Goal: Task Accomplishment & Management: Use online tool/utility

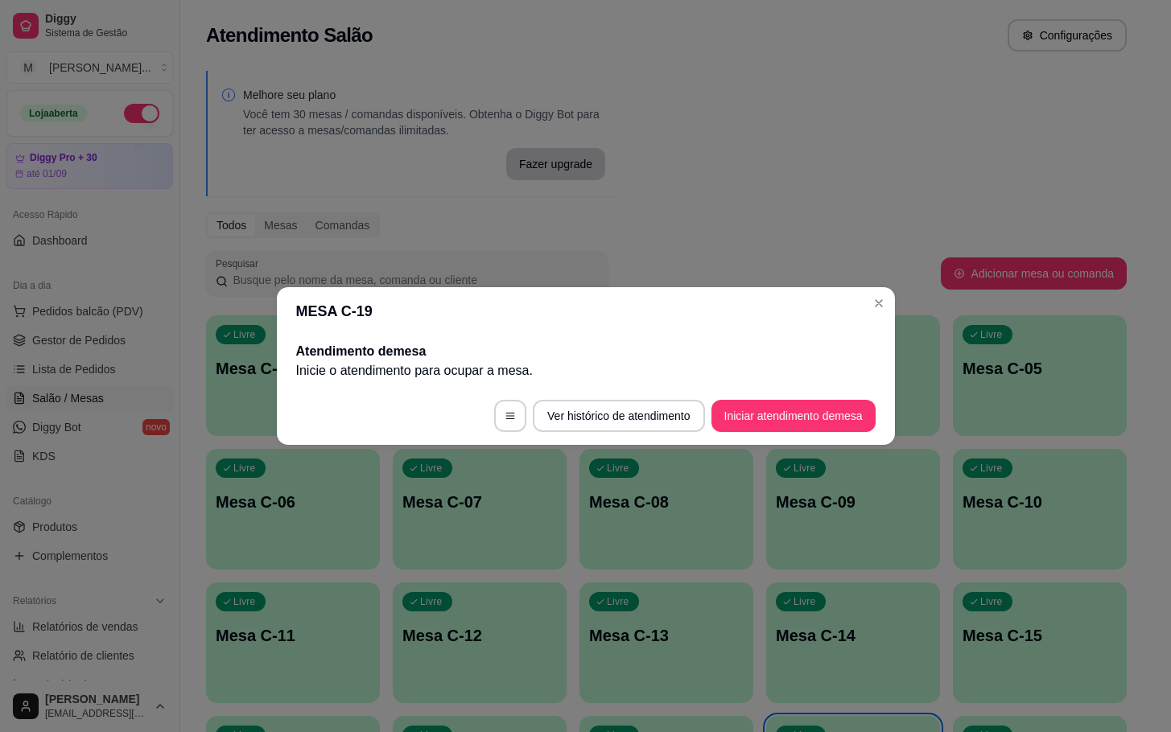
scroll to position [196, 0]
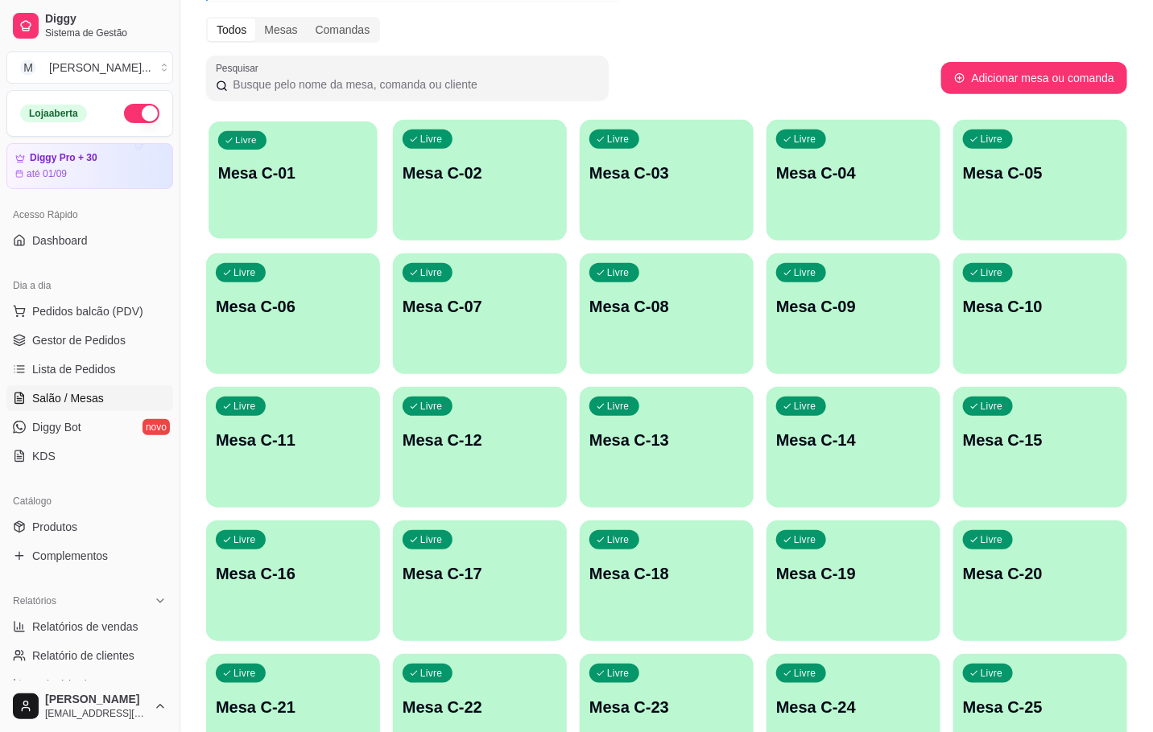
click at [312, 192] on div "Livre Mesa C-01" at bounding box center [292, 171] width 169 height 98
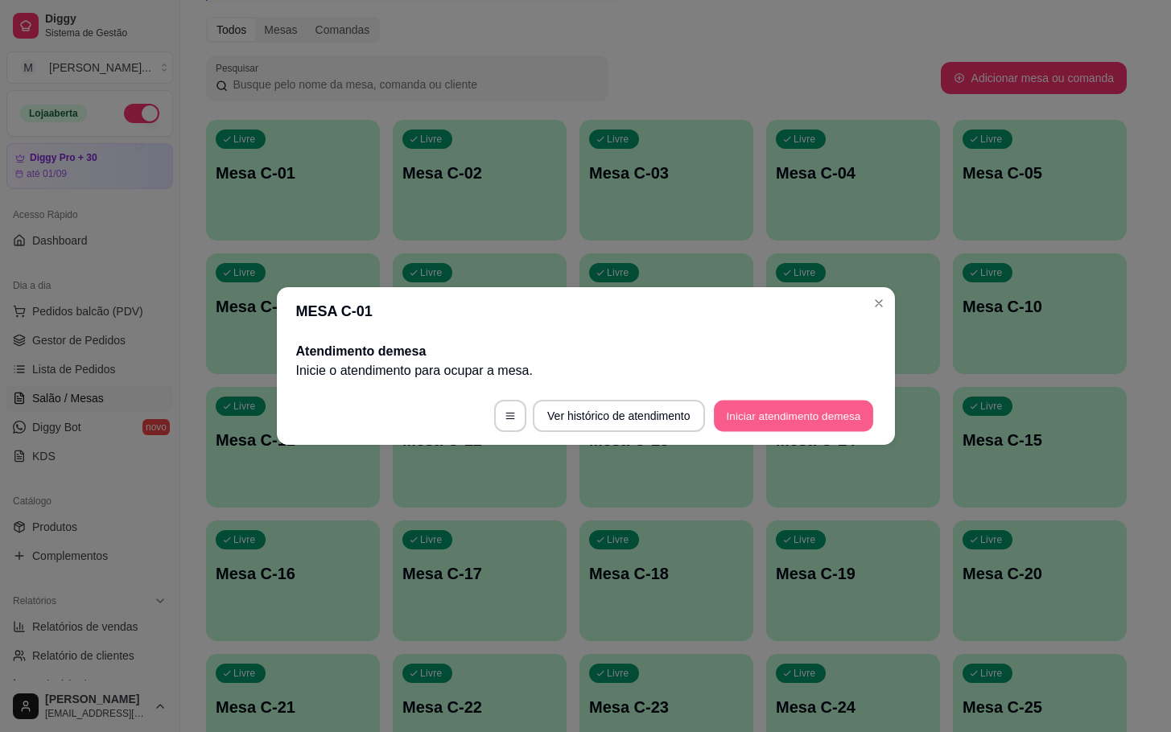
click at [862, 415] on button "Iniciar atendimento de mesa" at bounding box center [793, 416] width 159 height 31
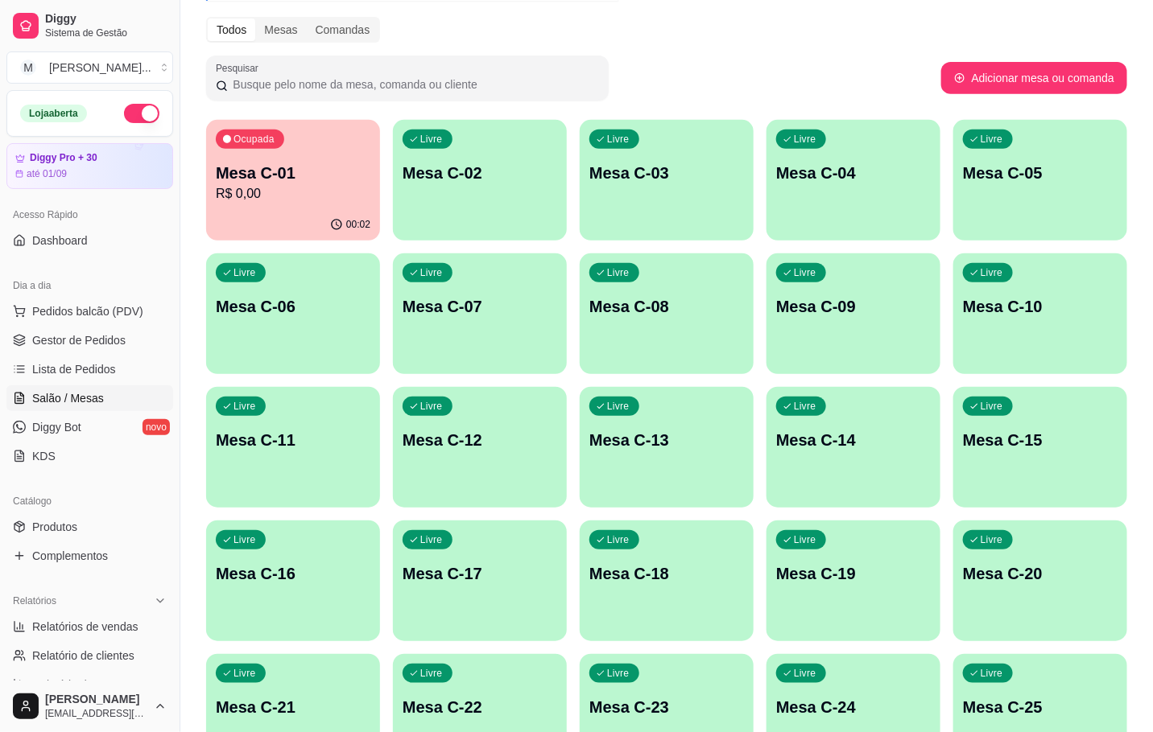
click at [479, 452] on div "Livre Mesa C-12" at bounding box center [480, 437] width 174 height 101
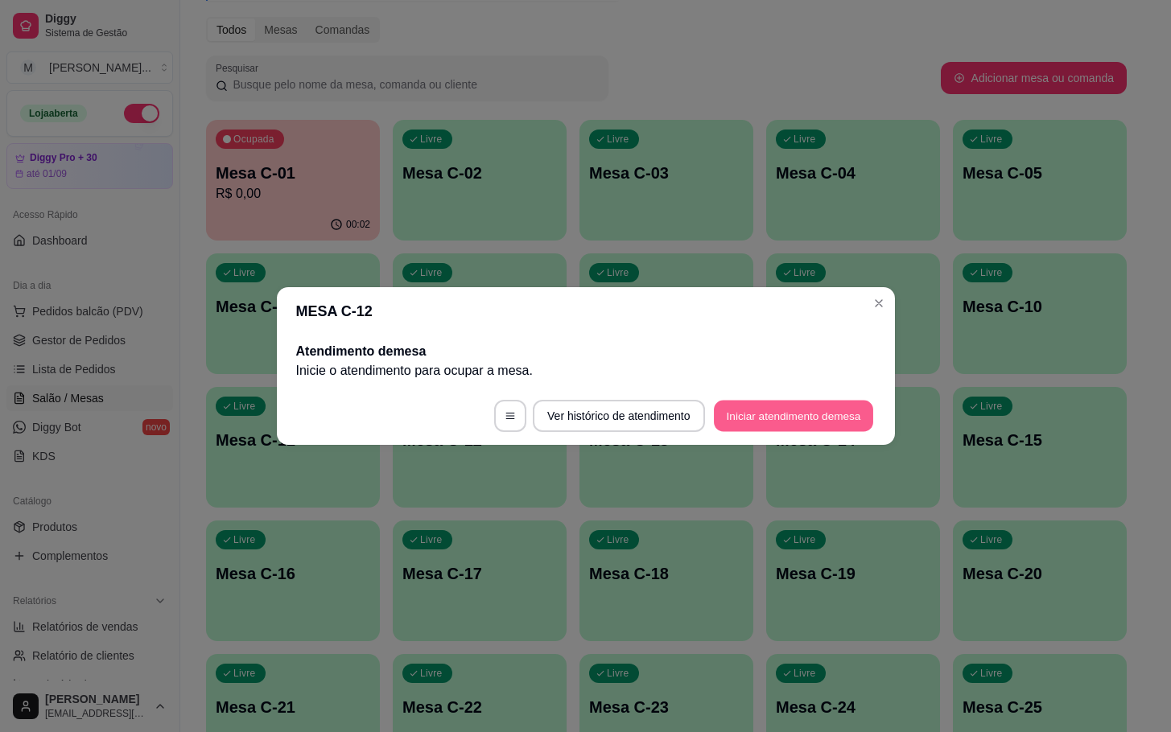
click at [795, 404] on button "Iniciar atendimento de mesa" at bounding box center [793, 416] width 159 height 31
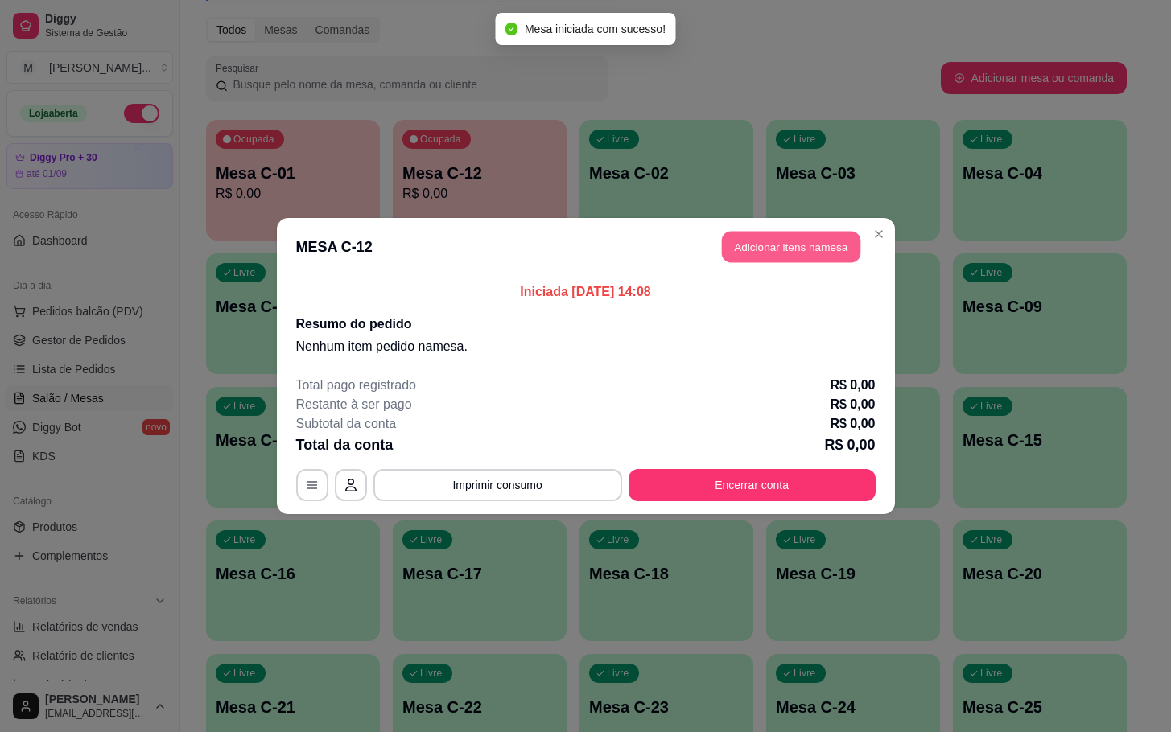
click at [781, 251] on button "Adicionar itens na mesa" at bounding box center [791, 247] width 138 height 31
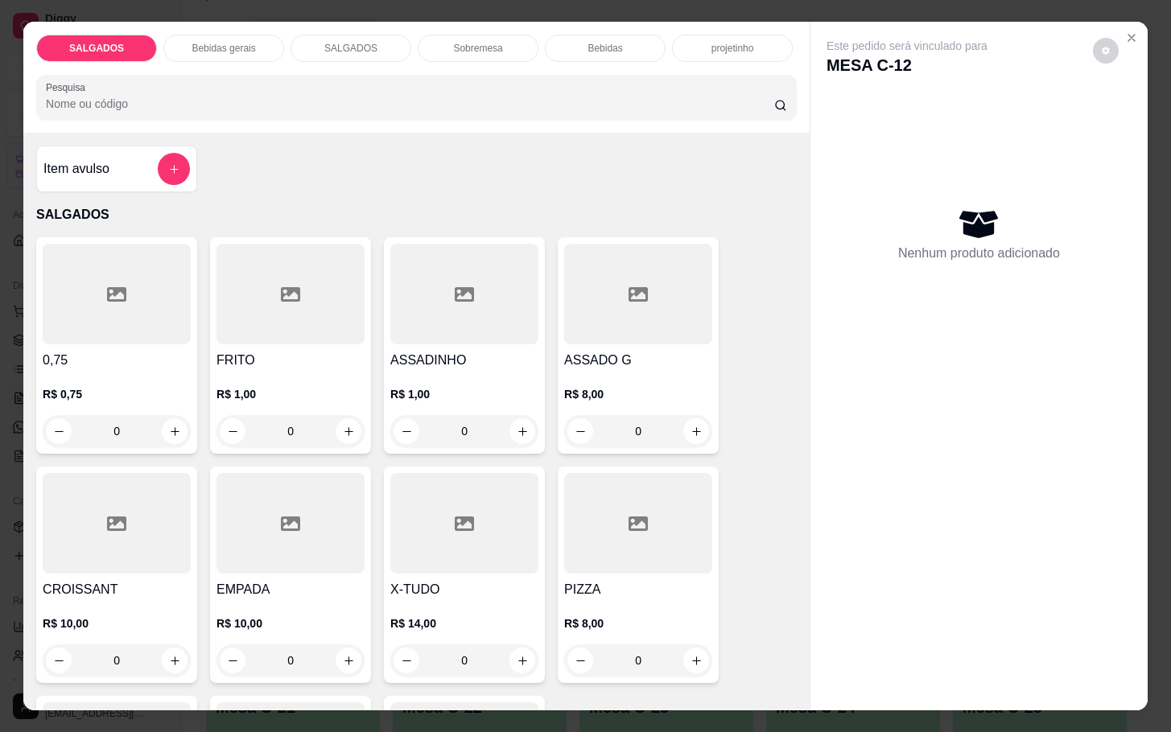
drag, startPoint x: 310, startPoint y: 413, endPoint x: 203, endPoint y: 438, distance: 109.9
click at [210, 438] on div "FRITO R$ 1,00 0" at bounding box center [290, 345] width 161 height 216
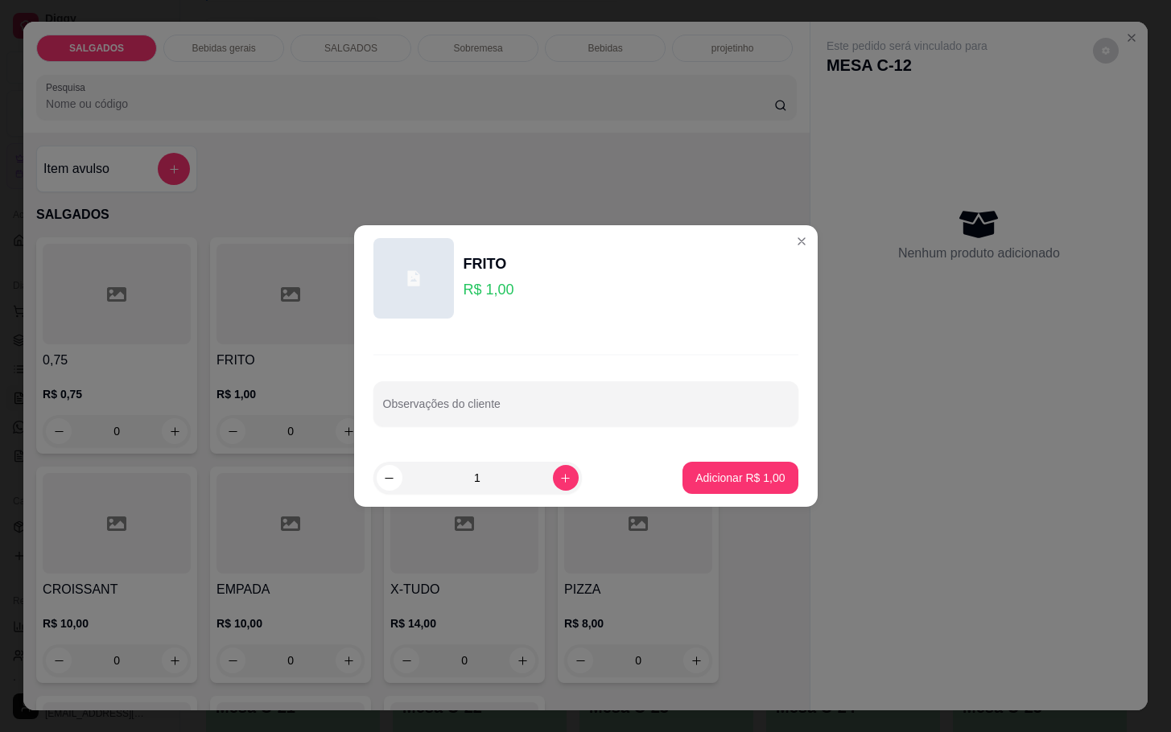
click at [501, 489] on input "1" at bounding box center [477, 478] width 151 height 32
type input "9"
click at [695, 490] on button "Adicionar R$ 9,00" at bounding box center [740, 478] width 112 height 31
type input "9"
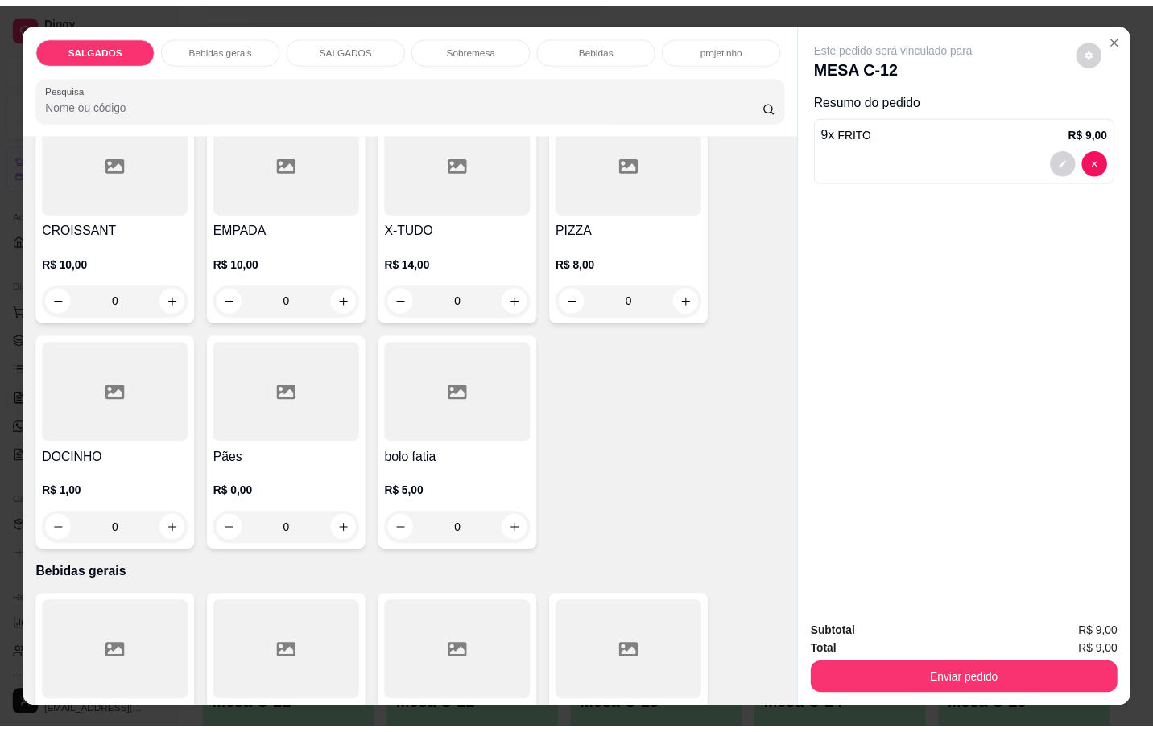
scroll to position [604, 0]
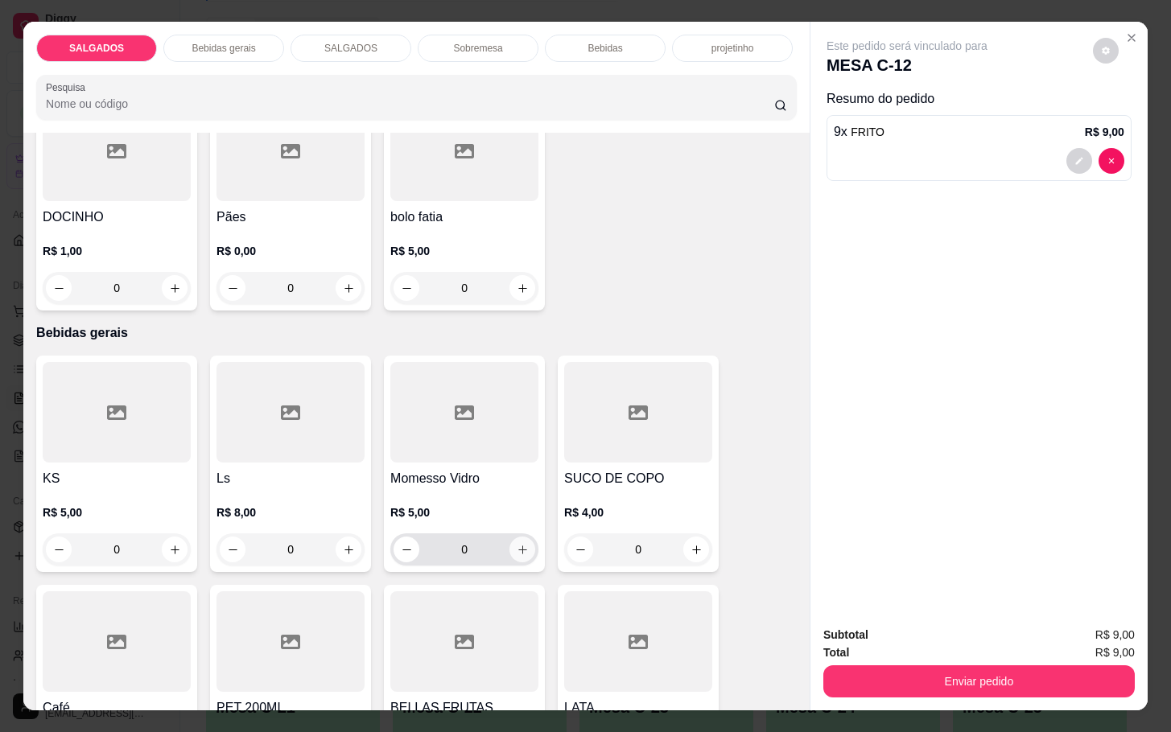
click at [517, 548] on icon "increase-product-quantity" at bounding box center [523, 550] width 12 height 12
type input "1"
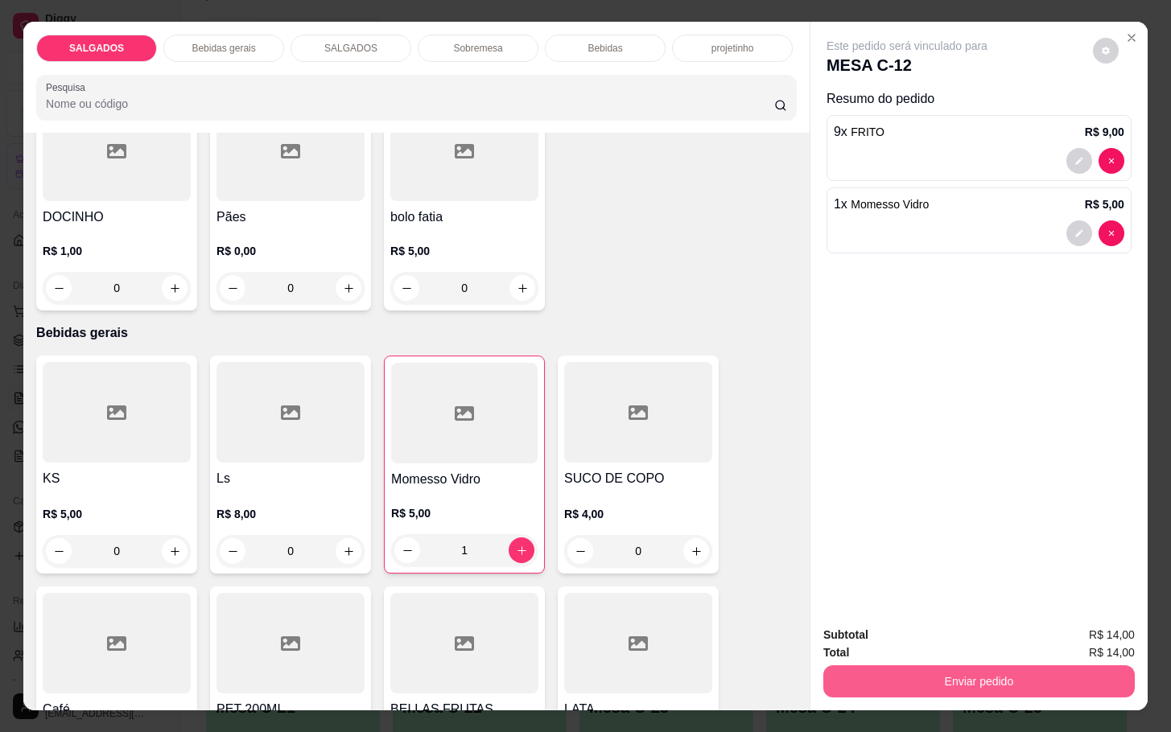
click at [996, 676] on button "Enviar pedido" at bounding box center [978, 682] width 311 height 32
click at [937, 640] on button "Não registrar e enviar pedido" at bounding box center [923, 633] width 163 height 30
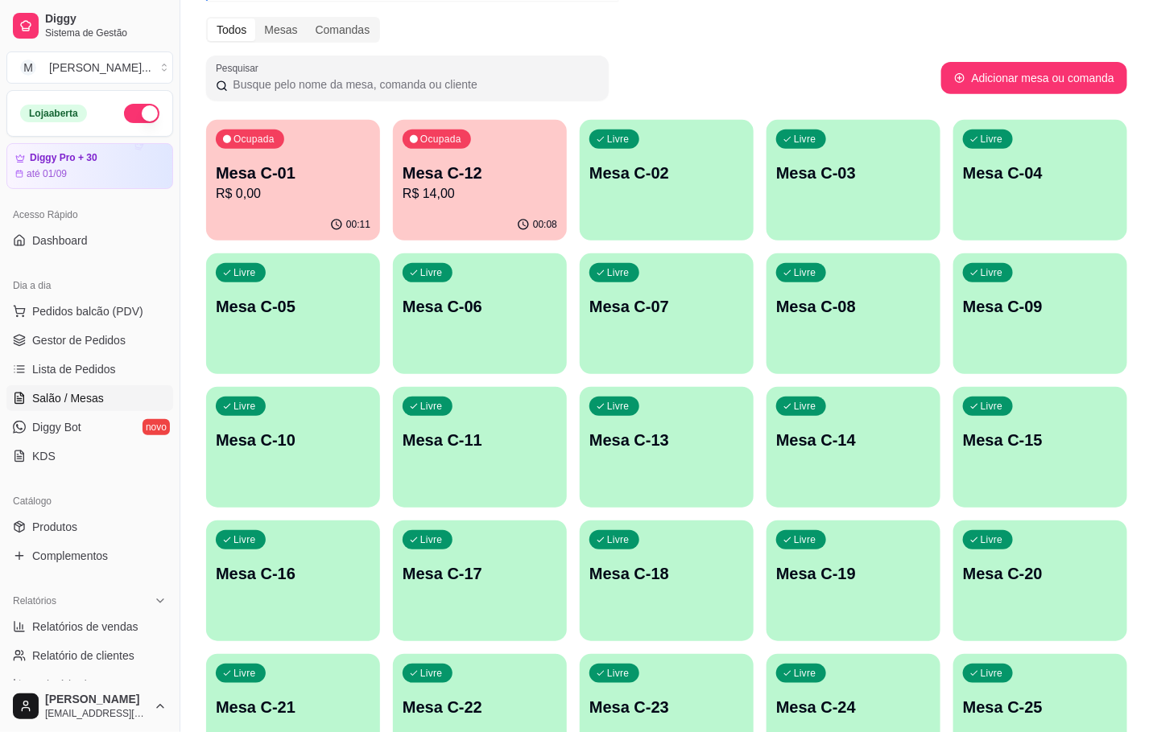
click at [322, 179] on p "Mesa C-01" at bounding box center [293, 173] width 155 height 23
click at [251, 191] on p "R$ 0,00" at bounding box center [293, 193] width 155 height 19
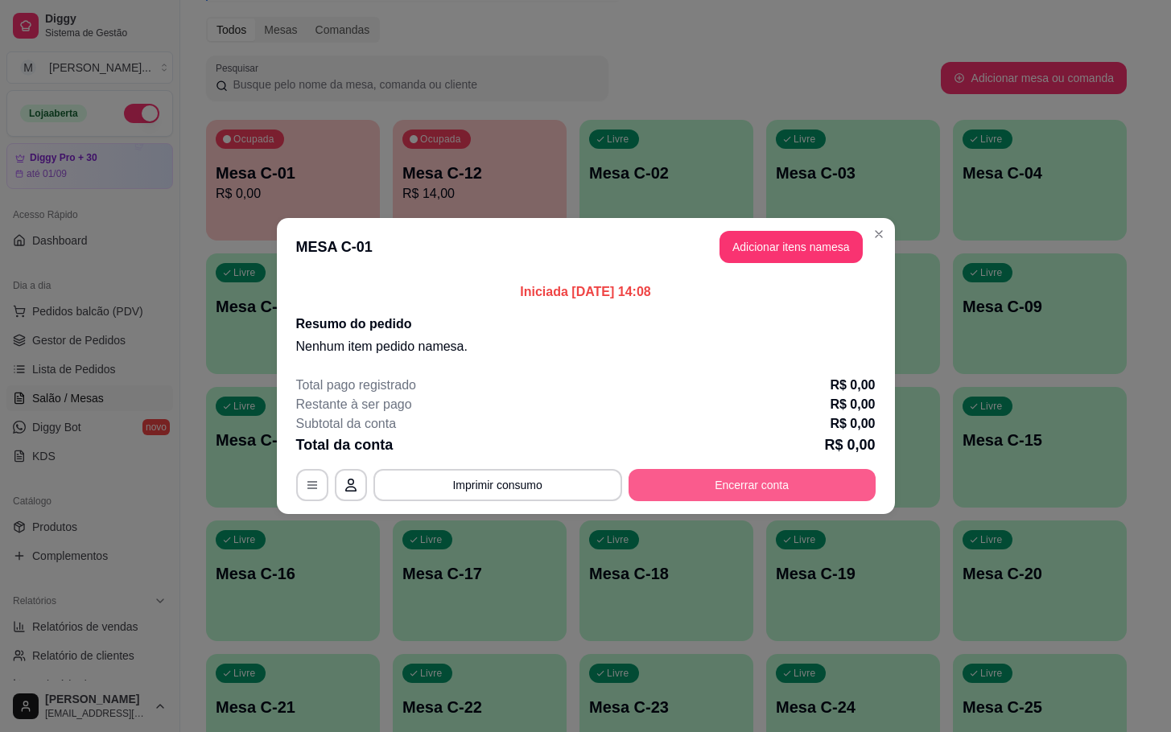
click at [710, 493] on button "Encerrar conta" at bounding box center [752, 485] width 247 height 32
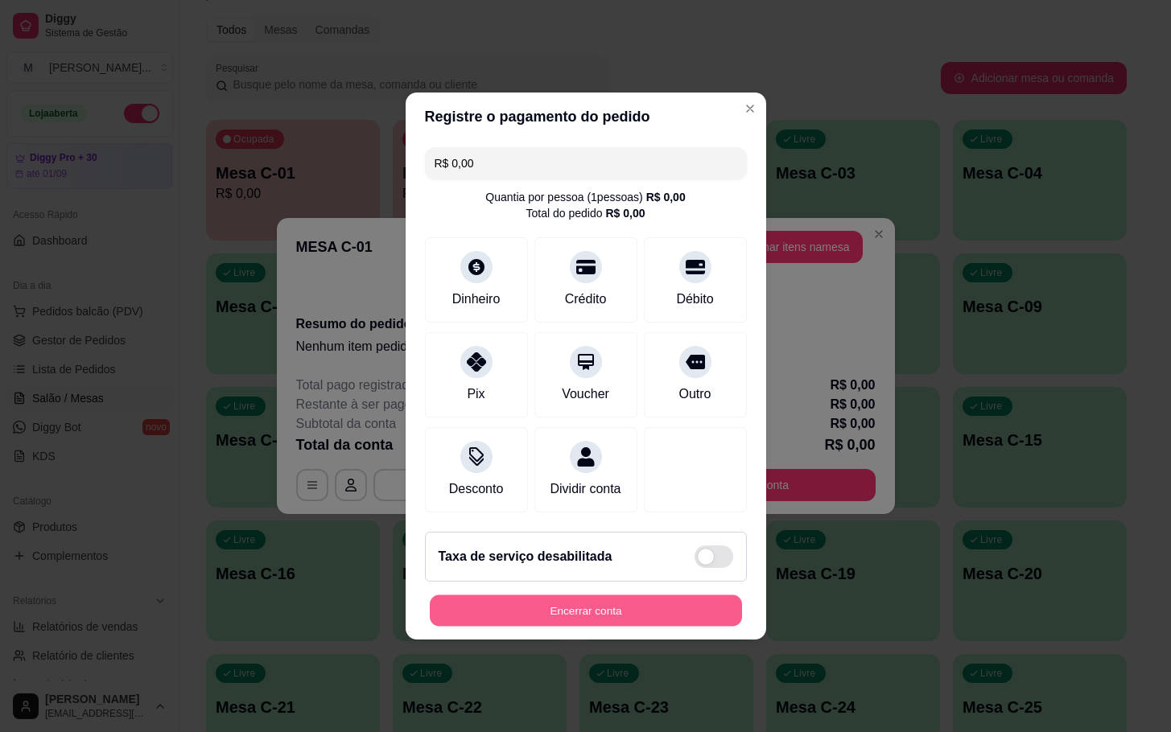
click at [618, 627] on button "Encerrar conta" at bounding box center [586, 611] width 312 height 31
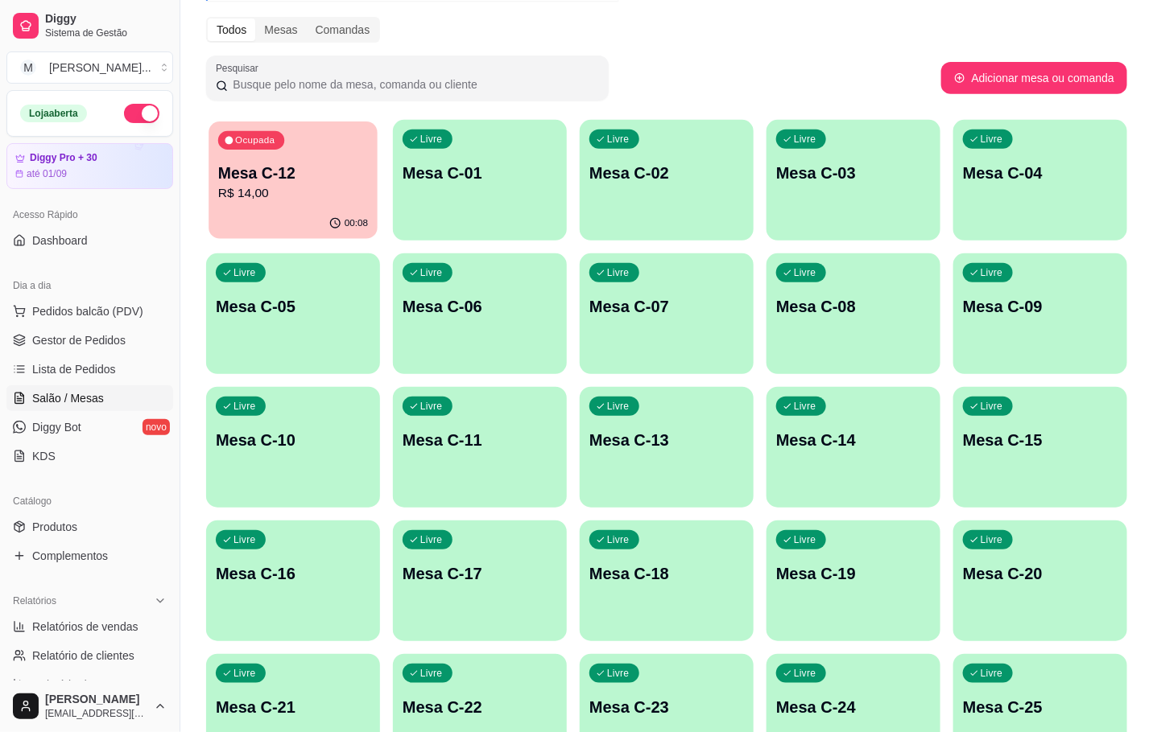
click at [299, 188] on p "R$ 14,00" at bounding box center [293, 193] width 150 height 19
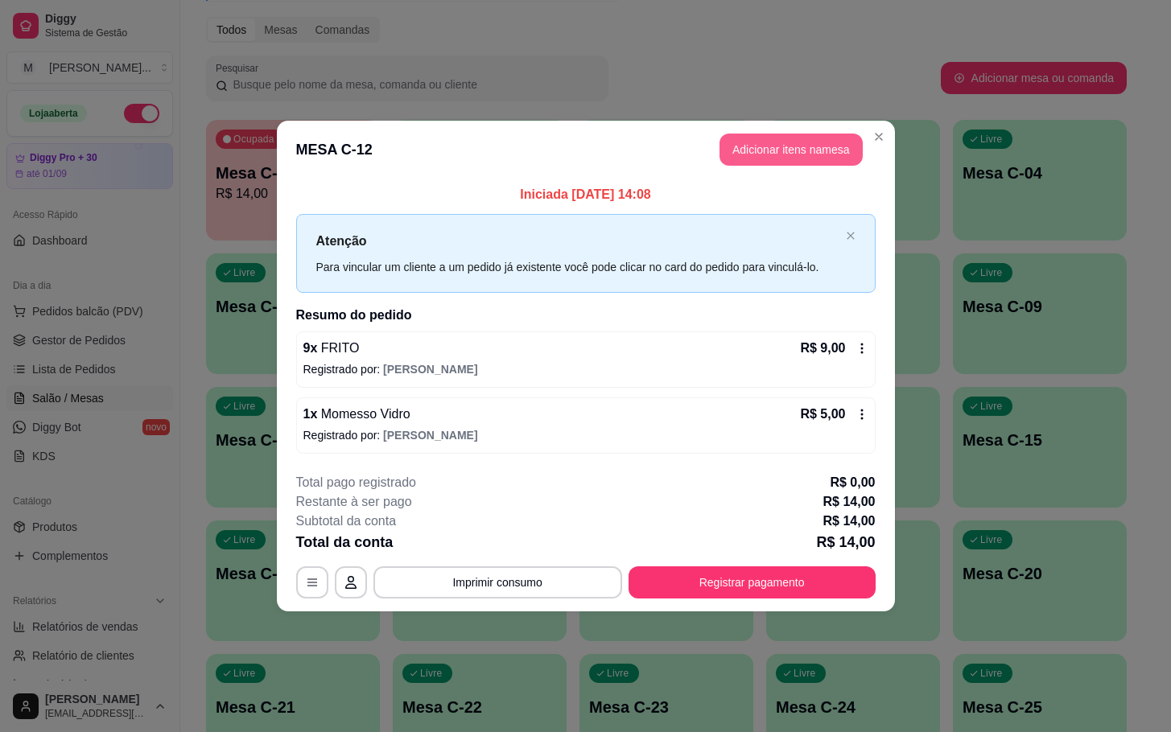
click at [747, 159] on button "Adicionar itens na mesa" at bounding box center [791, 150] width 143 height 32
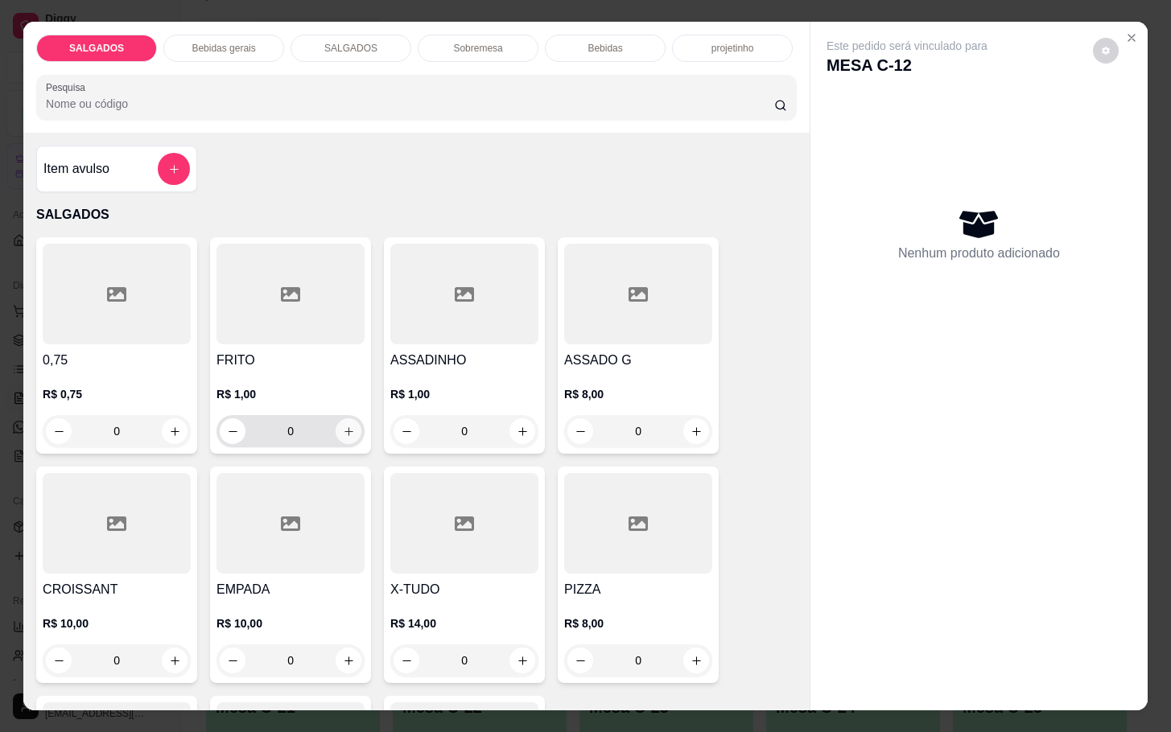
click at [344, 432] on button "increase-product-quantity" at bounding box center [349, 432] width 26 height 26
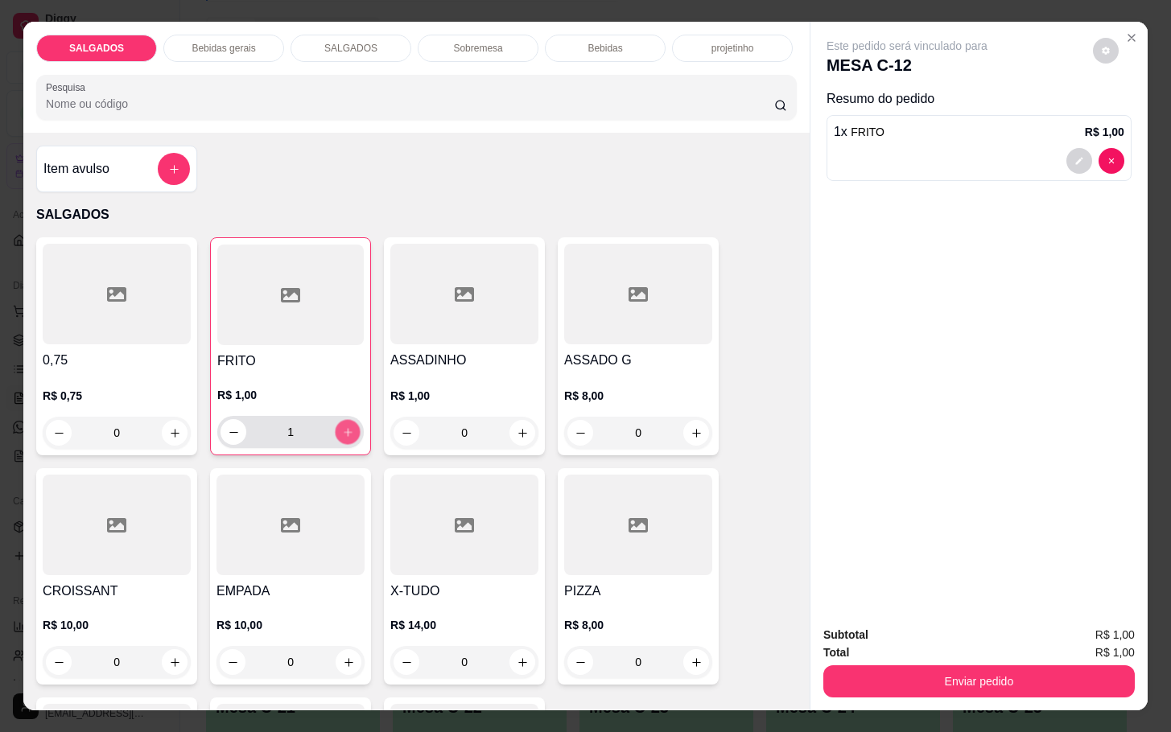
click at [344, 432] on button "increase-product-quantity" at bounding box center [348, 432] width 25 height 25
type input "2"
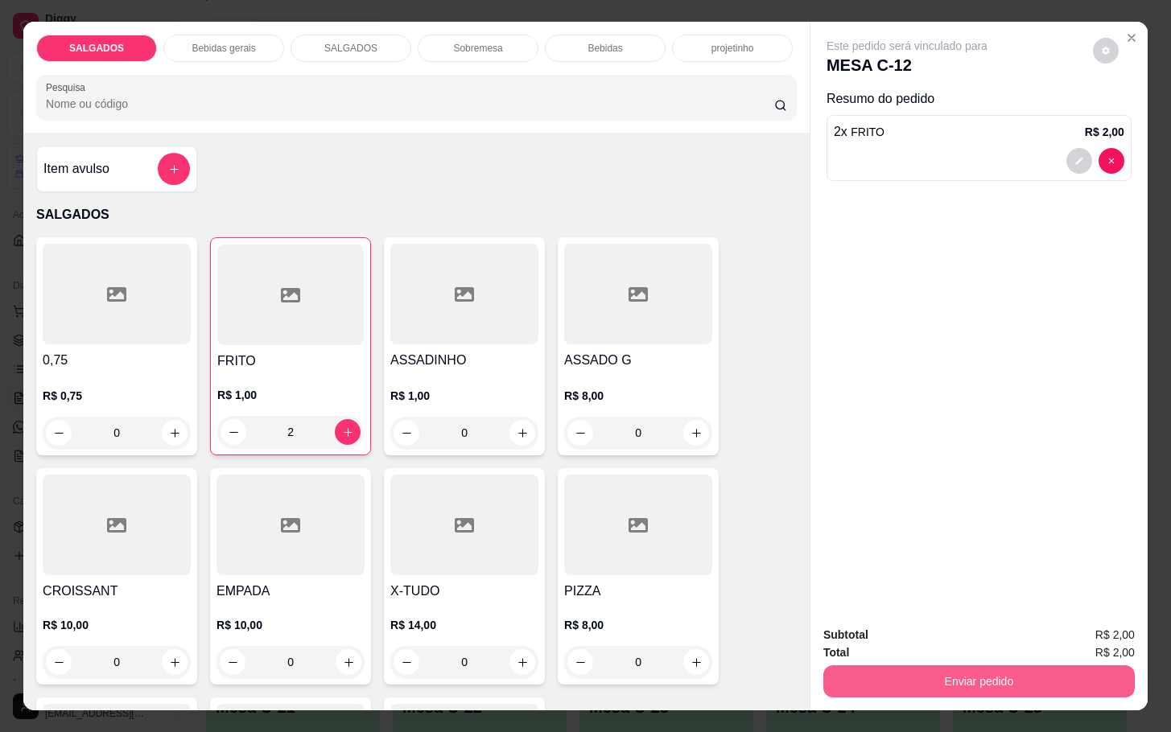
click at [903, 666] on button "Enviar pedido" at bounding box center [978, 682] width 311 height 32
click at [916, 638] on button "Não registrar e enviar pedido" at bounding box center [923, 633] width 163 height 30
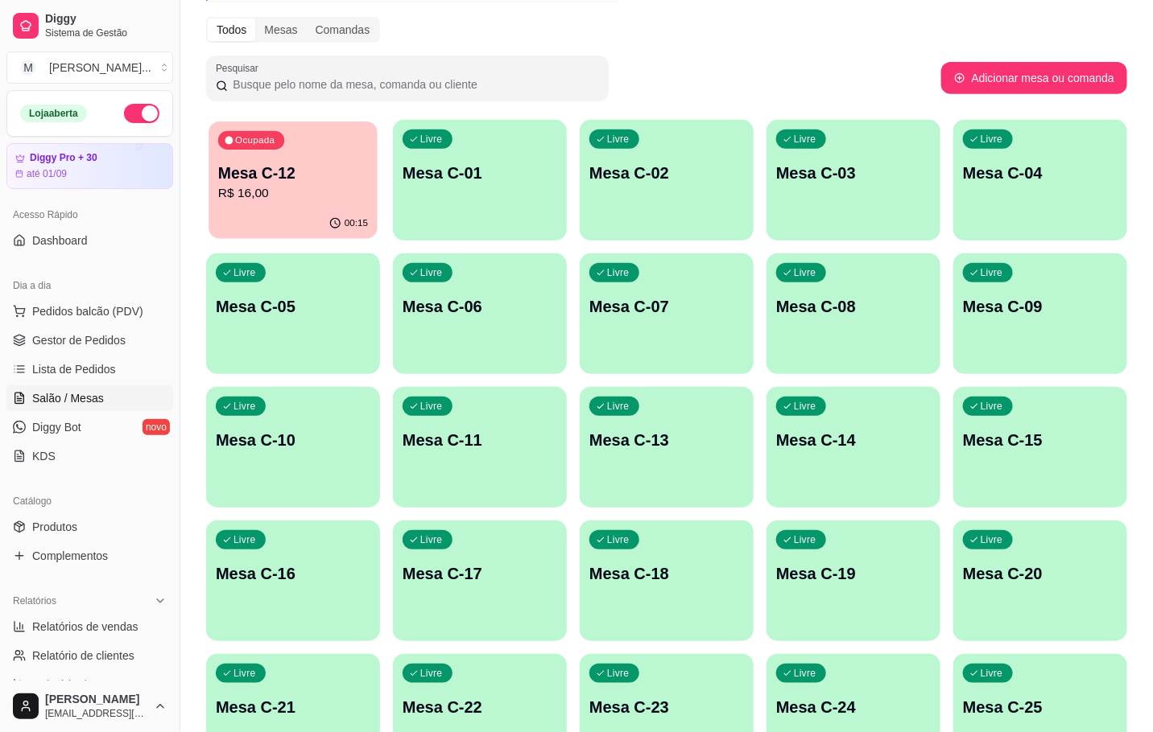
click at [256, 220] on div "00:15" at bounding box center [292, 223] width 169 height 31
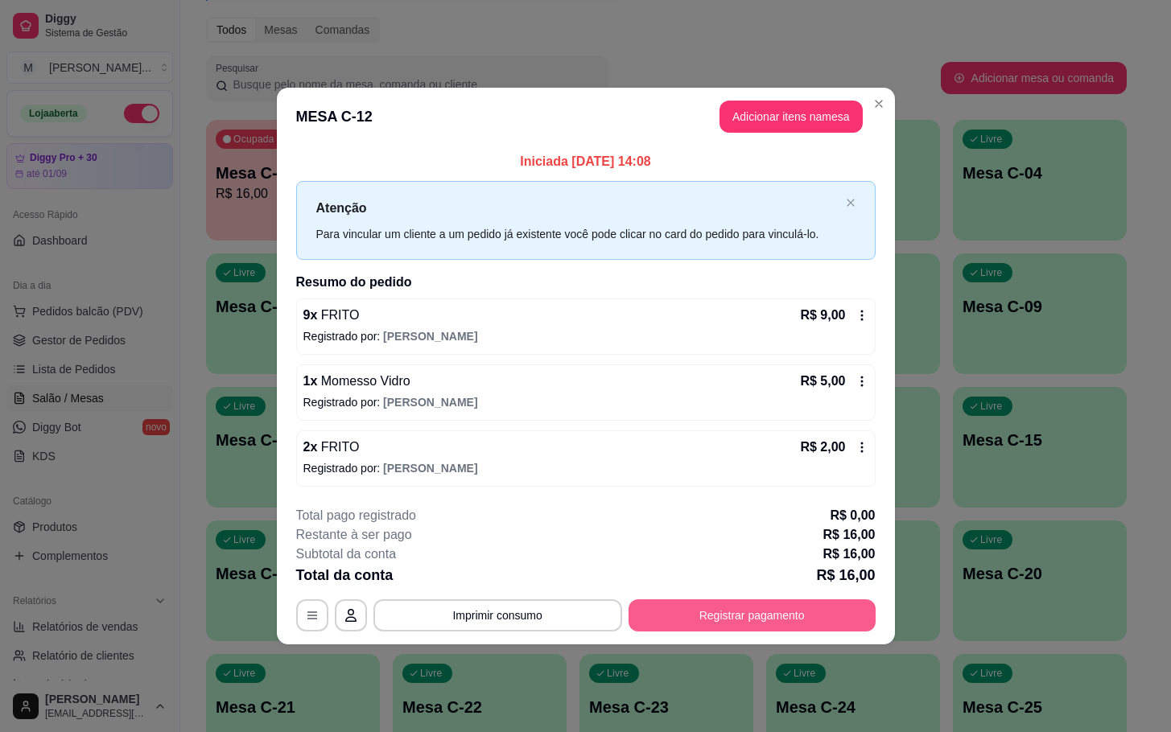
click at [782, 612] on button "Registrar pagamento" at bounding box center [752, 616] width 247 height 32
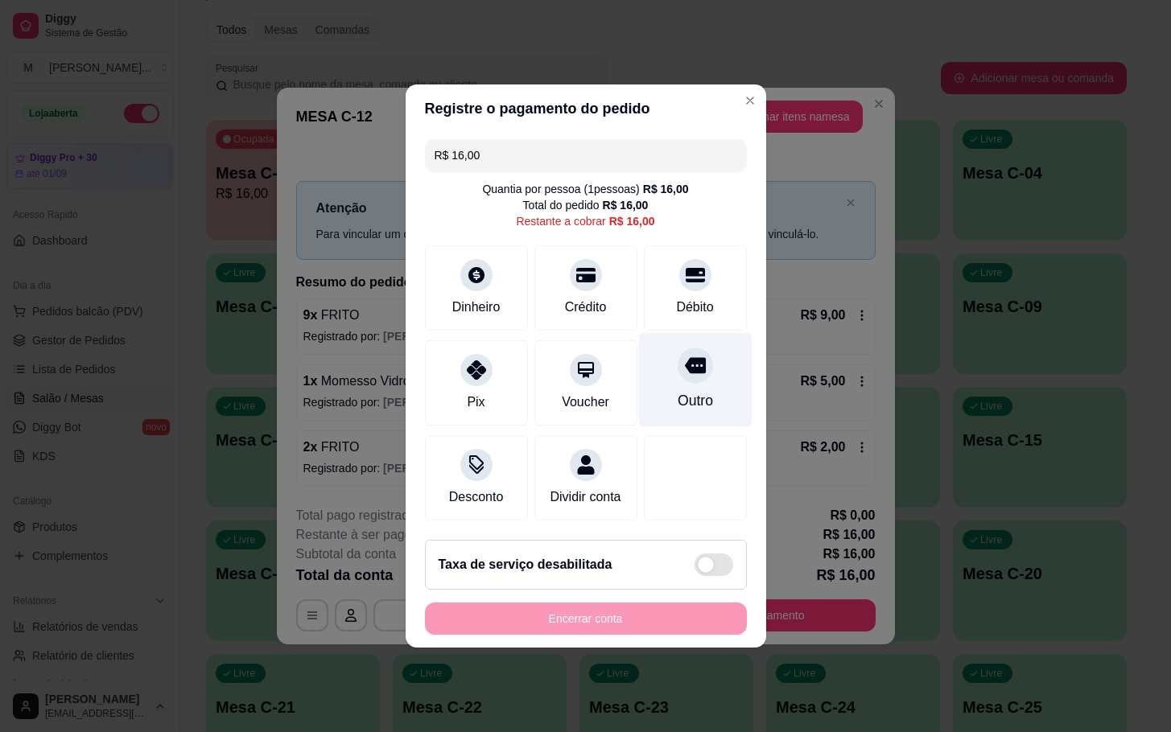
click at [684, 390] on div "Outro" at bounding box center [694, 400] width 35 height 21
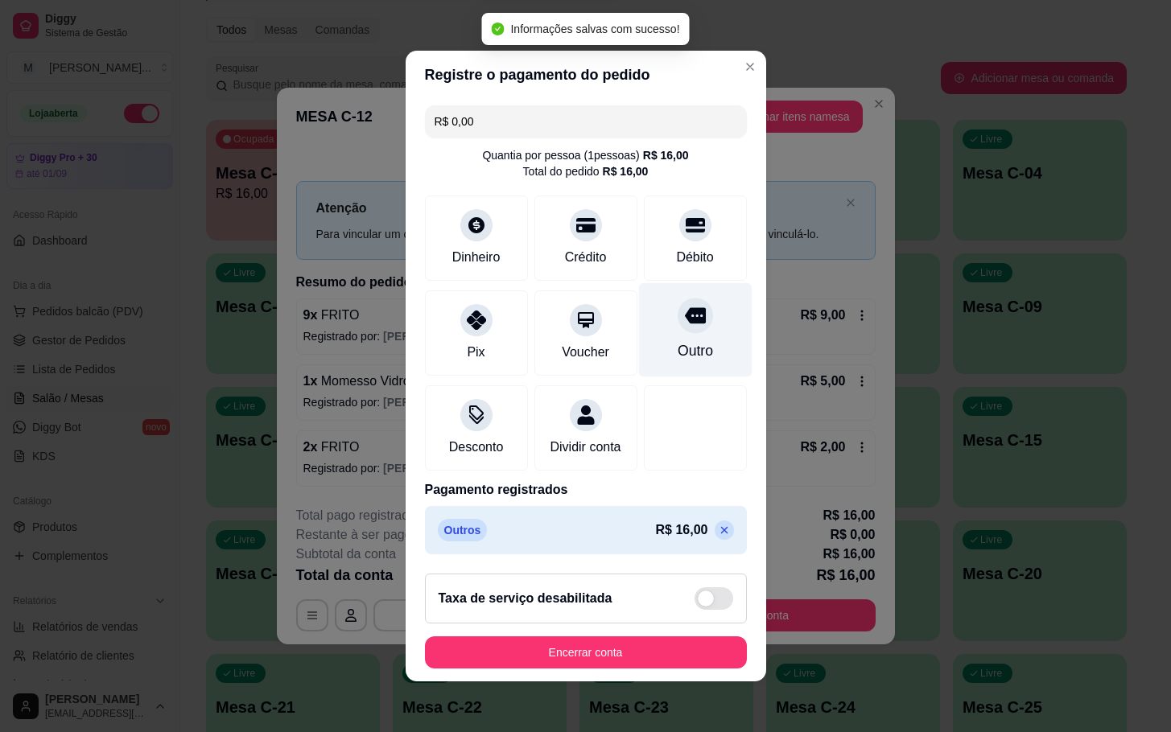
type input "R$ 0,00"
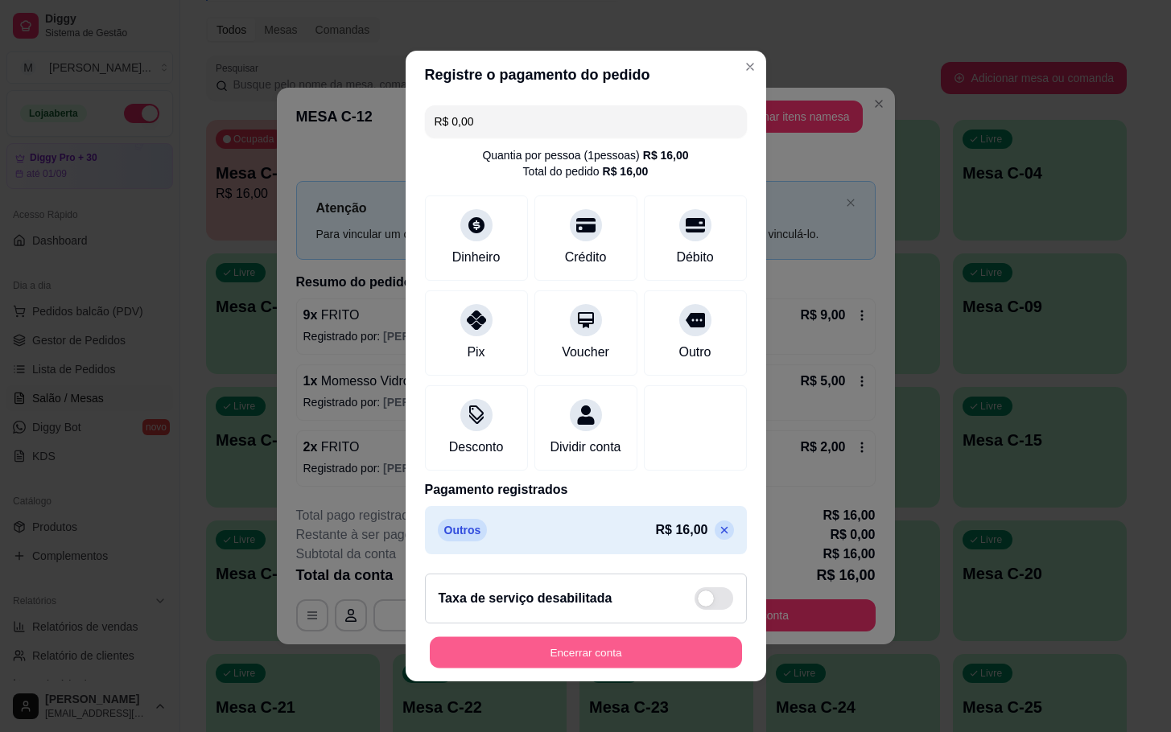
click at [514, 669] on button "Encerrar conta" at bounding box center [586, 652] width 312 height 31
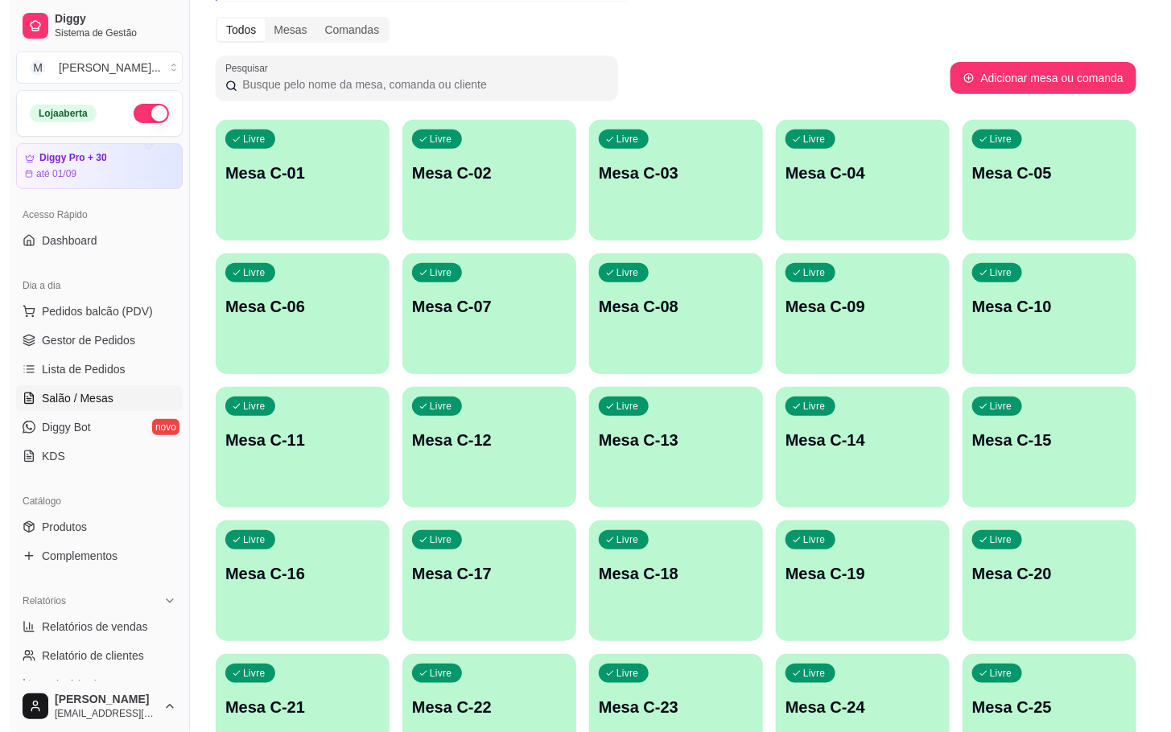
scroll to position [0, 0]
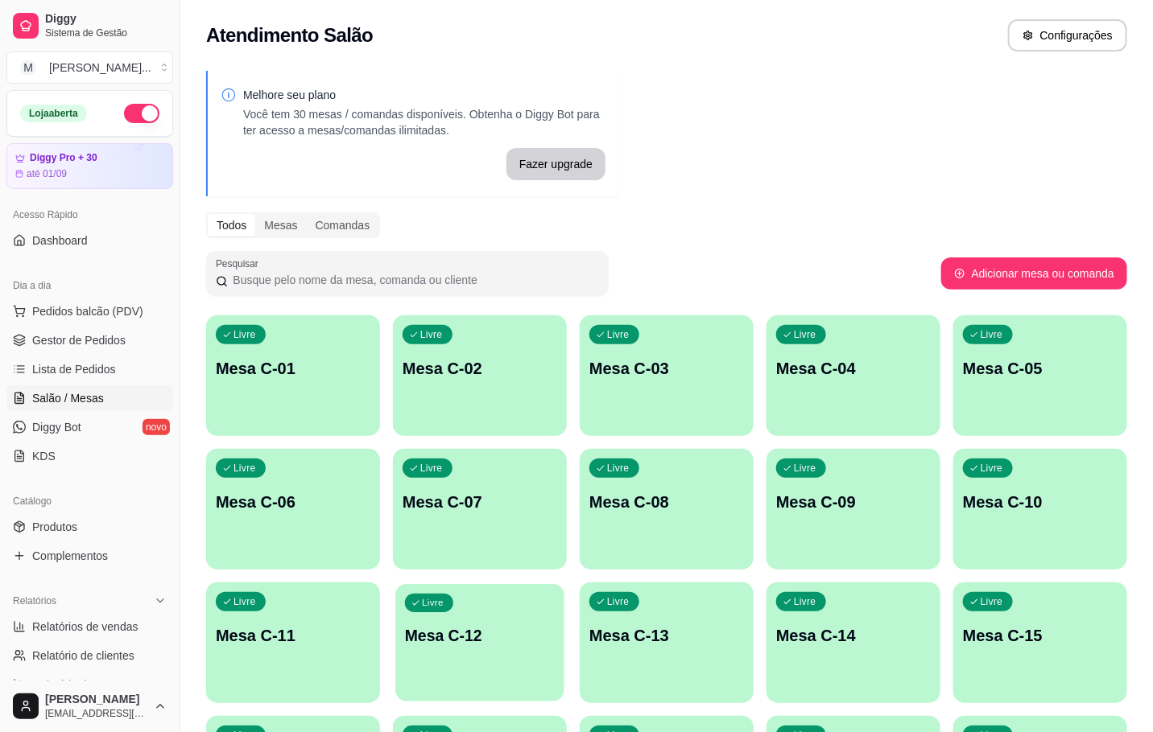
click at [457, 638] on p "Mesa C-12" at bounding box center [480, 636] width 150 height 22
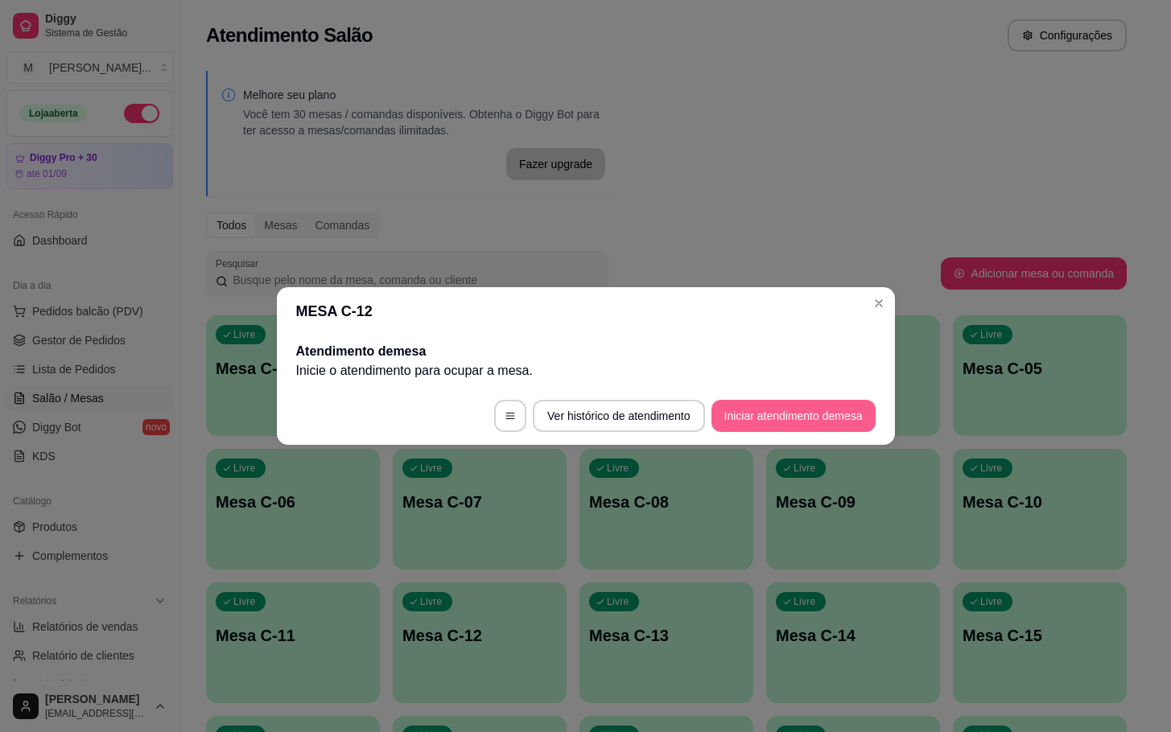
click at [758, 408] on button "Iniciar atendimento de mesa" at bounding box center [793, 416] width 164 height 32
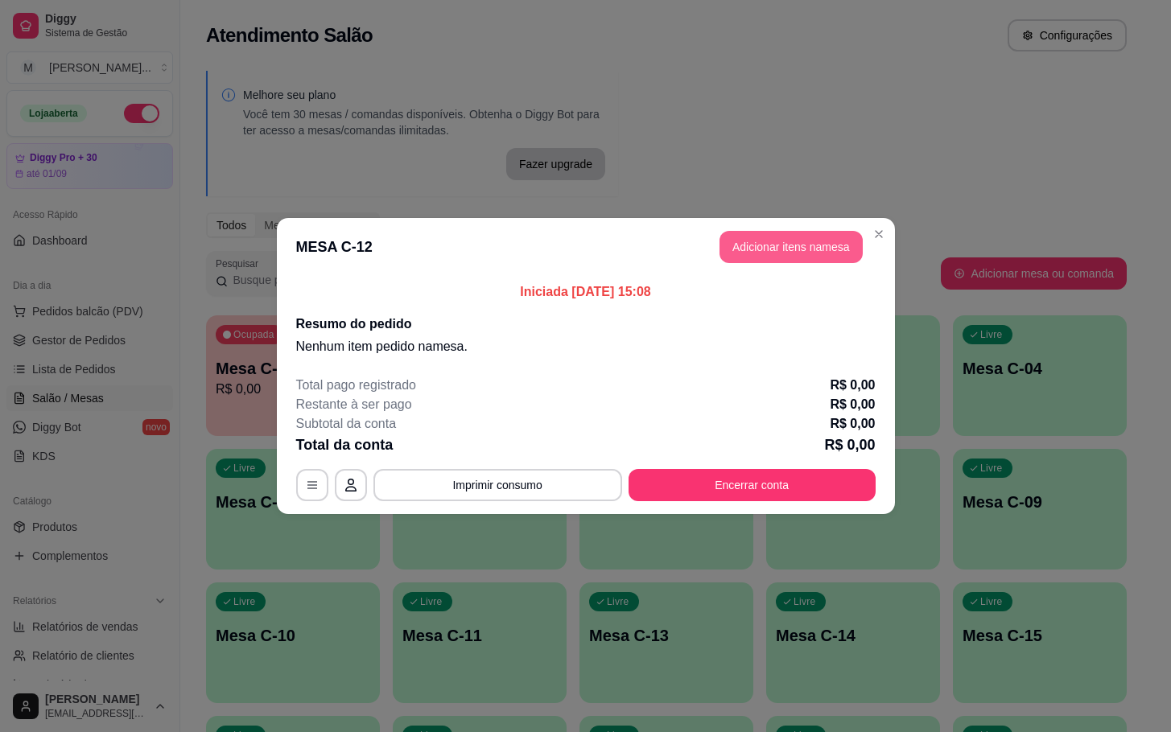
click at [737, 241] on button "Adicionar itens na mesa" at bounding box center [791, 247] width 143 height 32
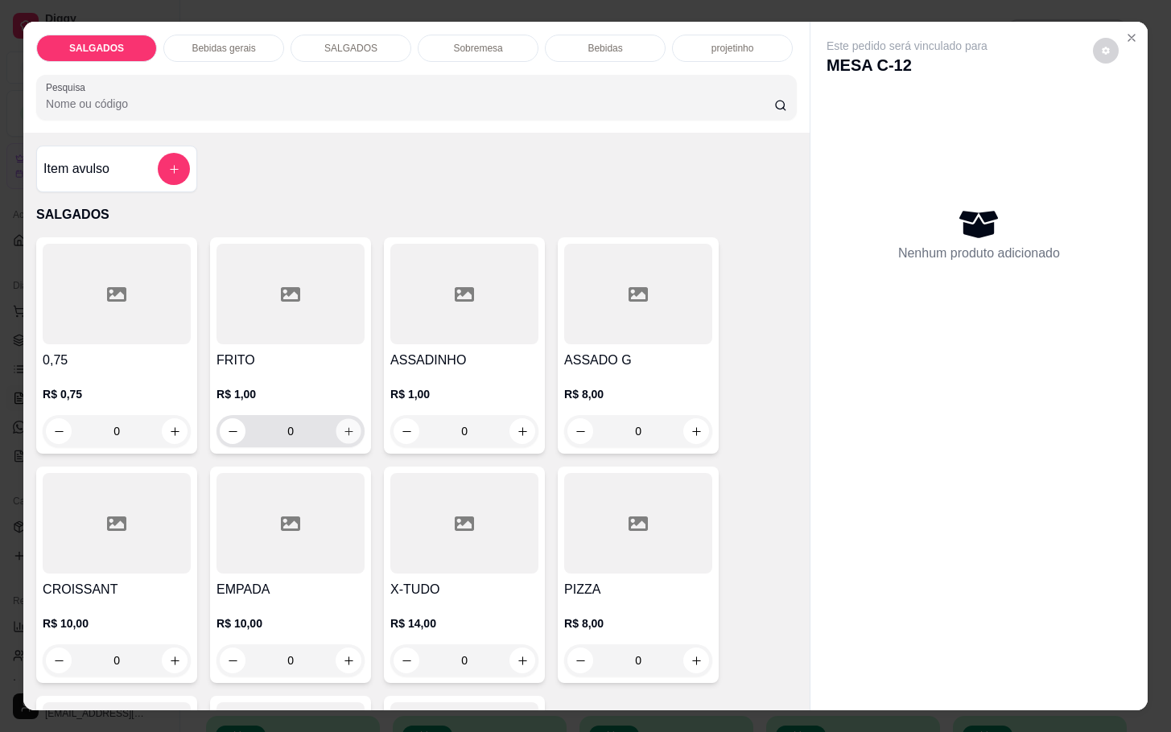
click at [343, 430] on icon "increase-product-quantity" at bounding box center [349, 432] width 12 height 12
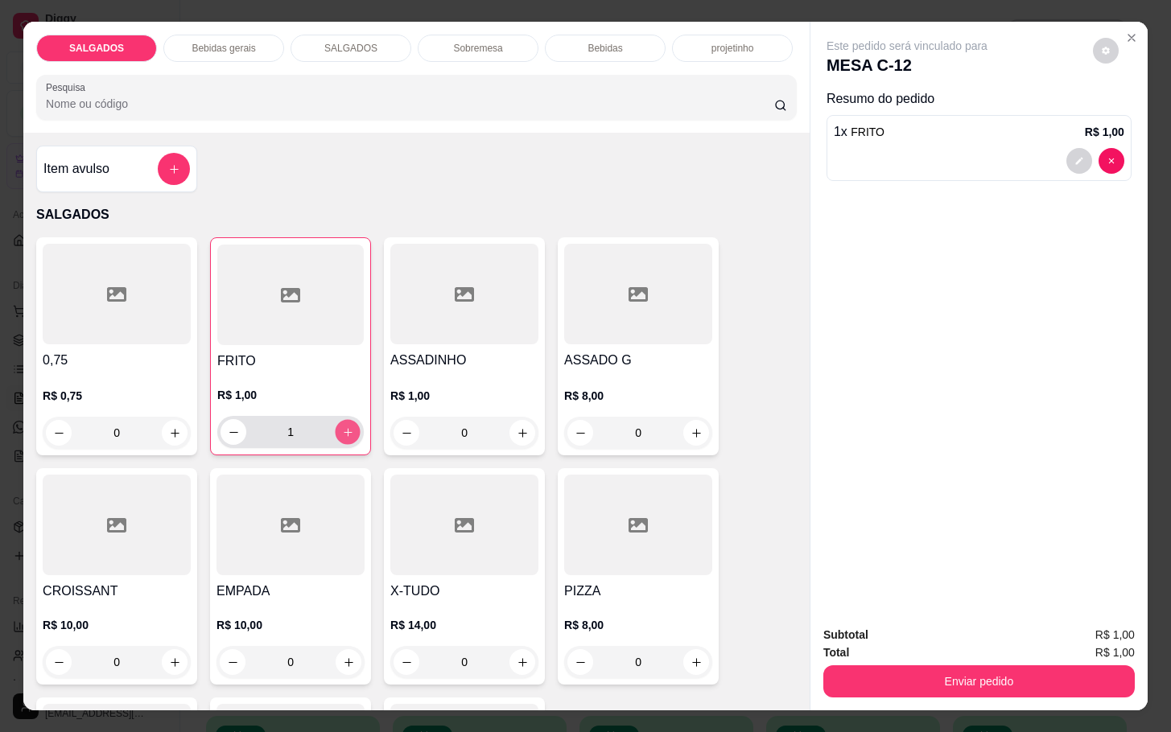
click at [342, 430] on icon "increase-product-quantity" at bounding box center [348, 433] width 12 height 12
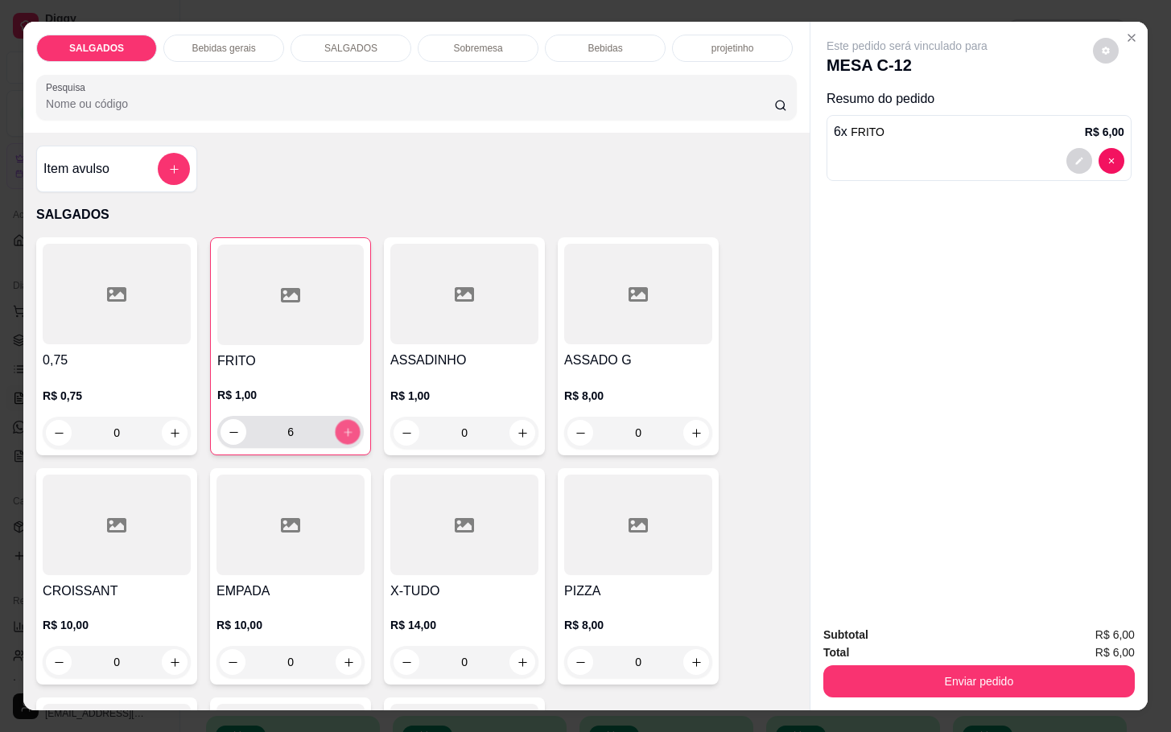
click at [342, 430] on icon "increase-product-quantity" at bounding box center [348, 433] width 12 height 12
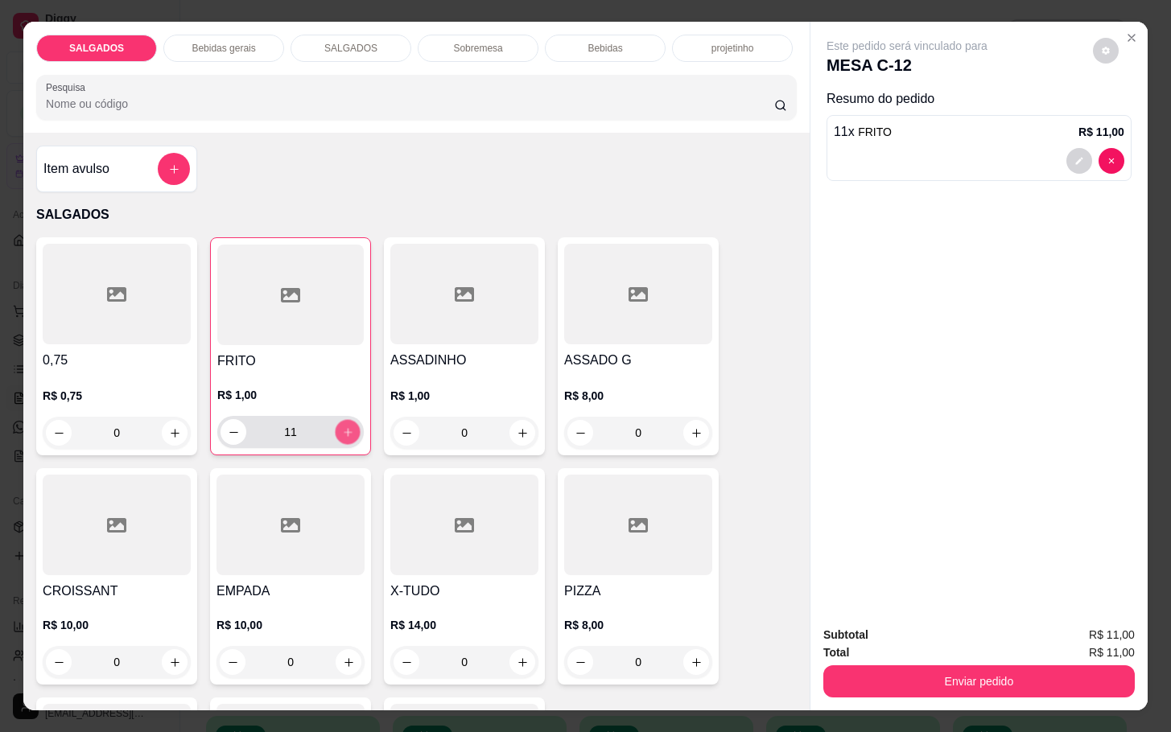
click at [342, 430] on icon "increase-product-quantity" at bounding box center [348, 433] width 12 height 12
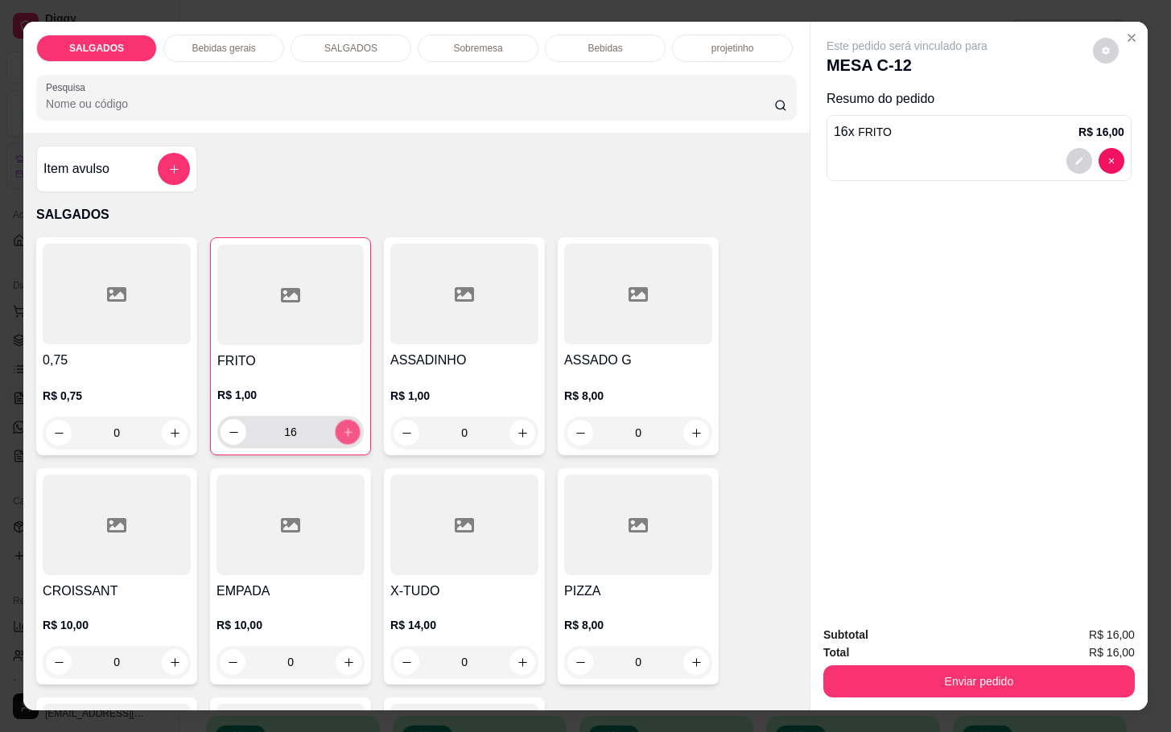
click at [342, 430] on icon "increase-product-quantity" at bounding box center [348, 433] width 12 height 12
type input "20"
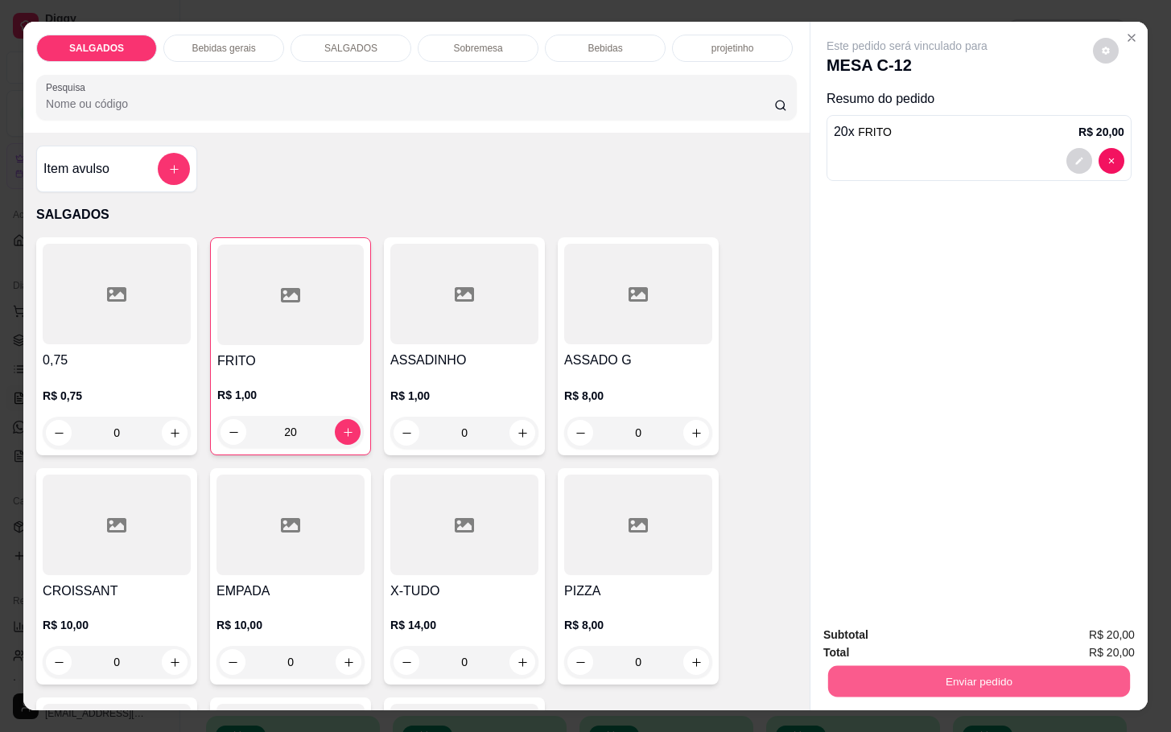
click at [881, 666] on button "Enviar pedido" at bounding box center [979, 681] width 302 height 31
click at [899, 629] on button "Não registrar e enviar pedido" at bounding box center [922, 633] width 167 height 31
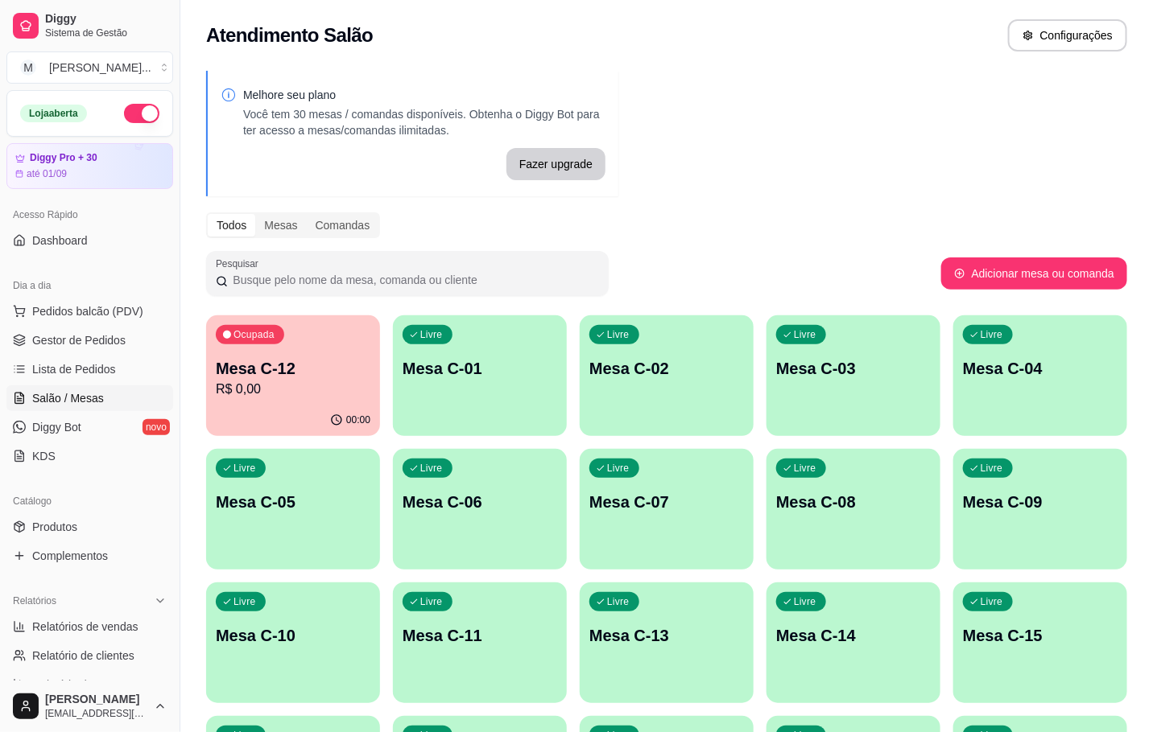
click at [254, 404] on button "Ocupada Mesa C-12 R$ 0,00 00:00" at bounding box center [293, 375] width 174 height 121
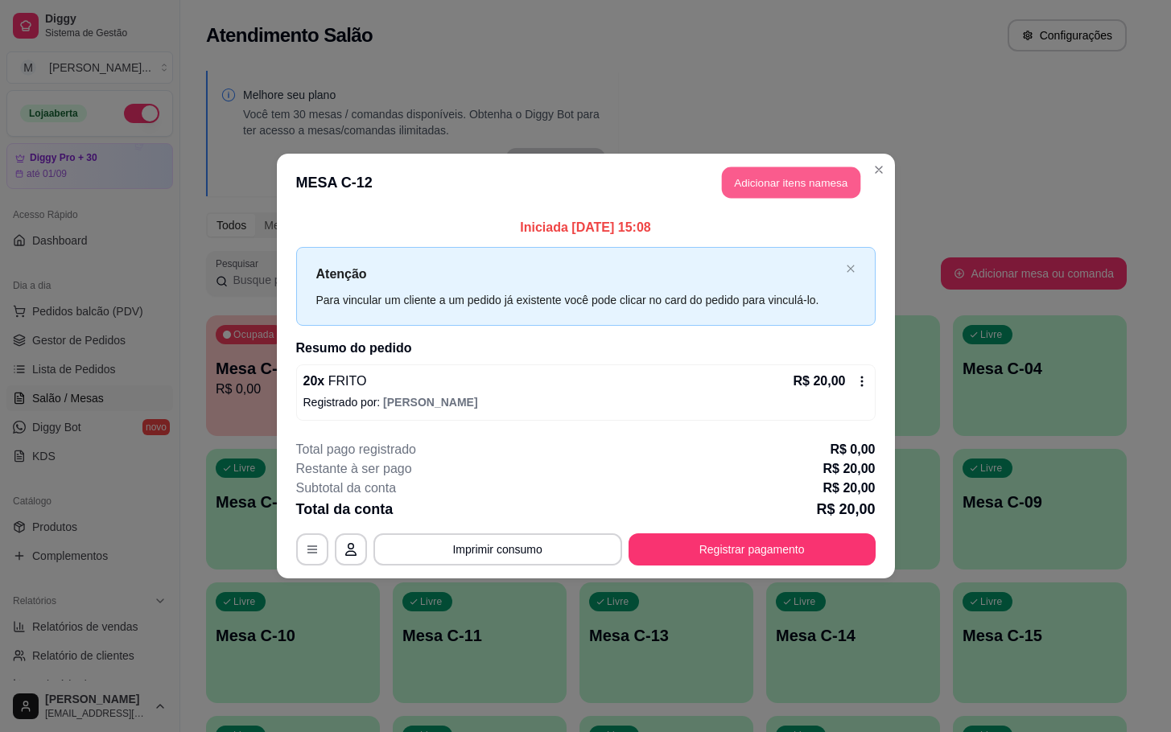
click at [749, 182] on button "Adicionar itens na mesa" at bounding box center [791, 182] width 138 height 31
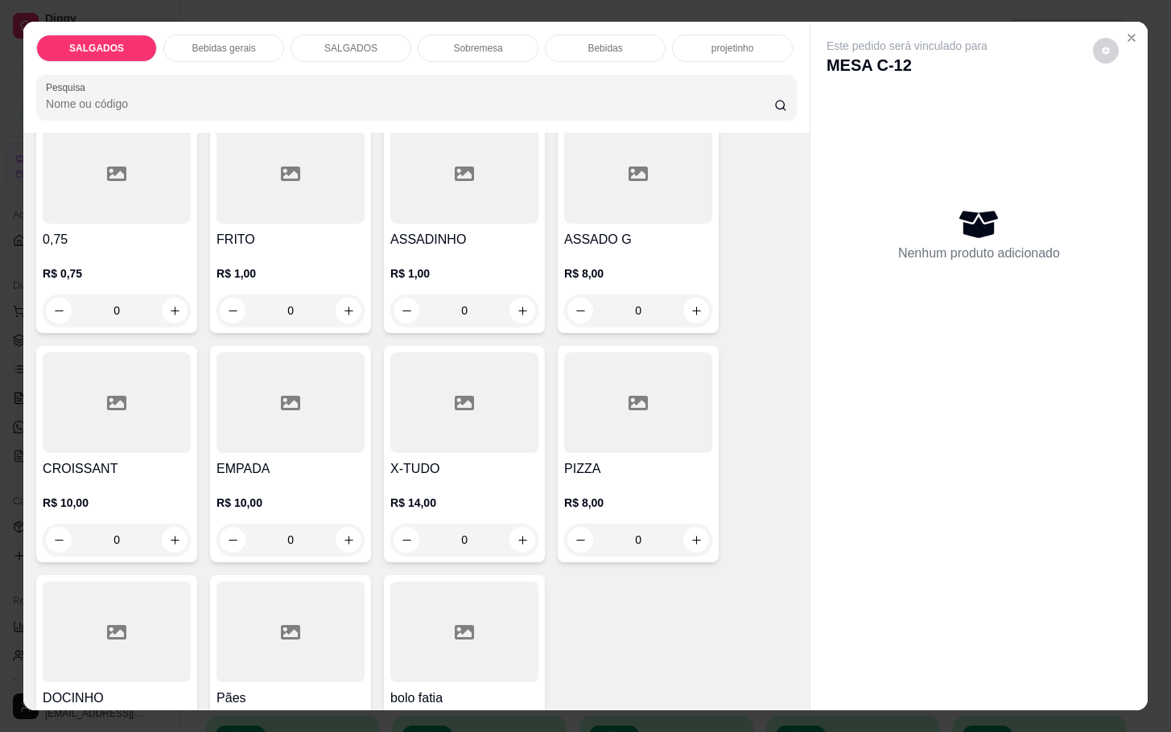
scroll to position [362, 0]
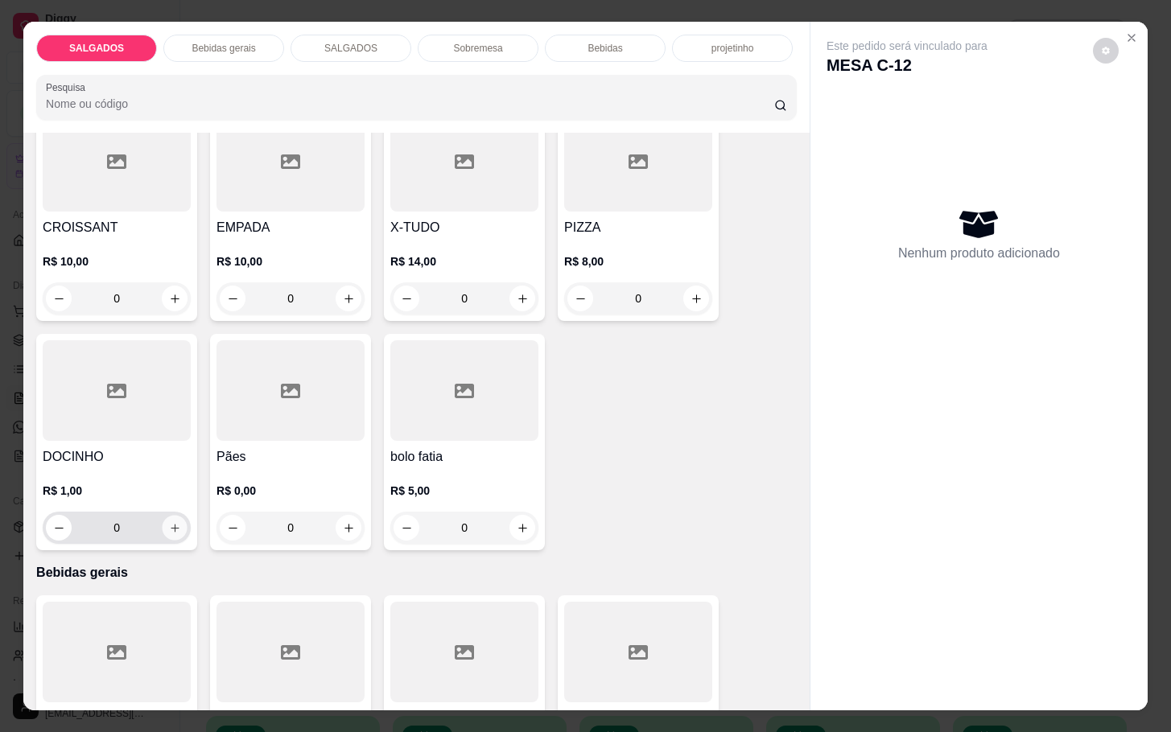
click at [163, 524] on button "increase-product-quantity" at bounding box center [175, 528] width 25 height 25
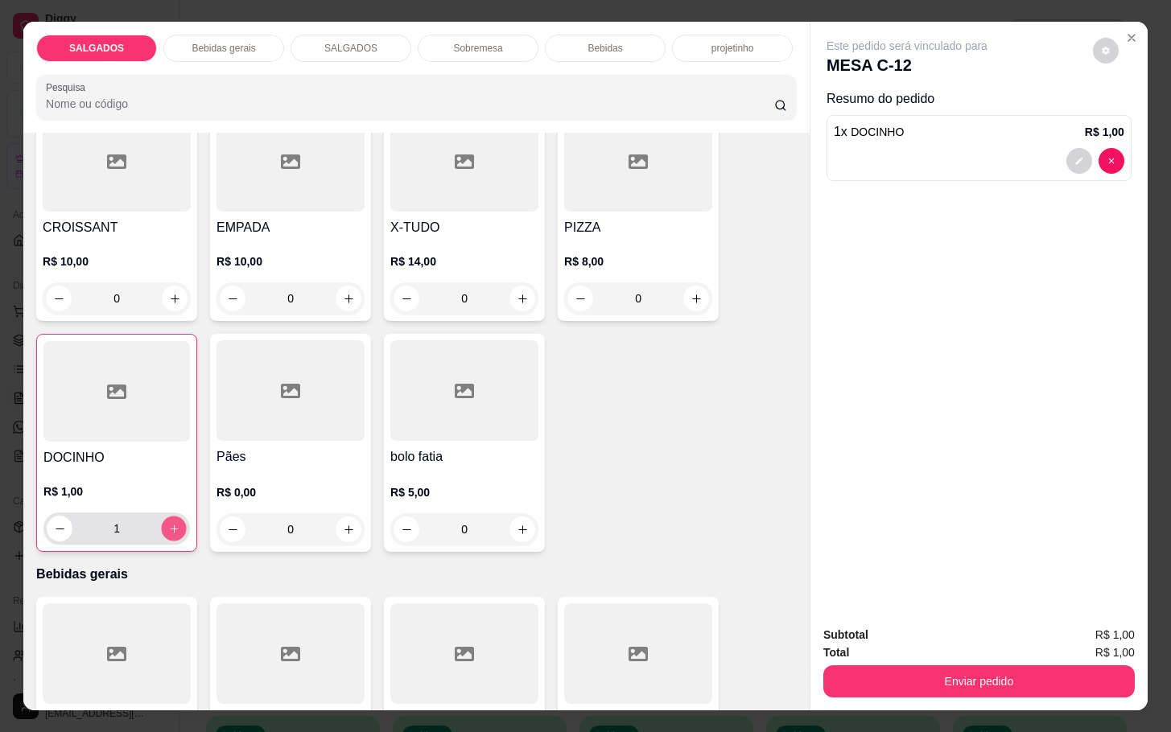
click at [162, 524] on button "increase-product-quantity" at bounding box center [174, 529] width 25 height 25
type input "2"
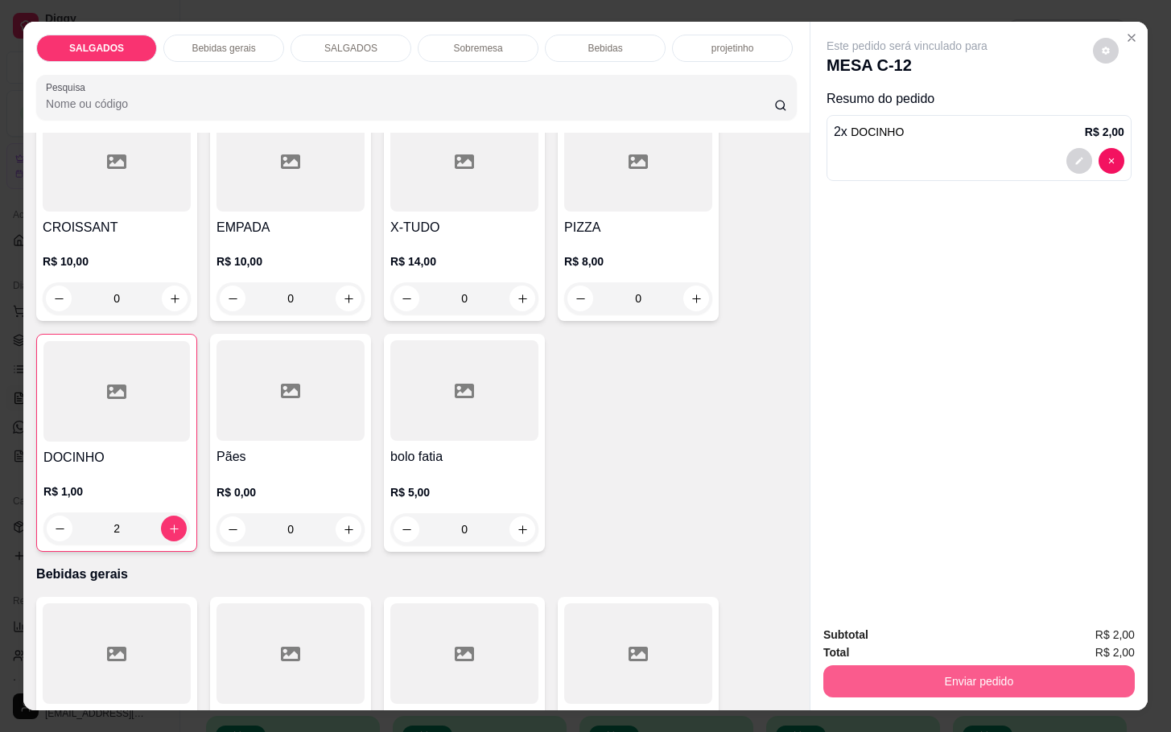
click at [917, 667] on button "Enviar pedido" at bounding box center [978, 682] width 311 height 32
click at [880, 625] on button "Não registrar e enviar pedido" at bounding box center [922, 633] width 167 height 31
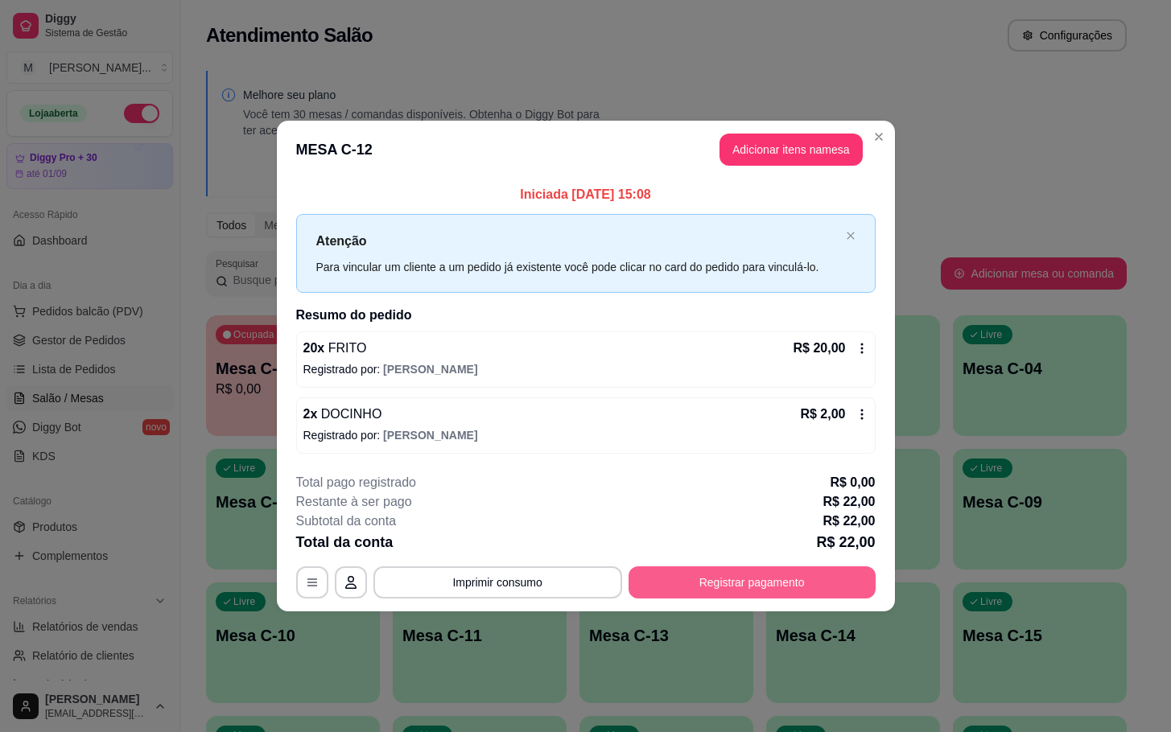
click at [693, 582] on button "Registrar pagamento" at bounding box center [752, 583] width 247 height 32
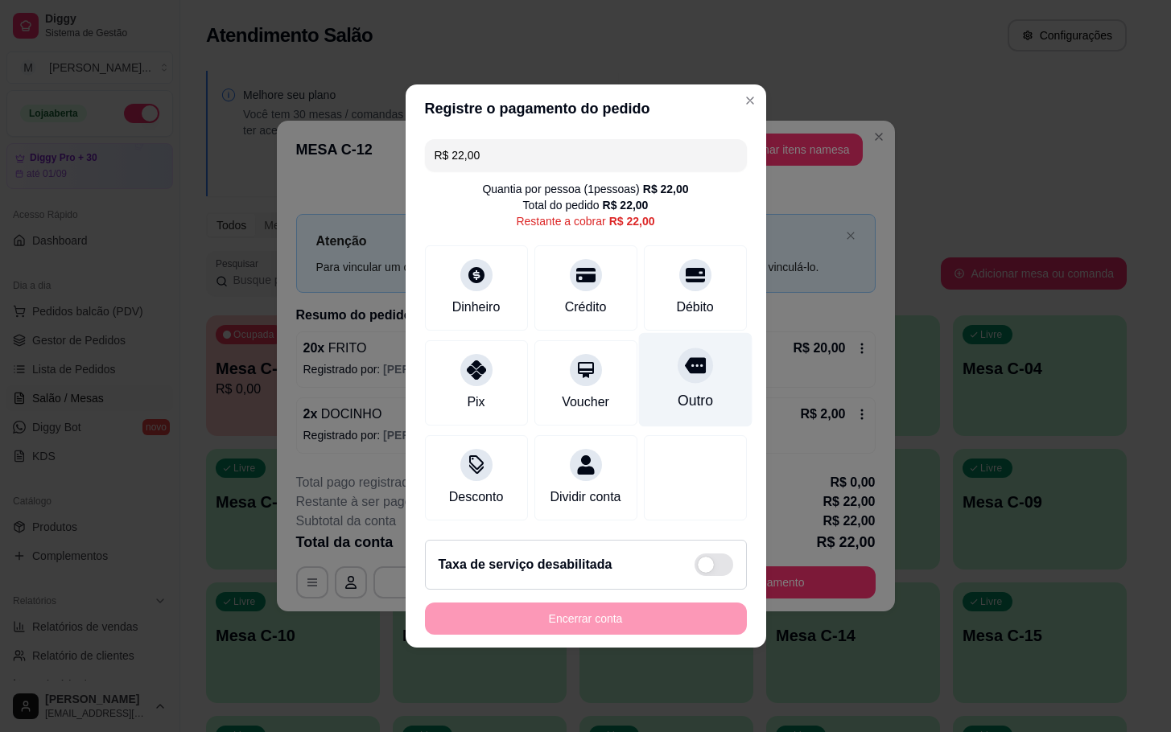
click at [678, 365] on div at bounding box center [695, 365] width 35 height 35
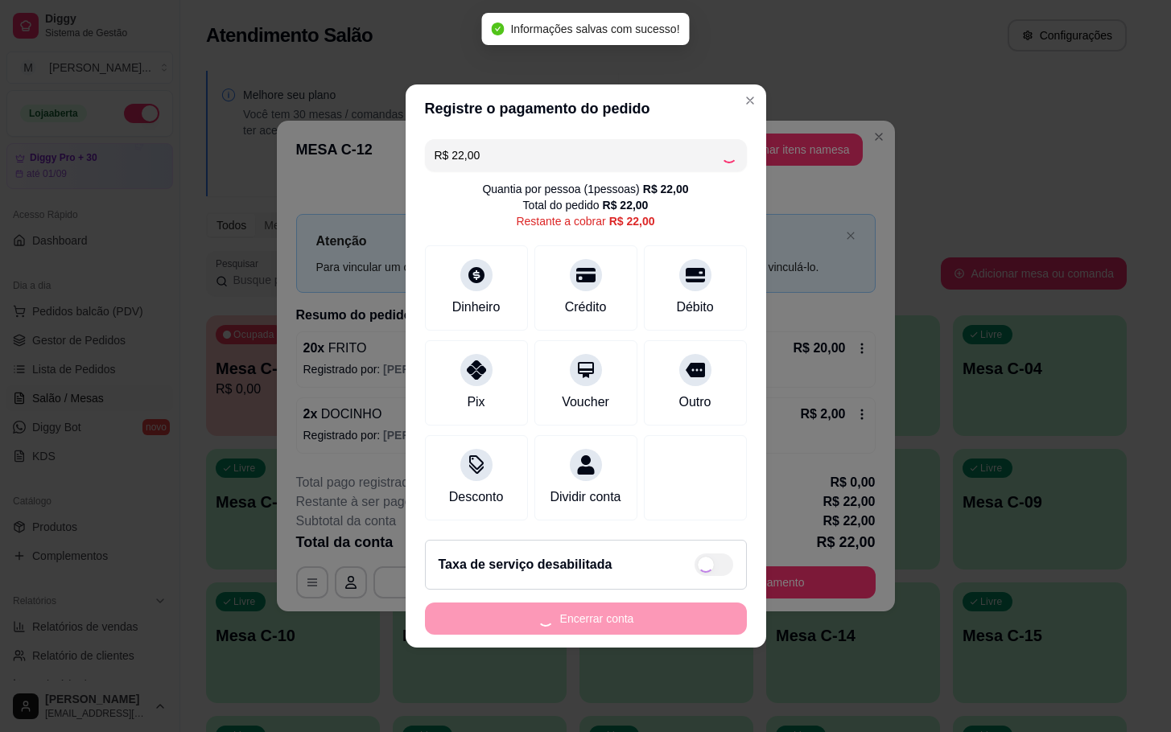
type input "R$ 0,00"
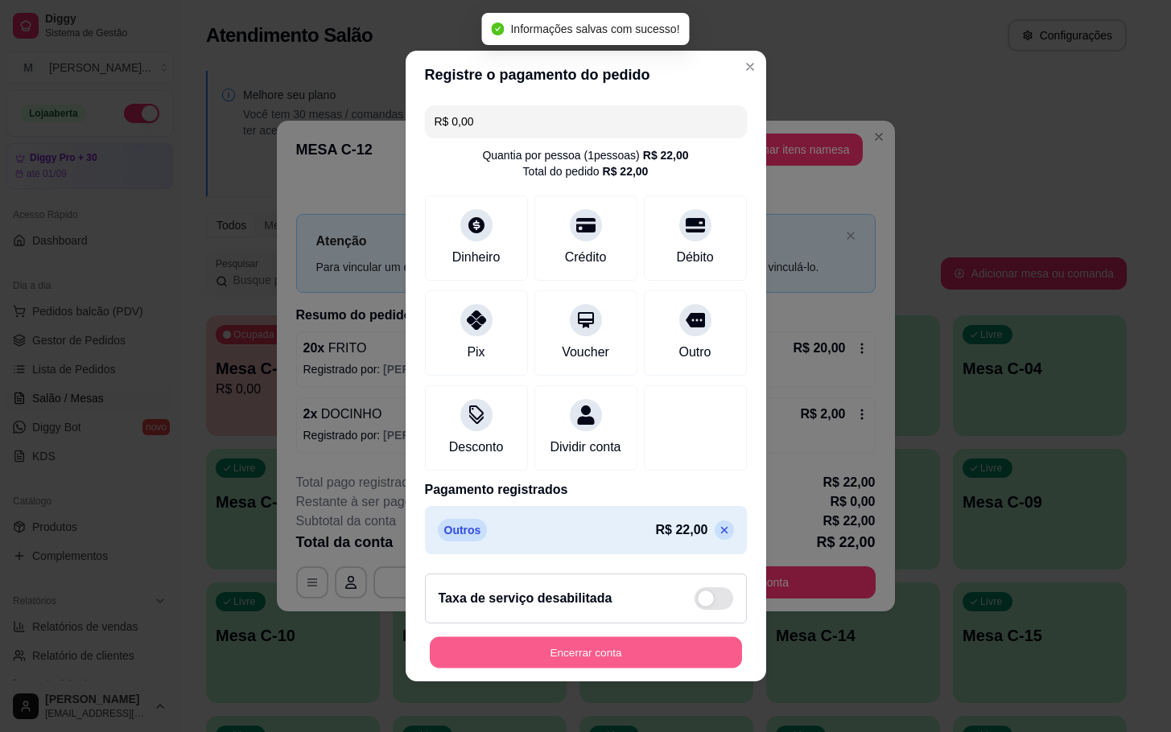
click at [584, 654] on button "Encerrar conta" at bounding box center [586, 652] width 312 height 31
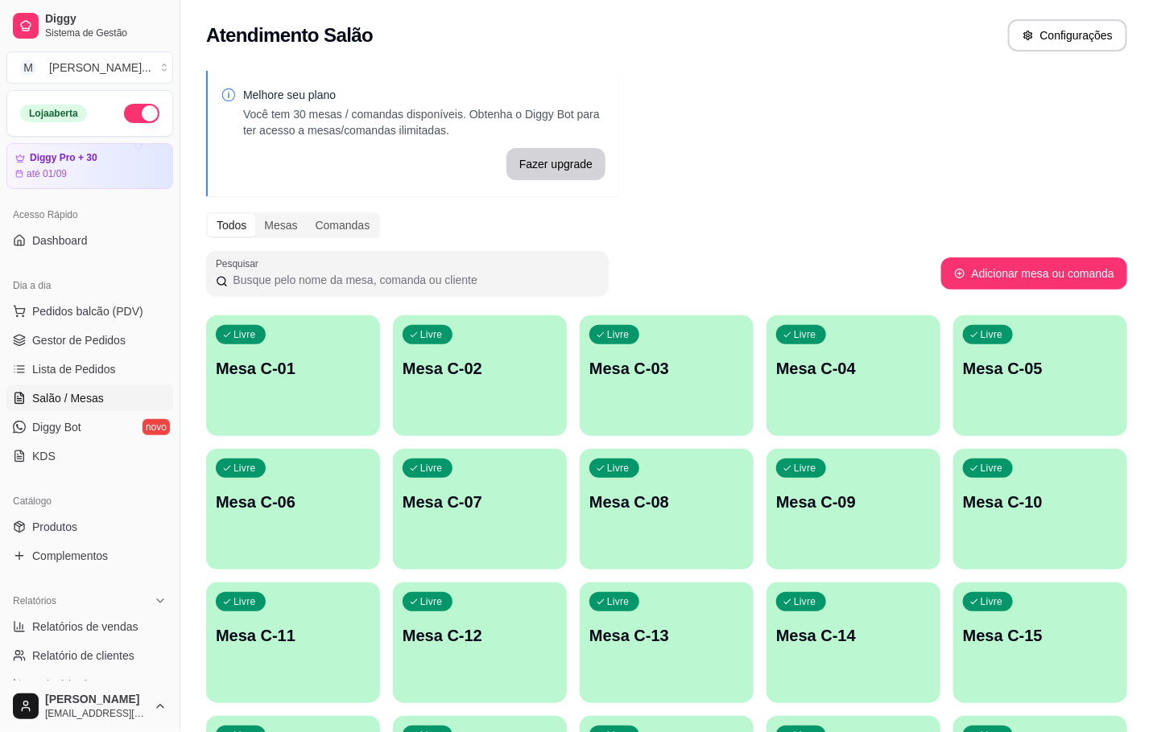
drag, startPoint x: 621, startPoint y: 493, endPoint x: 522, endPoint y: 235, distance: 276.7
click at [522, 235] on div "Todos Mesas Comandas" at bounding box center [666, 225] width 921 height 26
click at [498, 642] on p "Mesa C-12" at bounding box center [479, 636] width 155 height 23
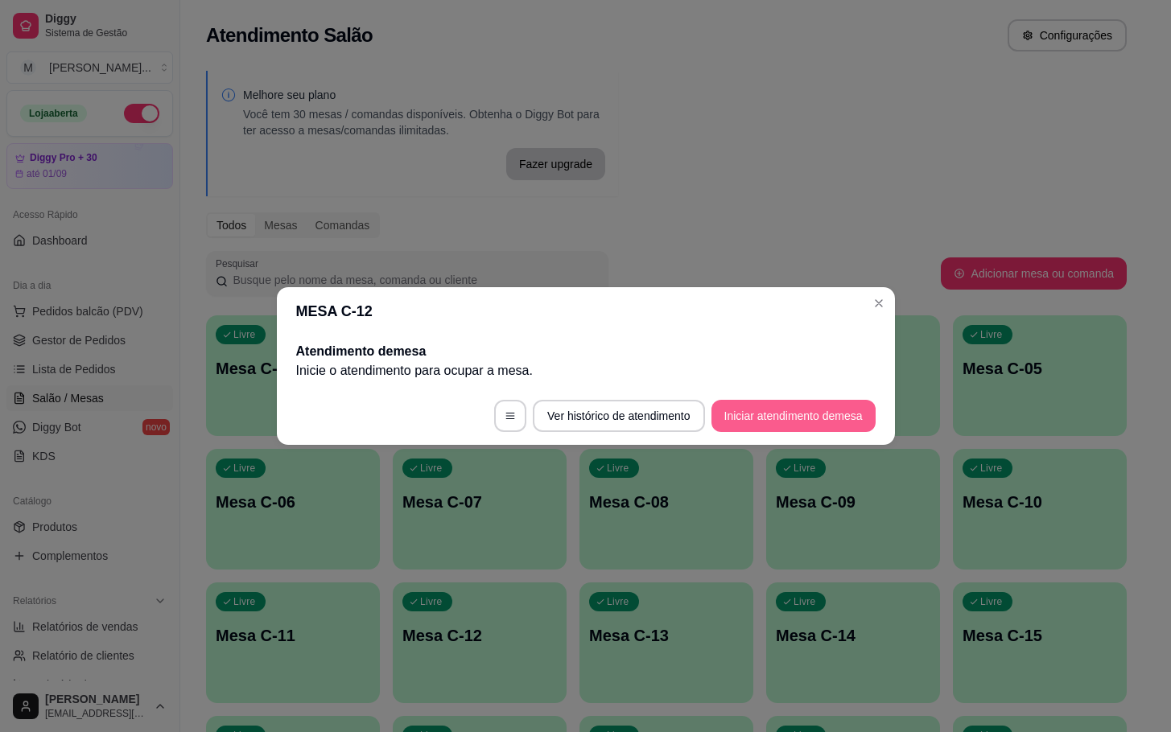
click at [777, 406] on button "Iniciar atendimento de mesa" at bounding box center [793, 416] width 164 height 32
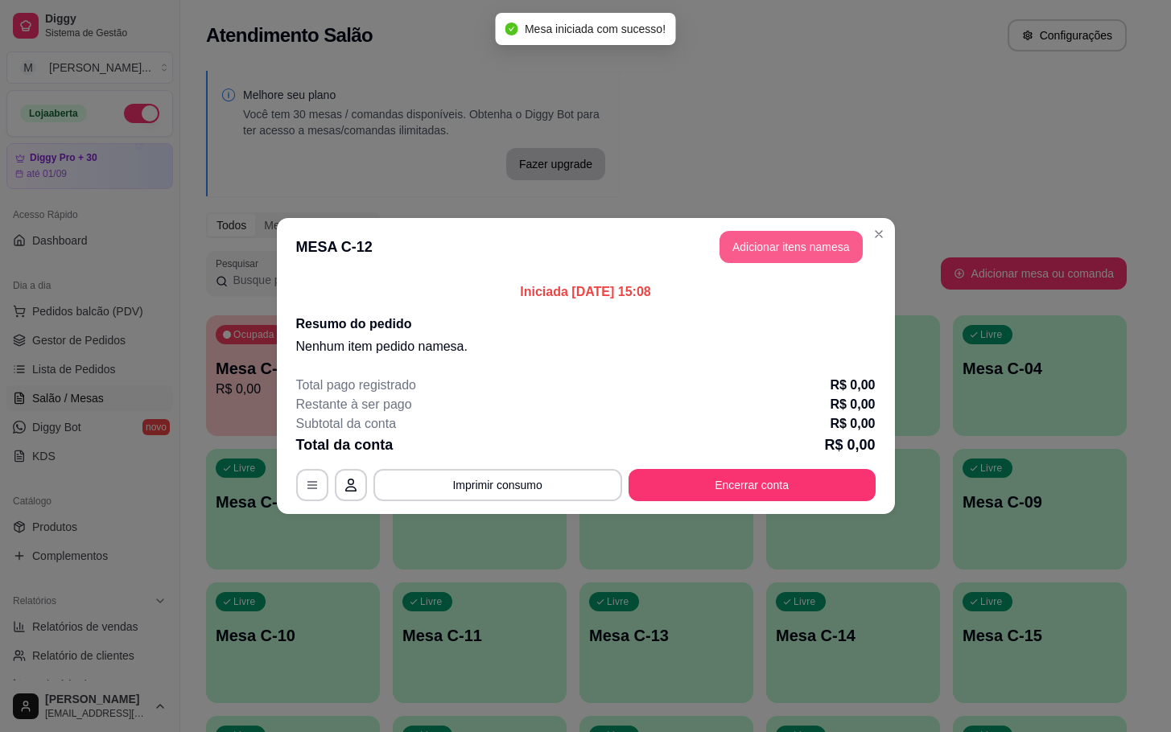
click at [783, 241] on button "Adicionar itens na mesa" at bounding box center [791, 247] width 143 height 32
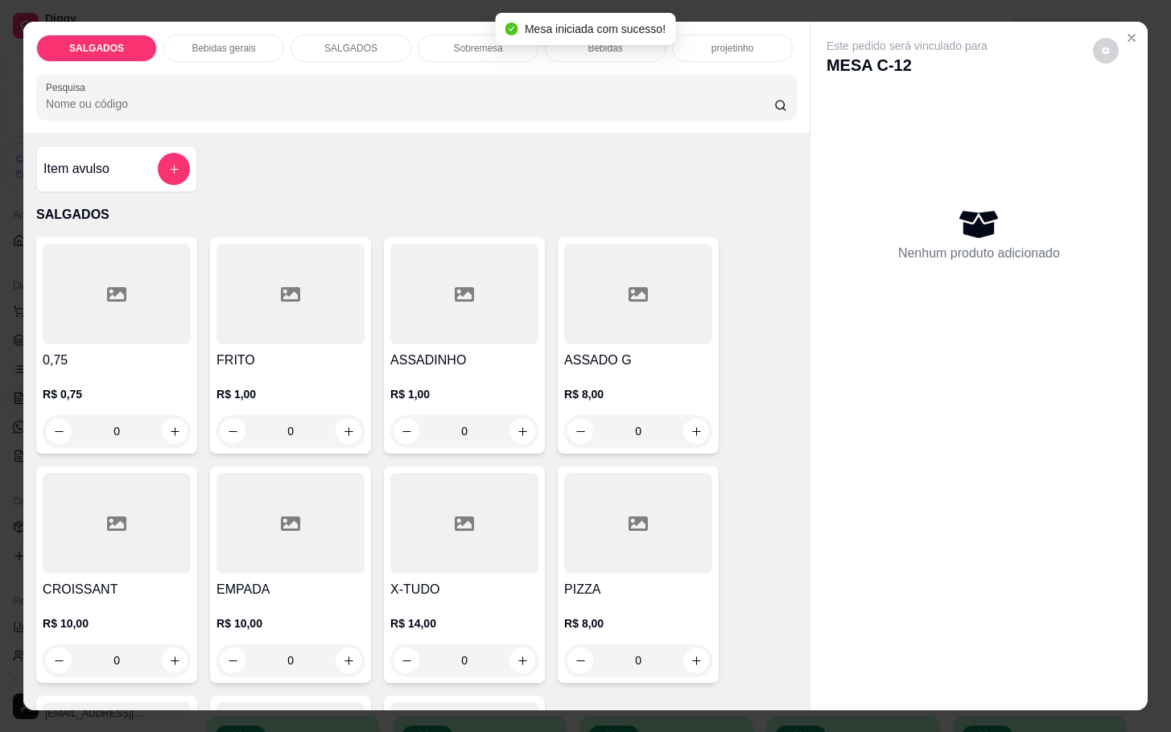
drag, startPoint x: 310, startPoint y: 413, endPoint x: 218, endPoint y: 336, distance: 119.4
click at [192, 428] on div "0,75 R$ 0,75 0 FRITO R$ 1,00 0 ASSADINHO R$ 1,00 0 ASSADO G R$ 8,00 0 CROISSANT…" at bounding box center [416, 574] width 761 height 675
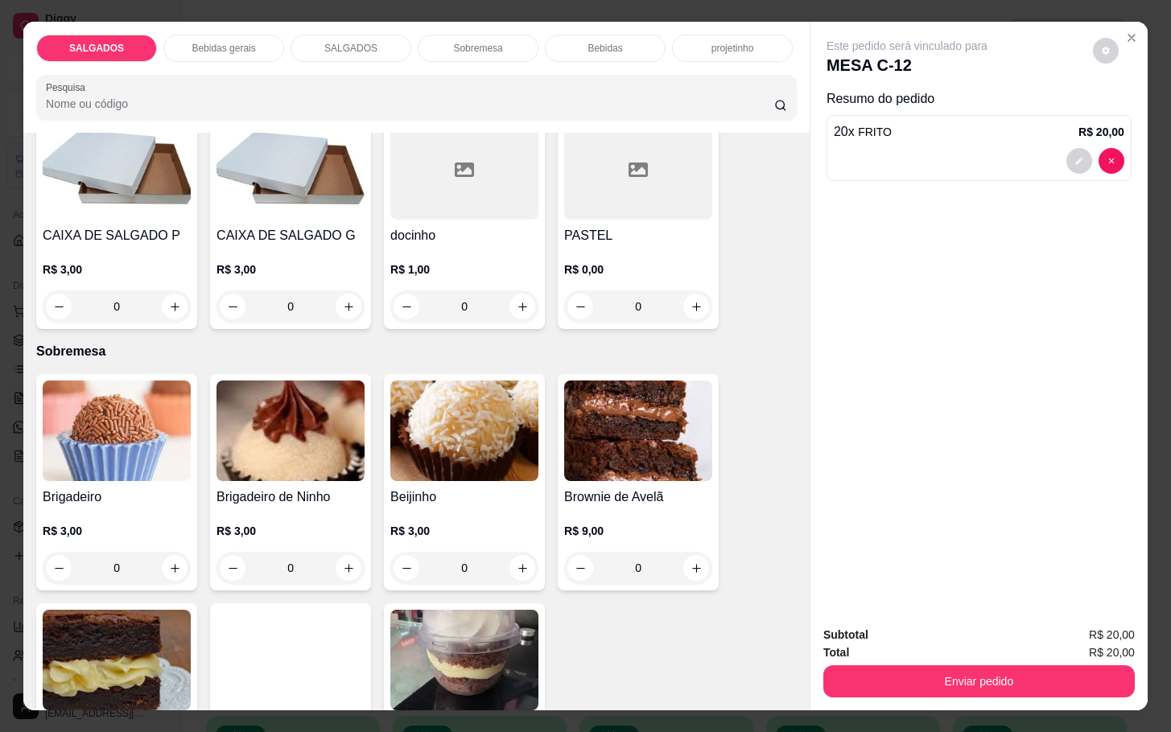
scroll to position [2897, 0]
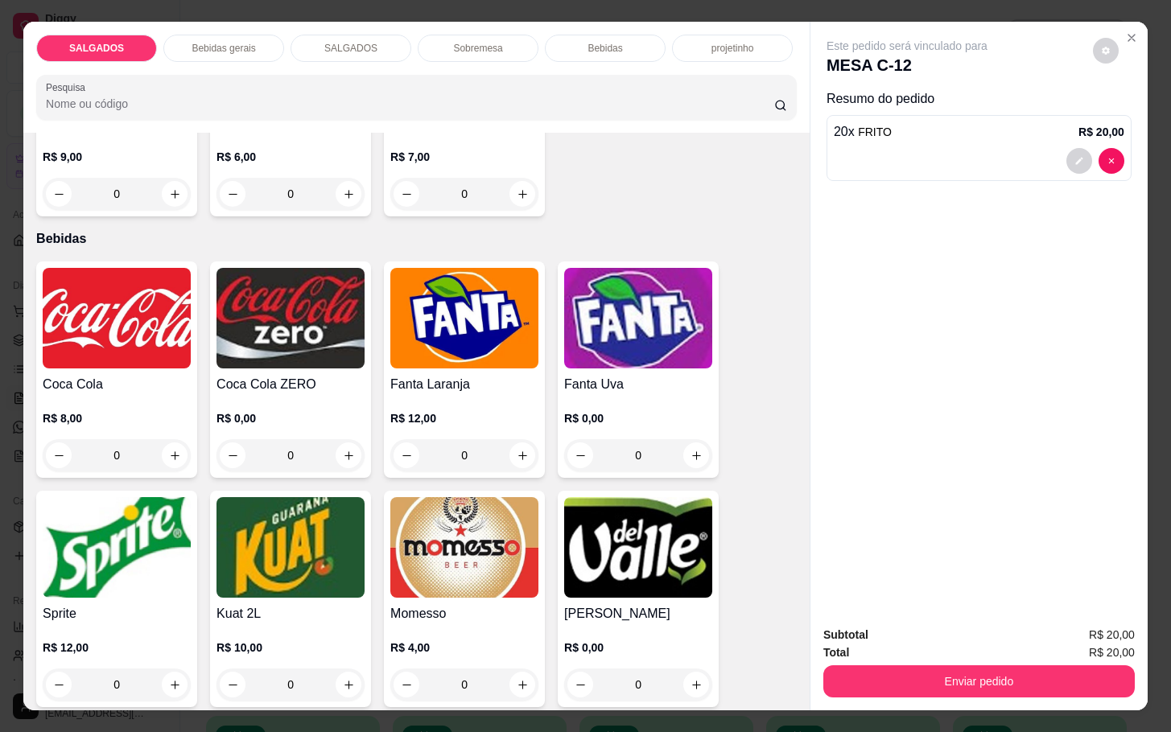
type input "20"
click at [520, 655] on div "R$ 4,00 0" at bounding box center [464, 670] width 148 height 61
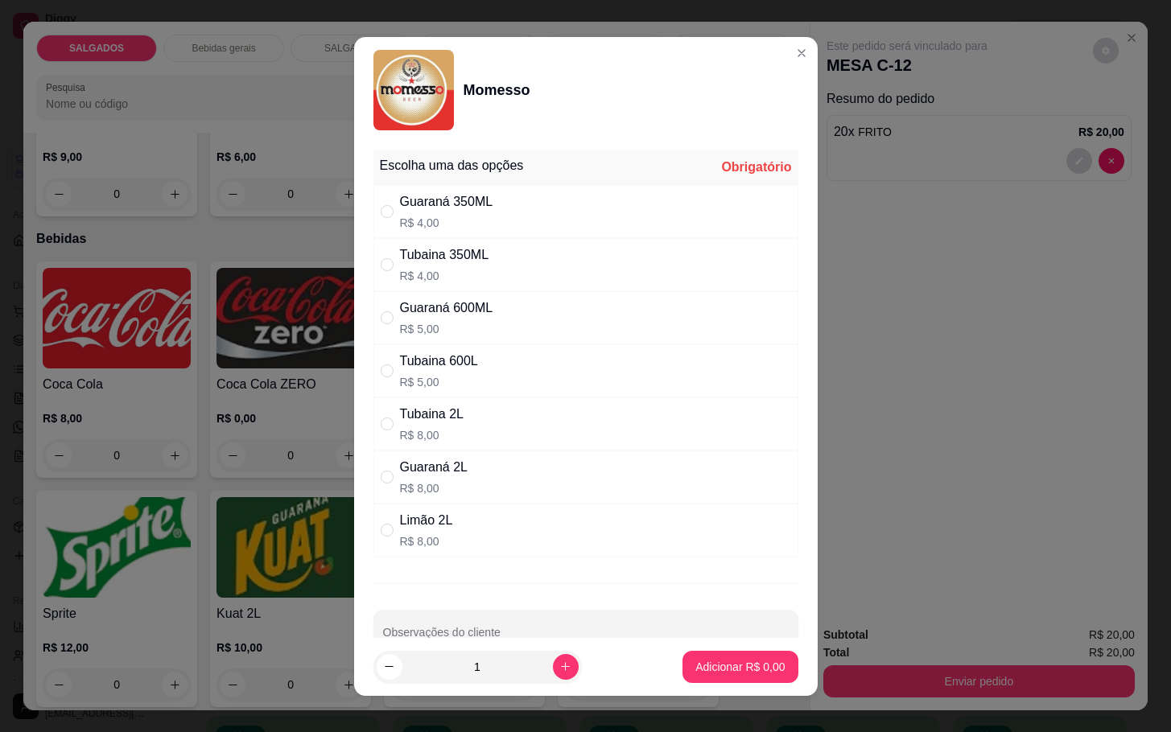
click at [438, 280] on p "R$ 4,00" at bounding box center [444, 276] width 89 height 16
click at [452, 375] on p "R$ 5,00" at bounding box center [439, 382] width 78 height 16
radio input "false"
radio input "true"
click at [720, 687] on footer "1 Adicionar R$ 5,00" at bounding box center [586, 667] width 464 height 58
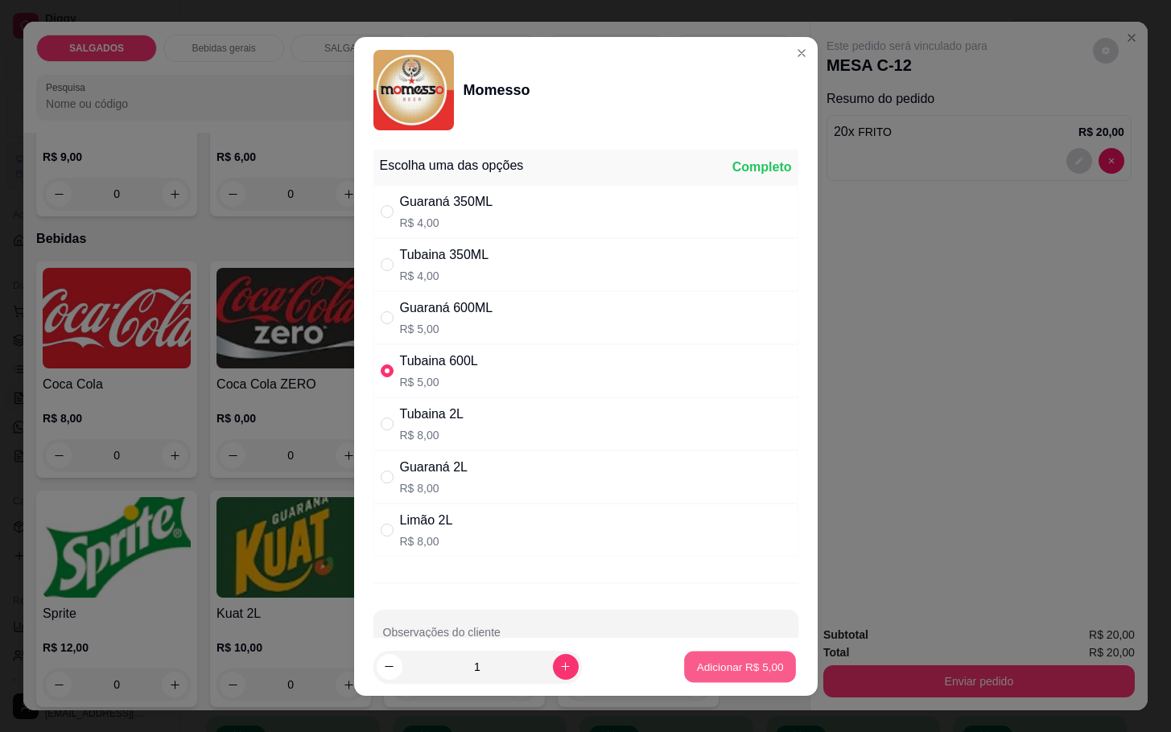
click at [720, 667] on p "Adicionar R$ 5,00" at bounding box center [740, 666] width 87 height 15
type input "1"
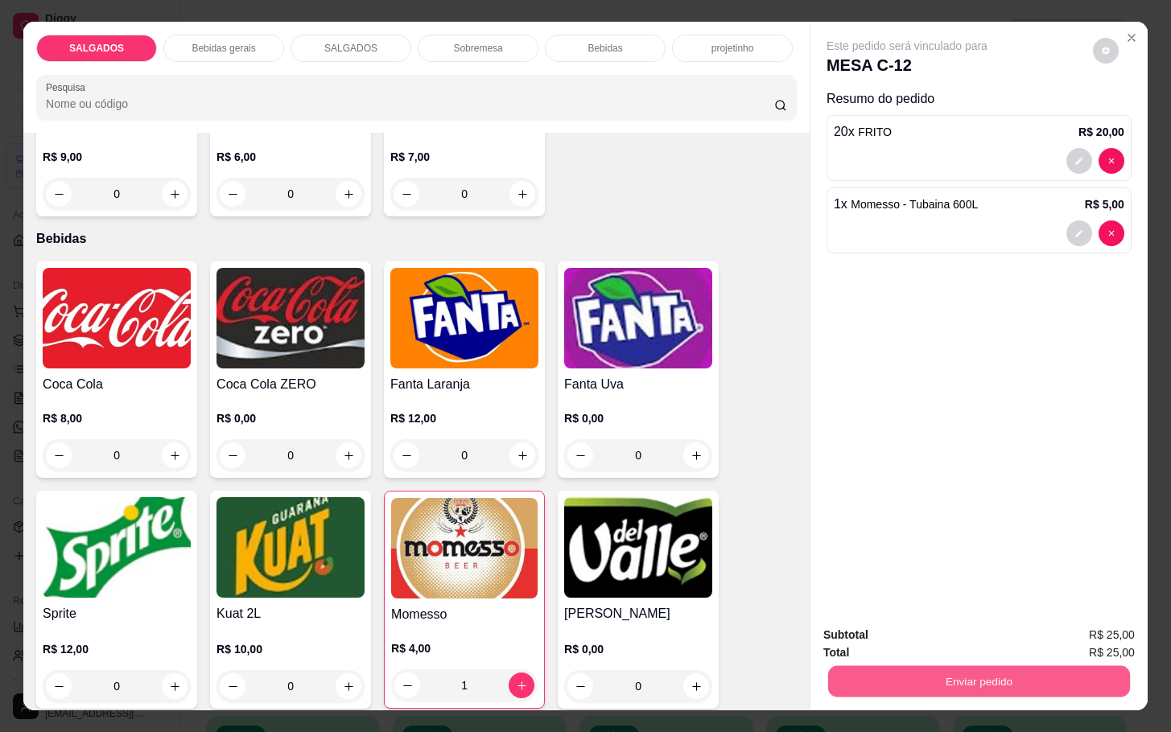
click at [860, 676] on button "Enviar pedido" at bounding box center [979, 681] width 302 height 31
click at [872, 641] on button "Não registrar e enviar pedido" at bounding box center [923, 633] width 163 height 30
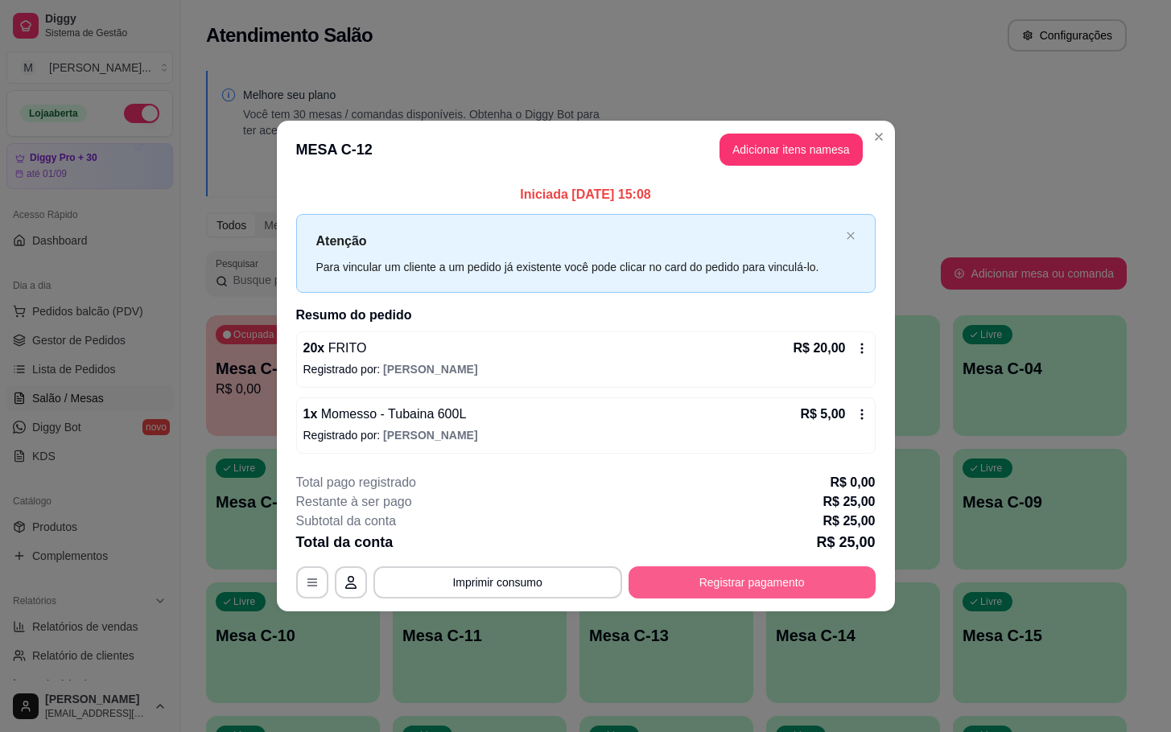
click at [771, 582] on button "Registrar pagamento" at bounding box center [752, 583] width 247 height 32
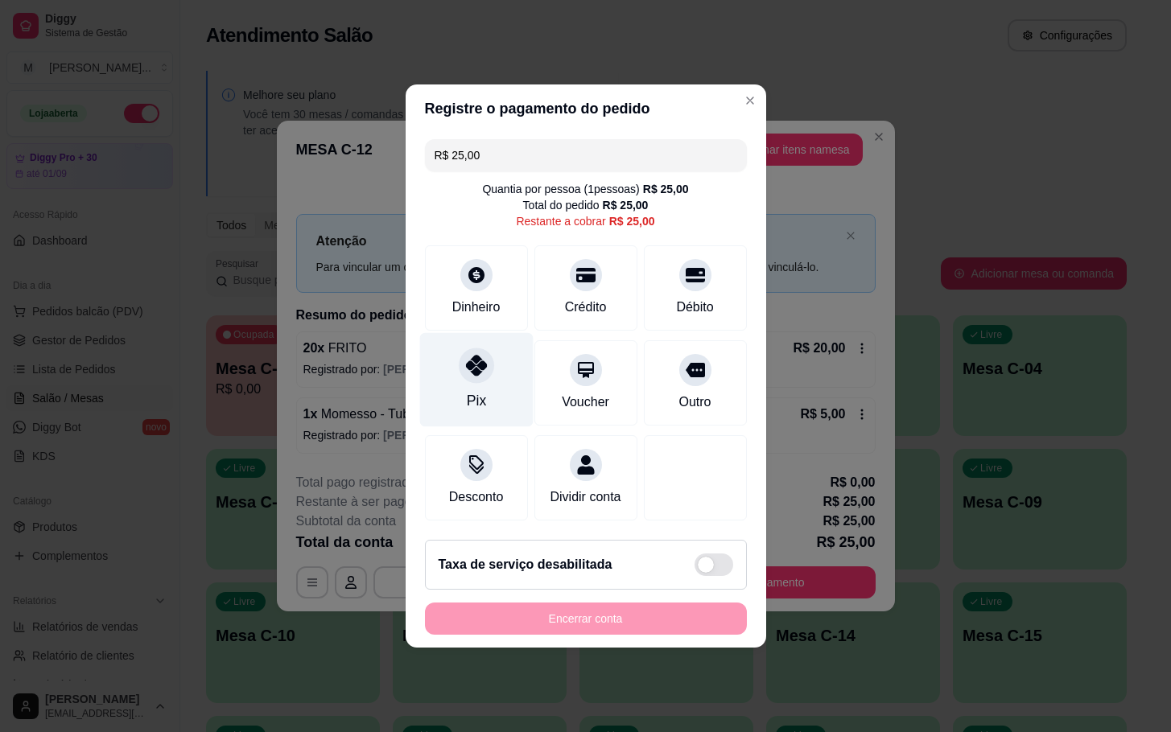
click at [447, 375] on div "Pix" at bounding box center [475, 380] width 113 height 94
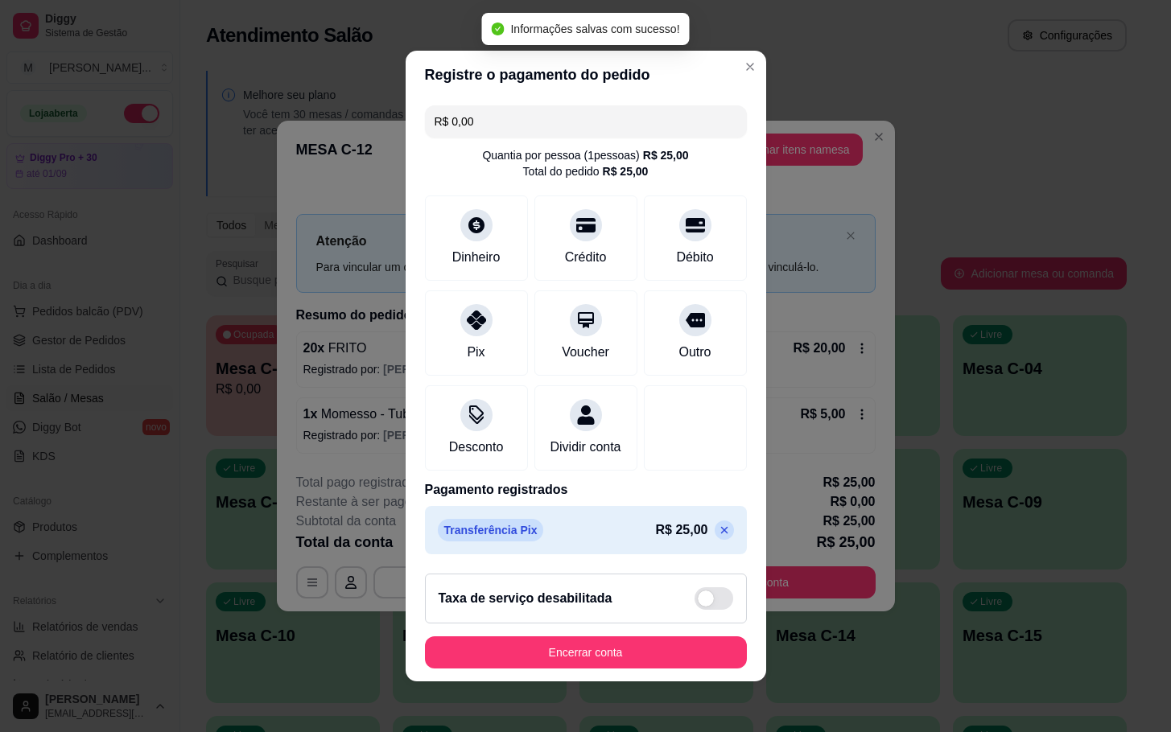
type input "R$ 0,00"
click at [466, 665] on button "Encerrar conta" at bounding box center [586, 653] width 322 height 32
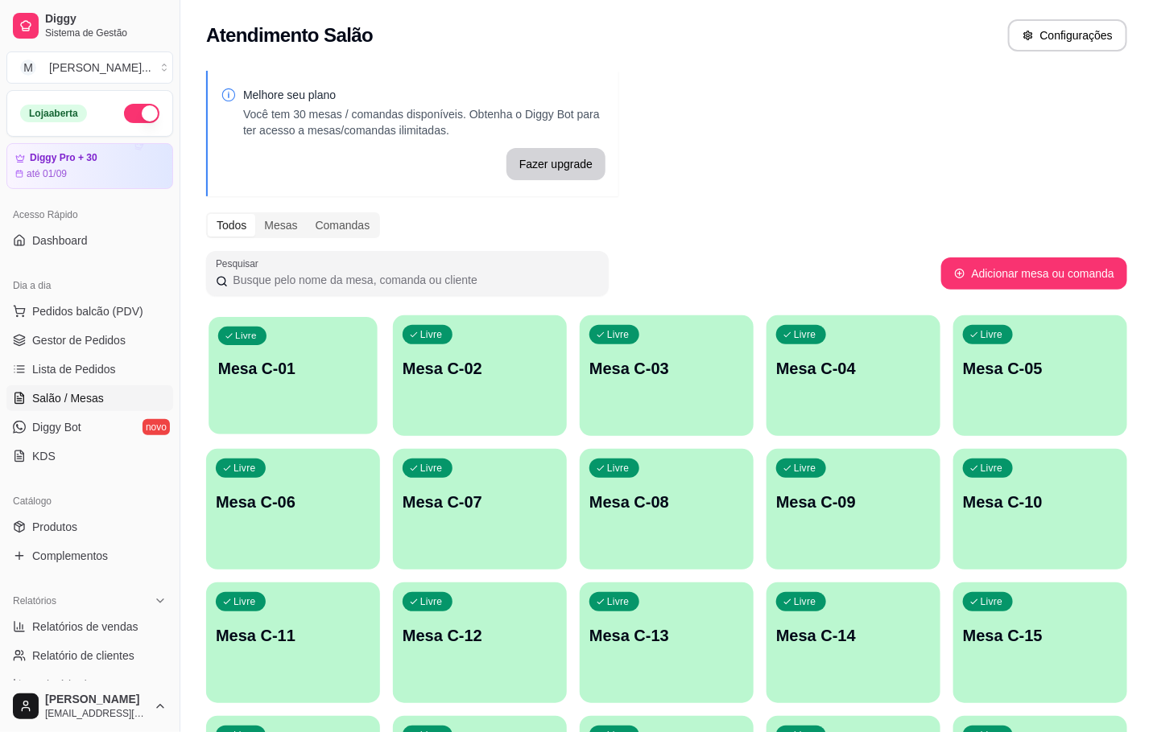
click at [336, 365] on p "Mesa C-01" at bounding box center [293, 369] width 150 height 22
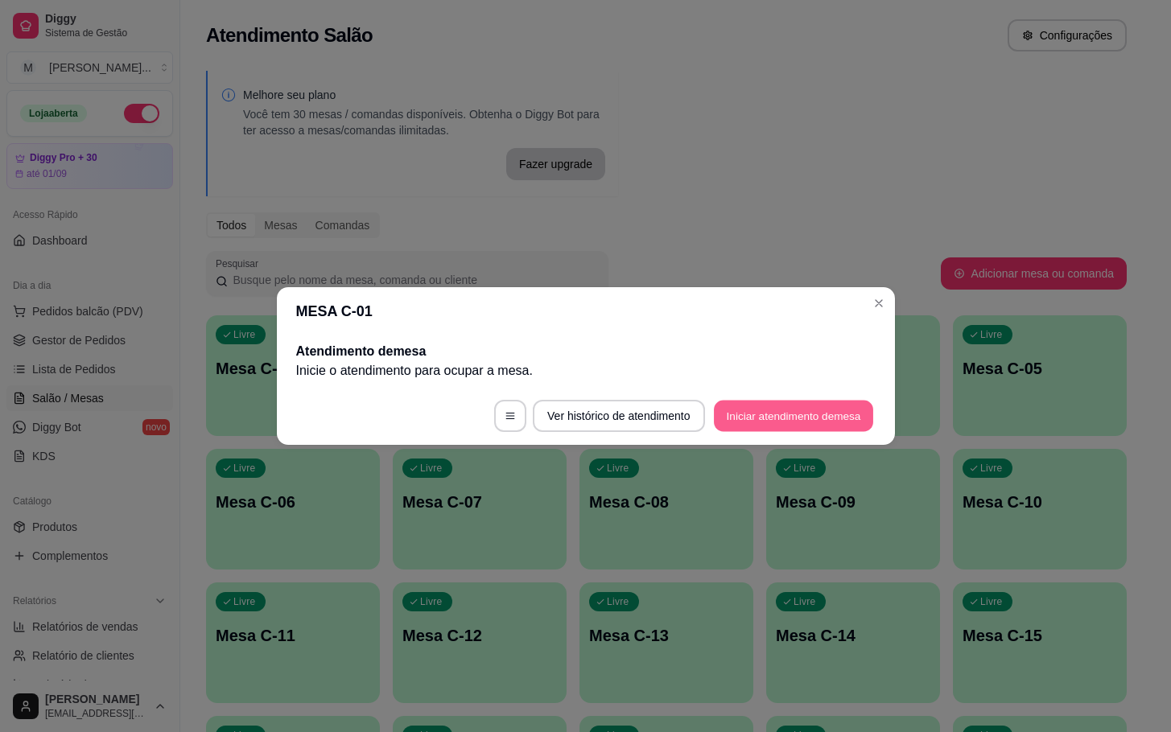
click at [794, 416] on button "Iniciar atendimento de mesa" at bounding box center [793, 416] width 159 height 31
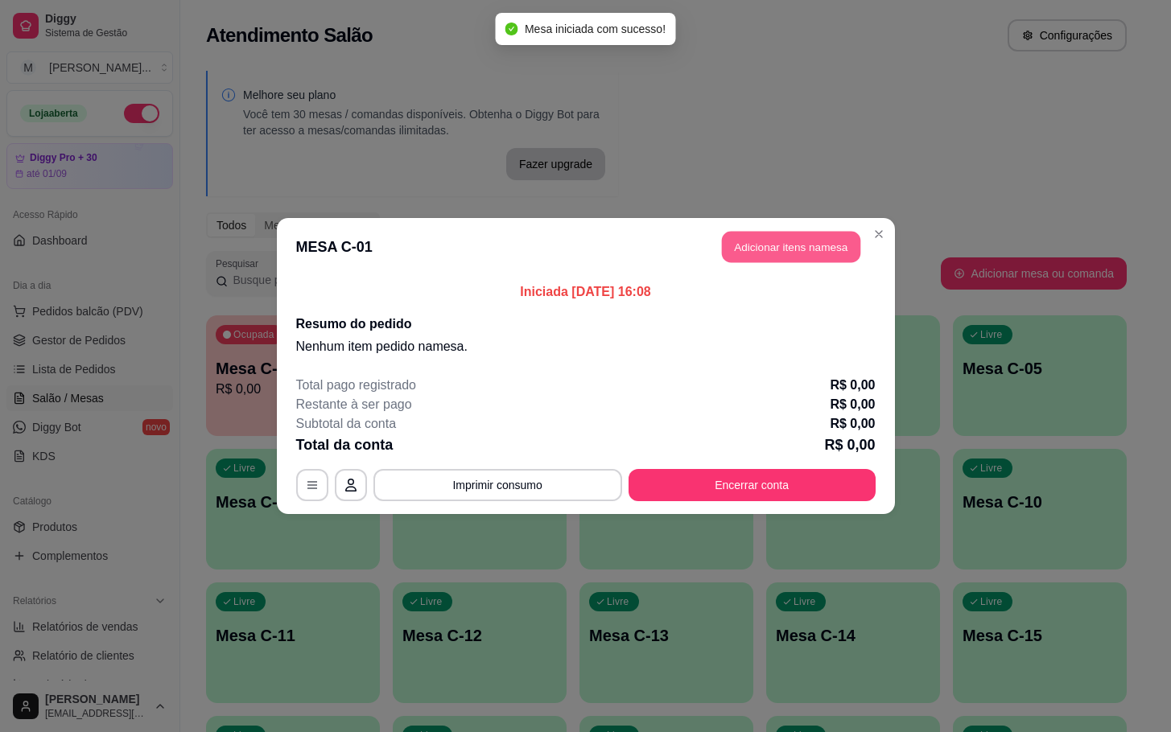
click at [776, 251] on button "Adicionar itens na mesa" at bounding box center [791, 247] width 138 height 31
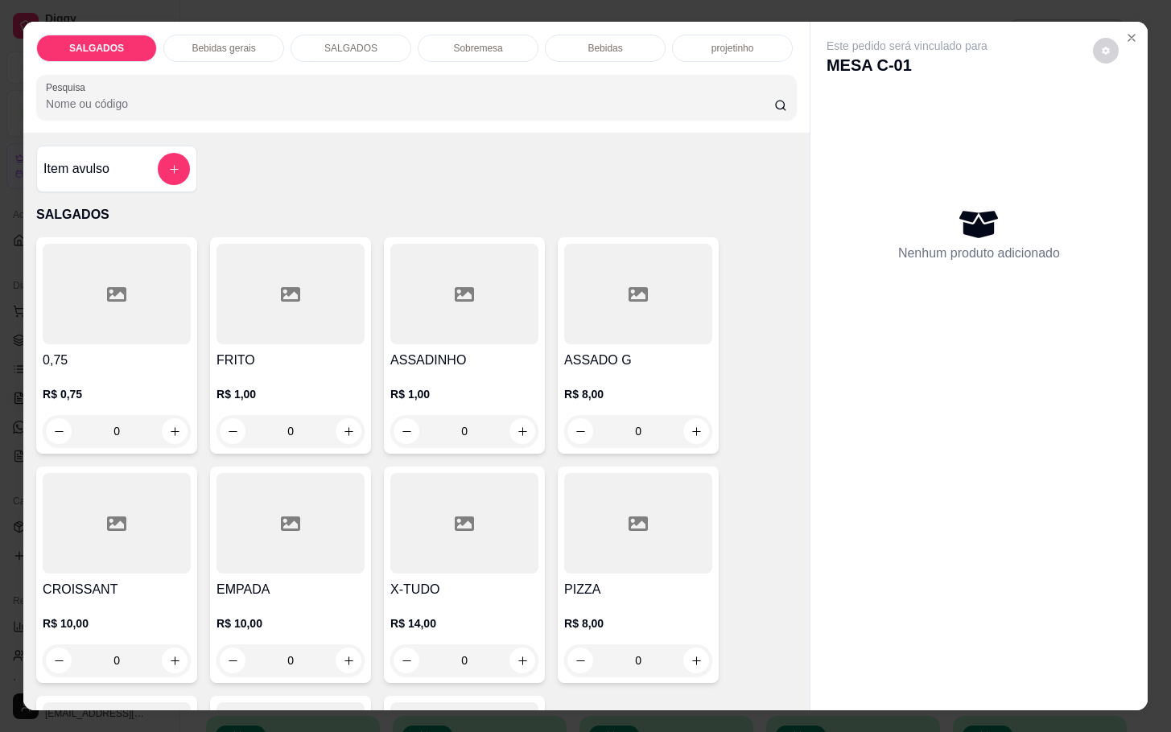
click at [353, 415] on div "0" at bounding box center [290, 431] width 148 height 32
click at [343, 426] on icon "increase-product-quantity" at bounding box center [349, 432] width 12 height 12
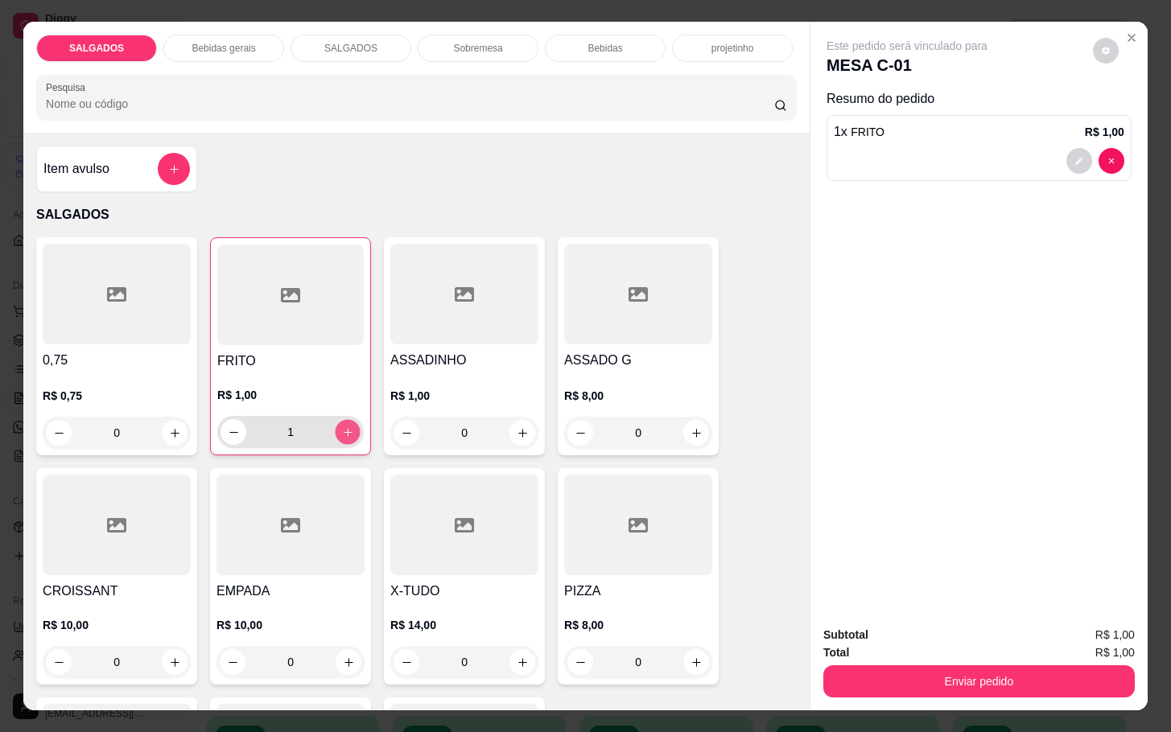
click at [340, 420] on button "increase-product-quantity" at bounding box center [348, 432] width 25 height 25
click at [336, 420] on button "increase-product-quantity" at bounding box center [348, 432] width 25 height 25
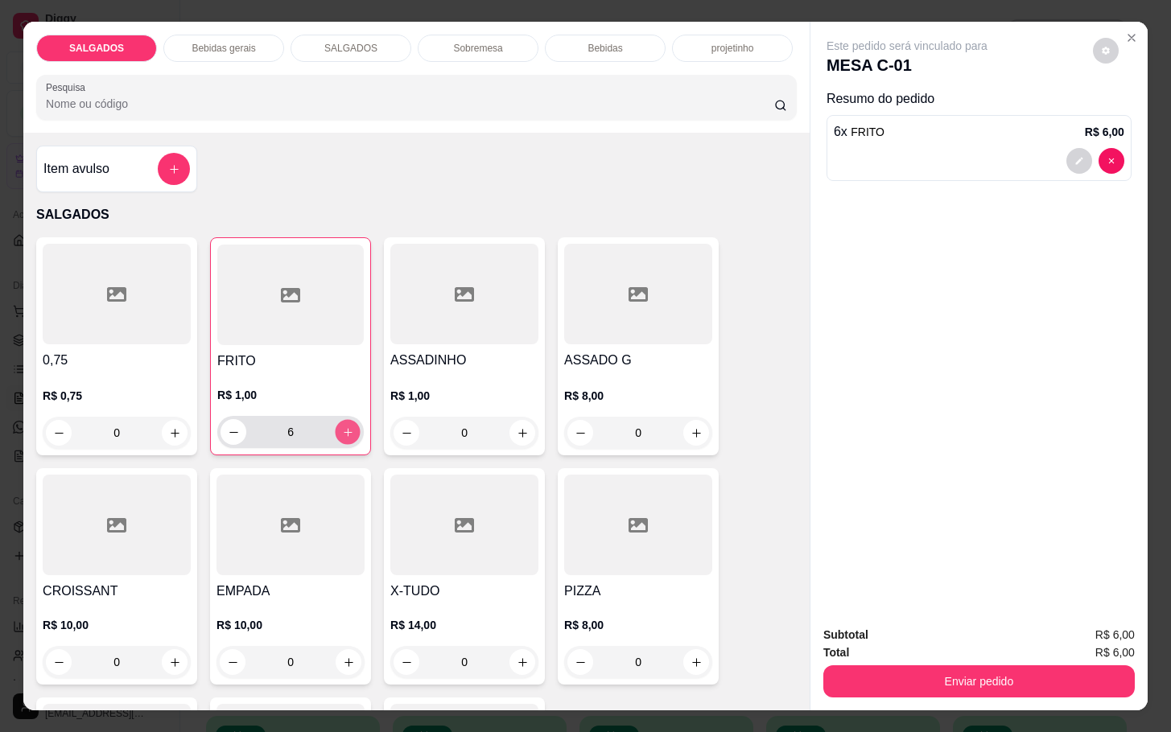
click at [336, 420] on button "increase-product-quantity" at bounding box center [348, 432] width 25 height 25
type input "8"
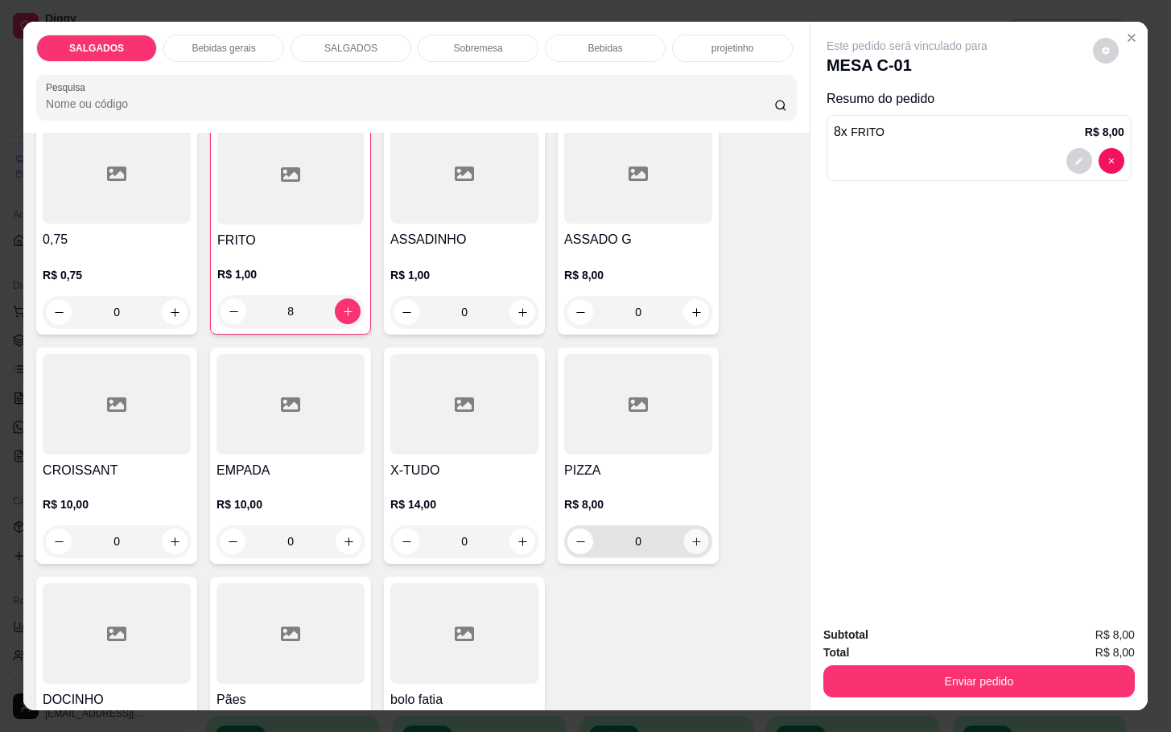
click at [691, 543] on button "increase-product-quantity" at bounding box center [696, 542] width 25 height 25
type input "1"
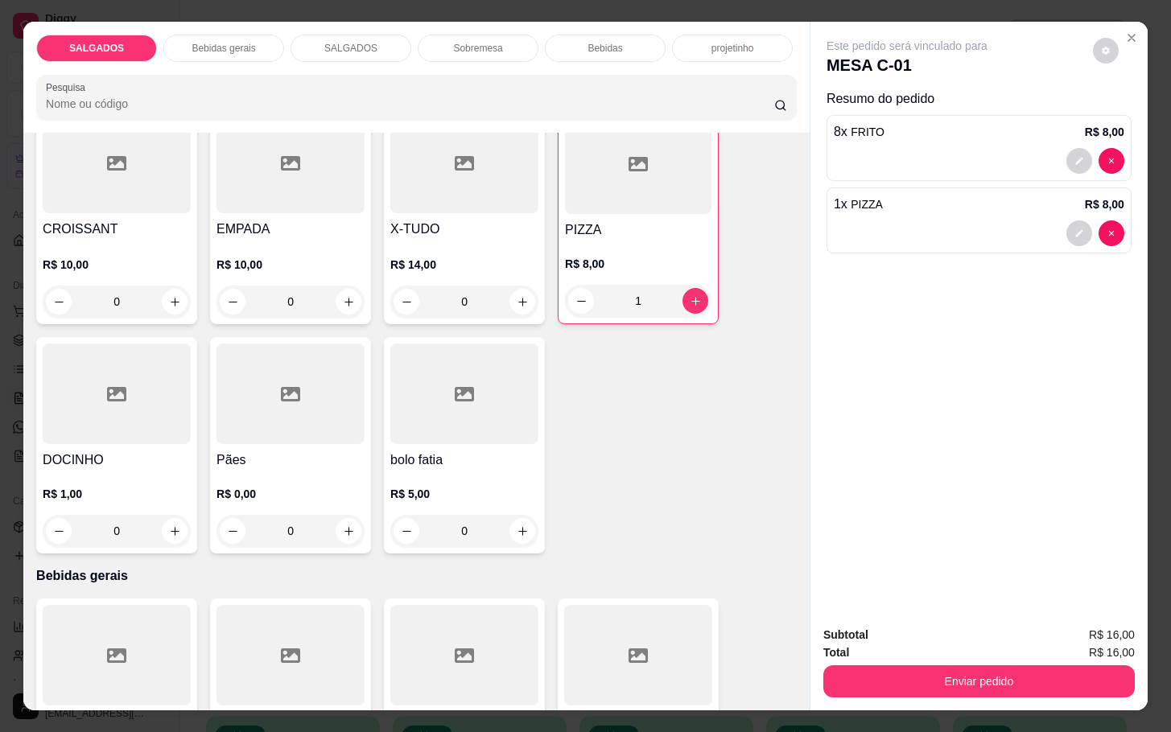
scroll to position [483, 0]
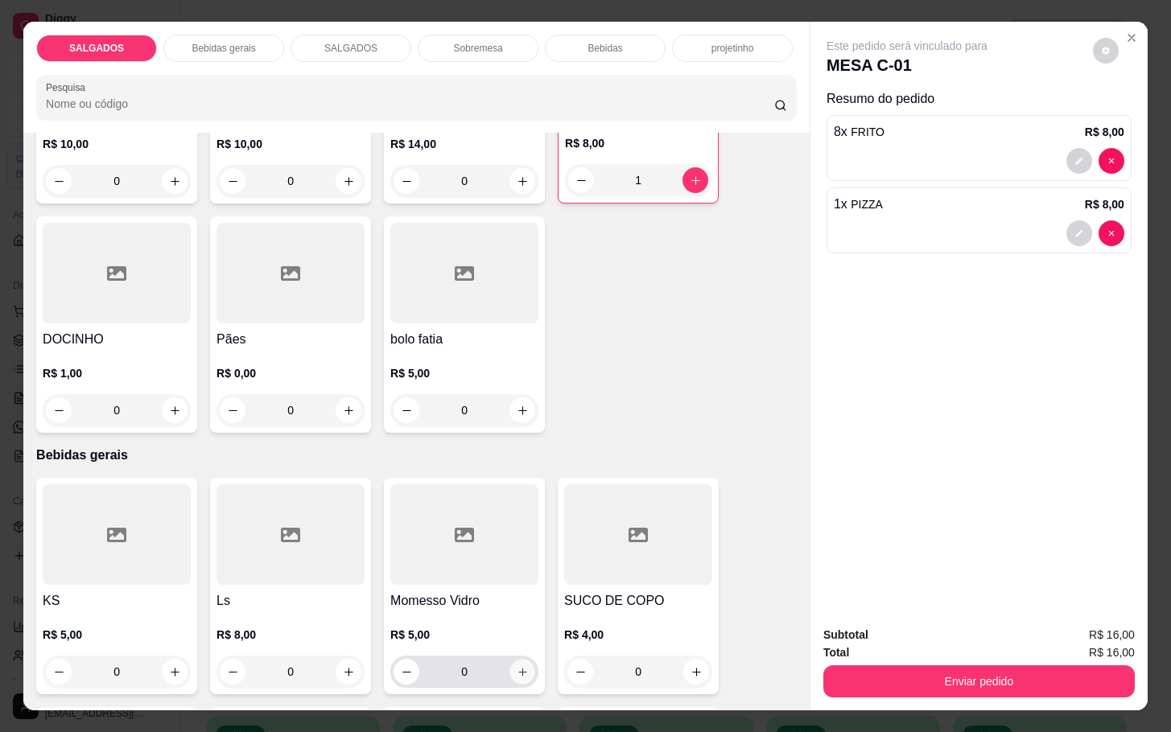
click at [517, 666] on icon "increase-product-quantity" at bounding box center [523, 672] width 12 height 12
type input "1"
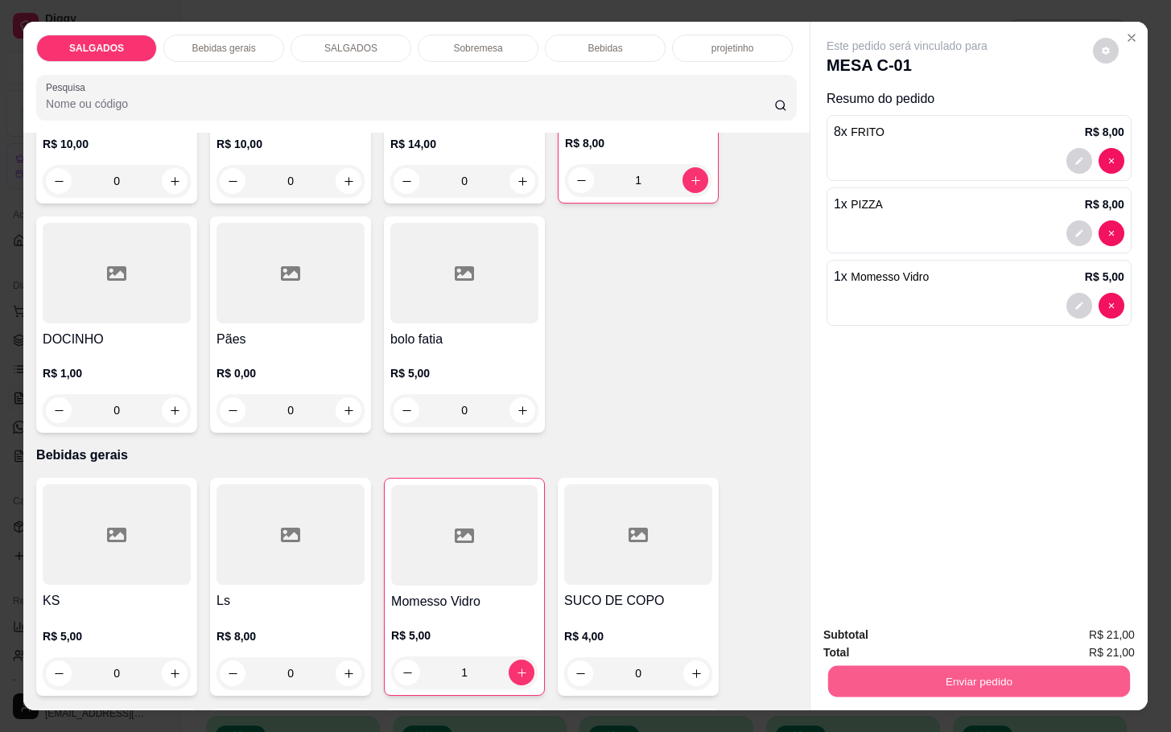
click at [975, 666] on button "Enviar pedido" at bounding box center [979, 681] width 302 height 31
click at [918, 638] on button "Não registrar e enviar pedido" at bounding box center [923, 633] width 163 height 30
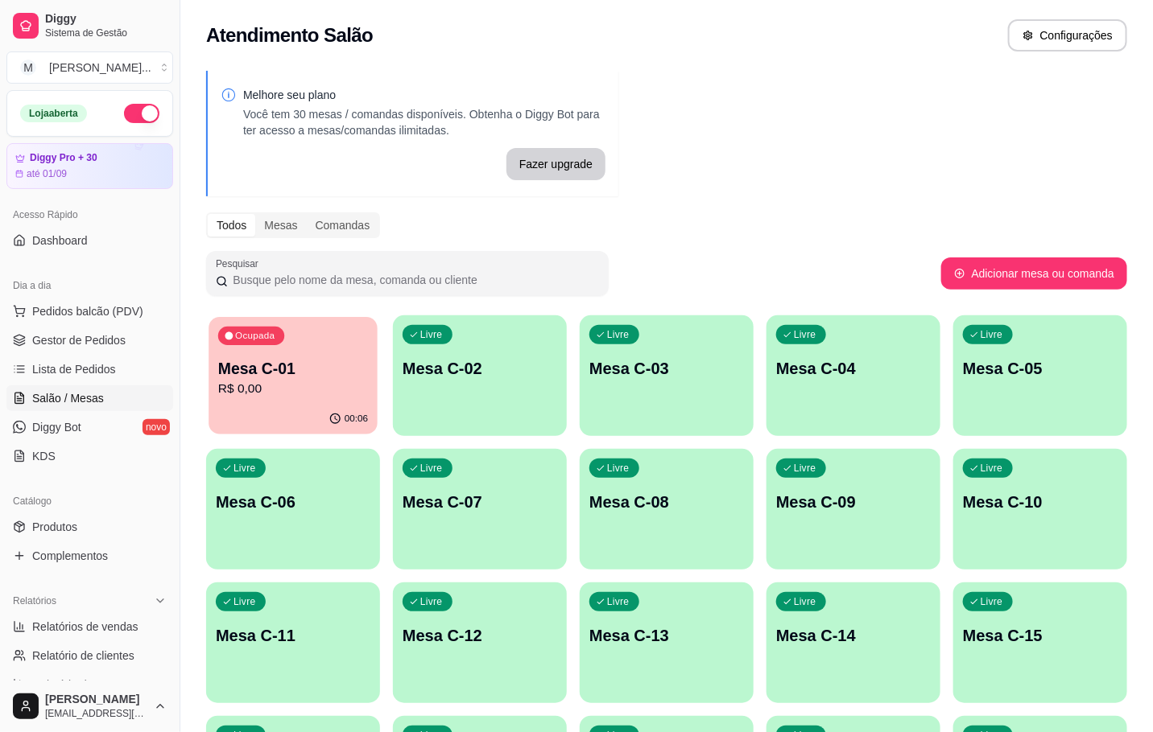
click at [336, 353] on div "Ocupada Mesa C-01 R$ 0,00" at bounding box center [292, 360] width 169 height 87
click at [278, 344] on div "Ocupada Mesa C-01 R$ 0,00" at bounding box center [293, 359] width 174 height 89
click at [302, 365] on p "Mesa C-01" at bounding box center [293, 368] width 155 height 23
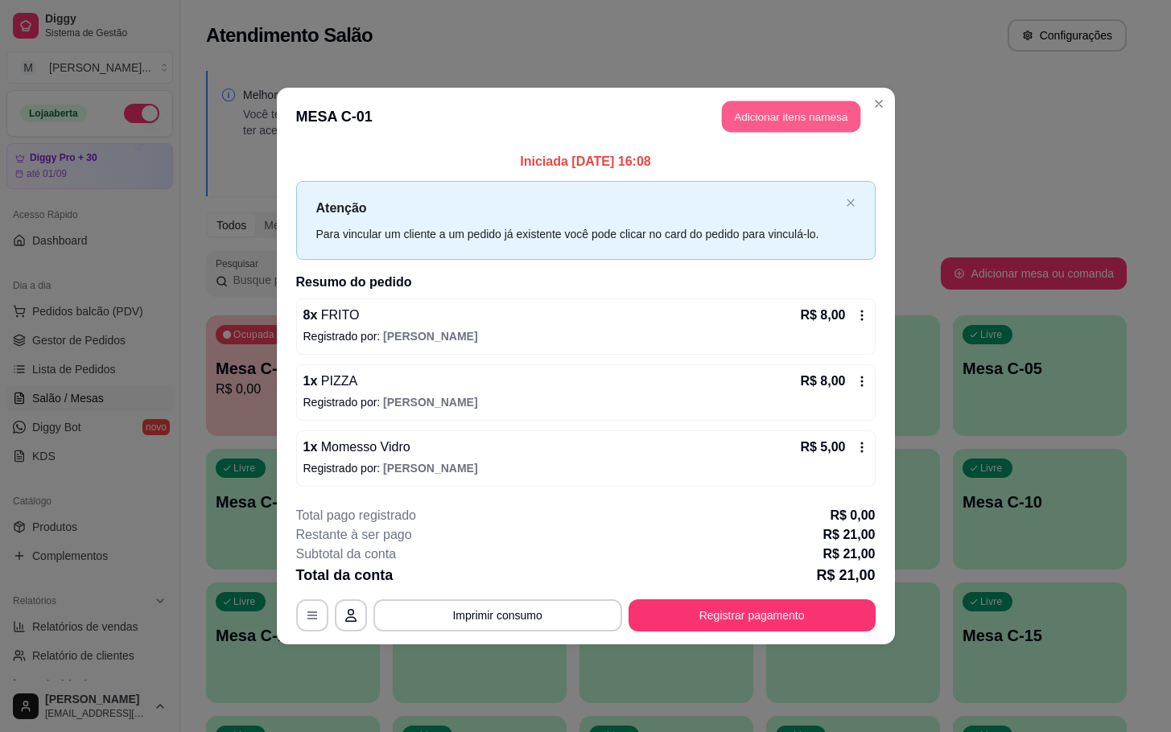
click at [810, 111] on button "Adicionar itens na mesa" at bounding box center [791, 116] width 138 height 31
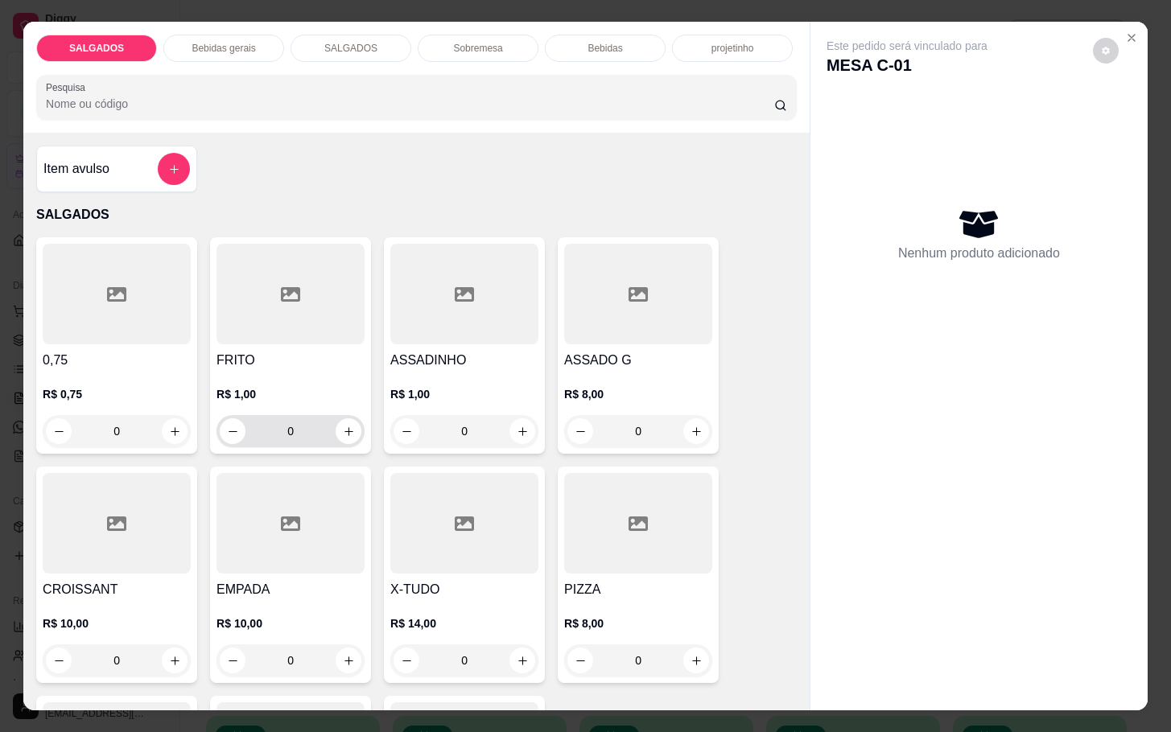
click at [346, 415] on div "0" at bounding box center [291, 431] width 142 height 32
click at [343, 426] on icon "increase-product-quantity" at bounding box center [349, 432] width 12 height 12
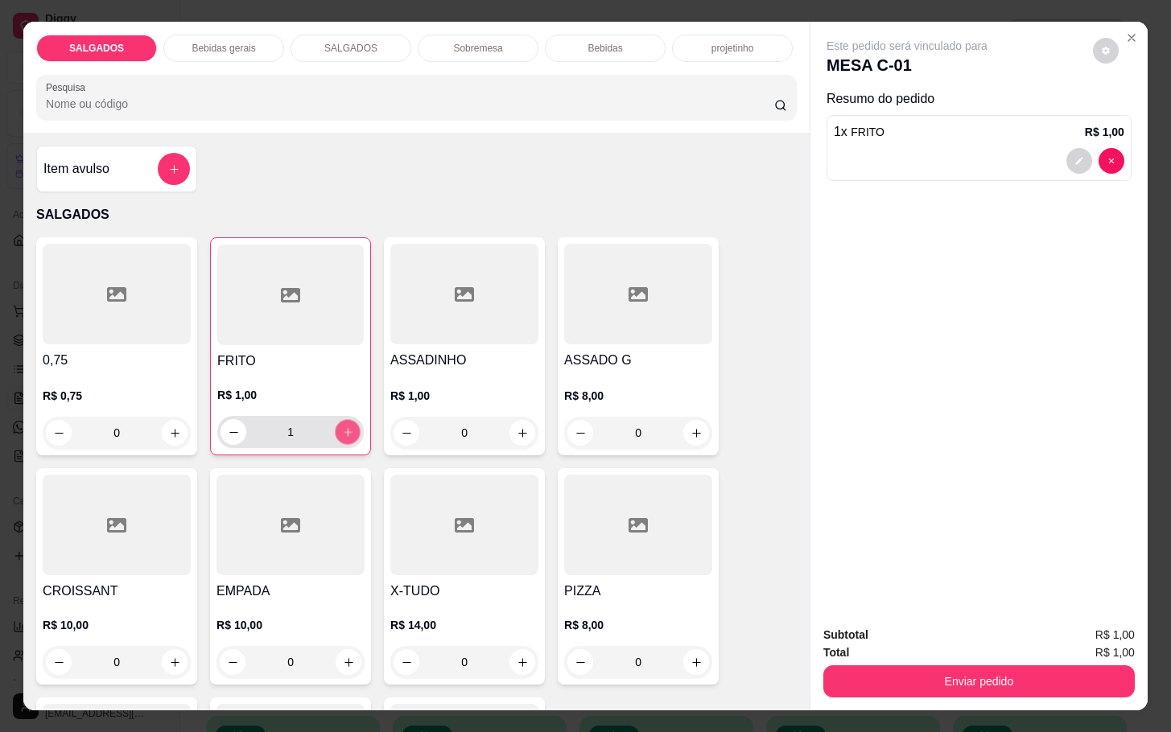
click at [342, 427] on icon "increase-product-quantity" at bounding box center [348, 433] width 12 height 12
type input "5"
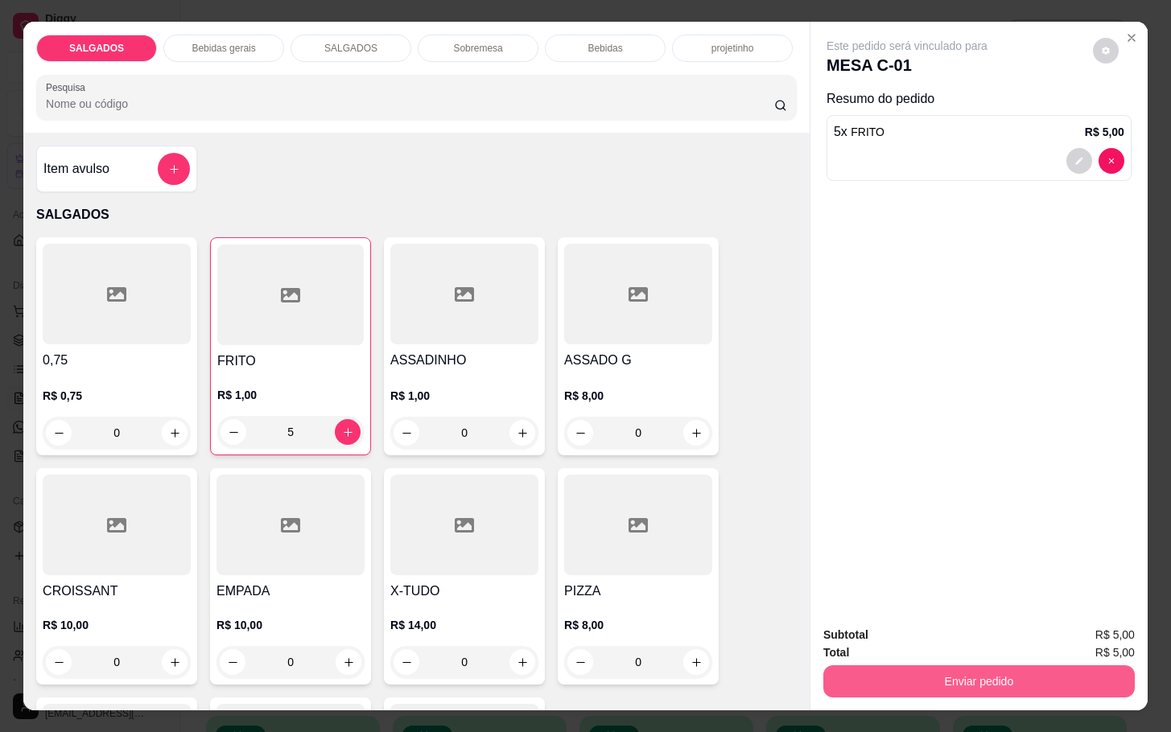
click at [981, 662] on div "Enviar pedido" at bounding box center [978, 680] width 311 height 36
click at [983, 666] on button "Enviar pedido" at bounding box center [979, 681] width 302 height 31
click at [955, 631] on button "Não registrar e enviar pedido" at bounding box center [922, 633] width 167 height 31
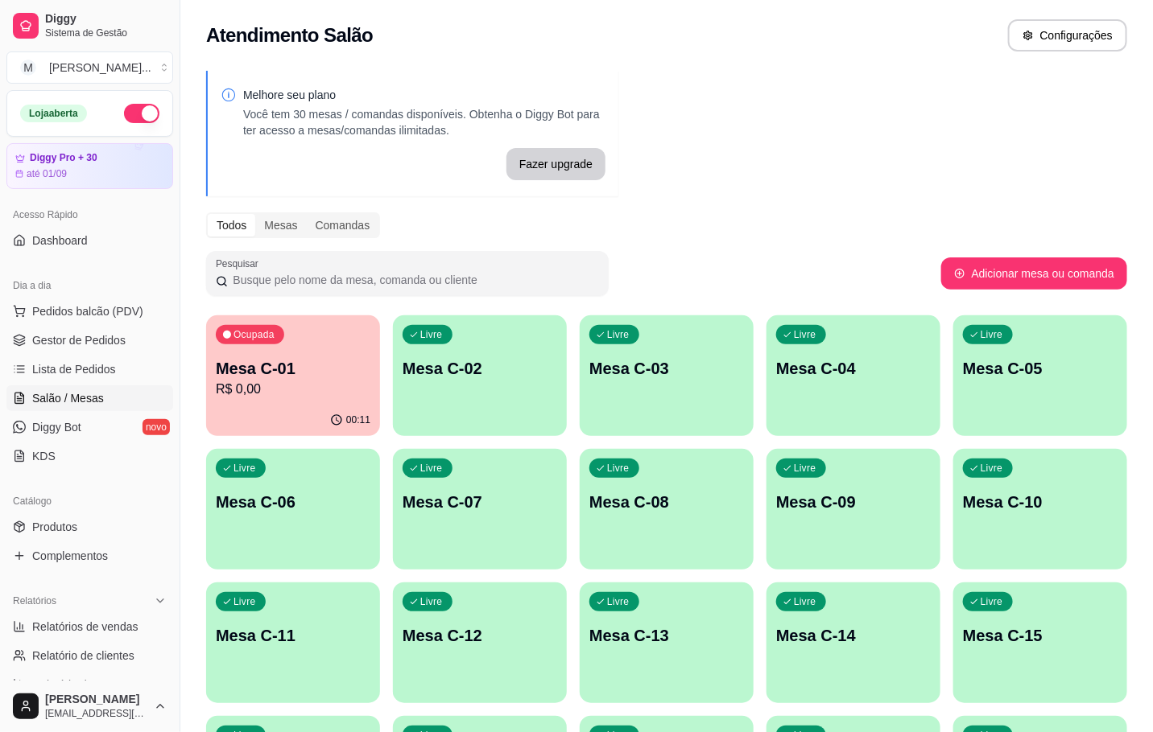
click at [233, 413] on div "00:11" at bounding box center [293, 420] width 174 height 31
click at [479, 638] on p "Mesa C-12" at bounding box center [480, 636] width 150 height 22
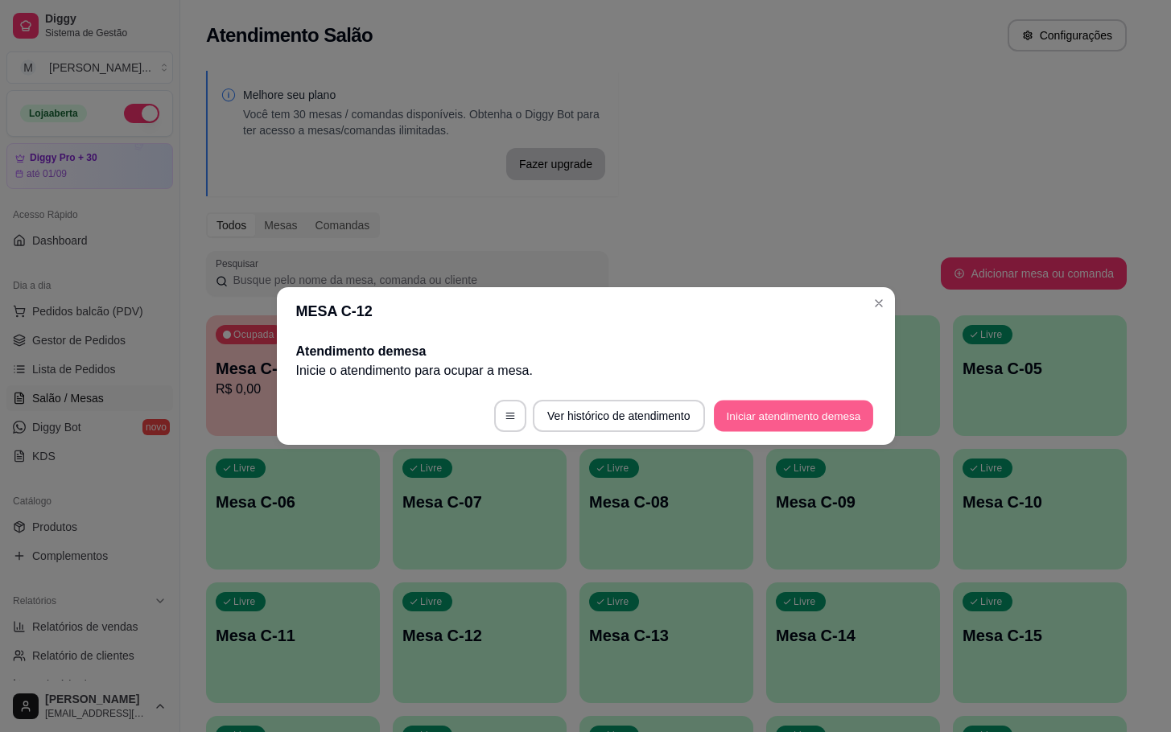
click at [729, 425] on button "Iniciar atendimento de mesa" at bounding box center [793, 416] width 159 height 31
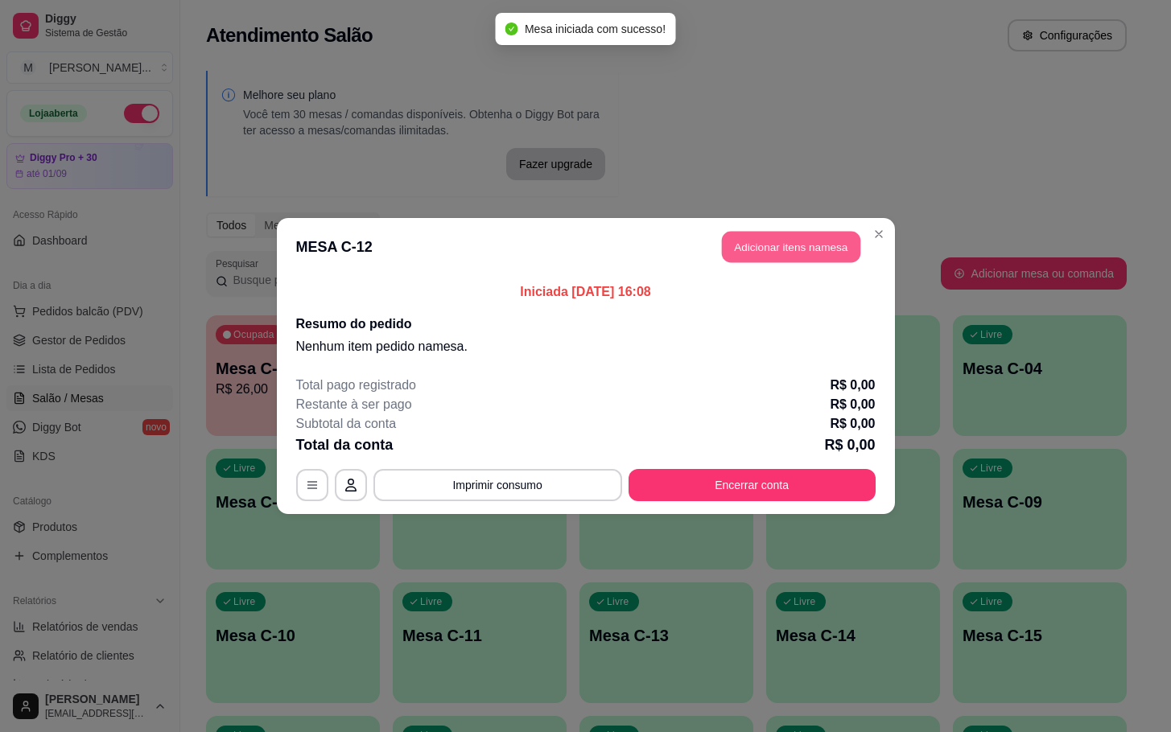
click at [777, 254] on button "Adicionar itens na mesa" at bounding box center [791, 247] width 138 height 31
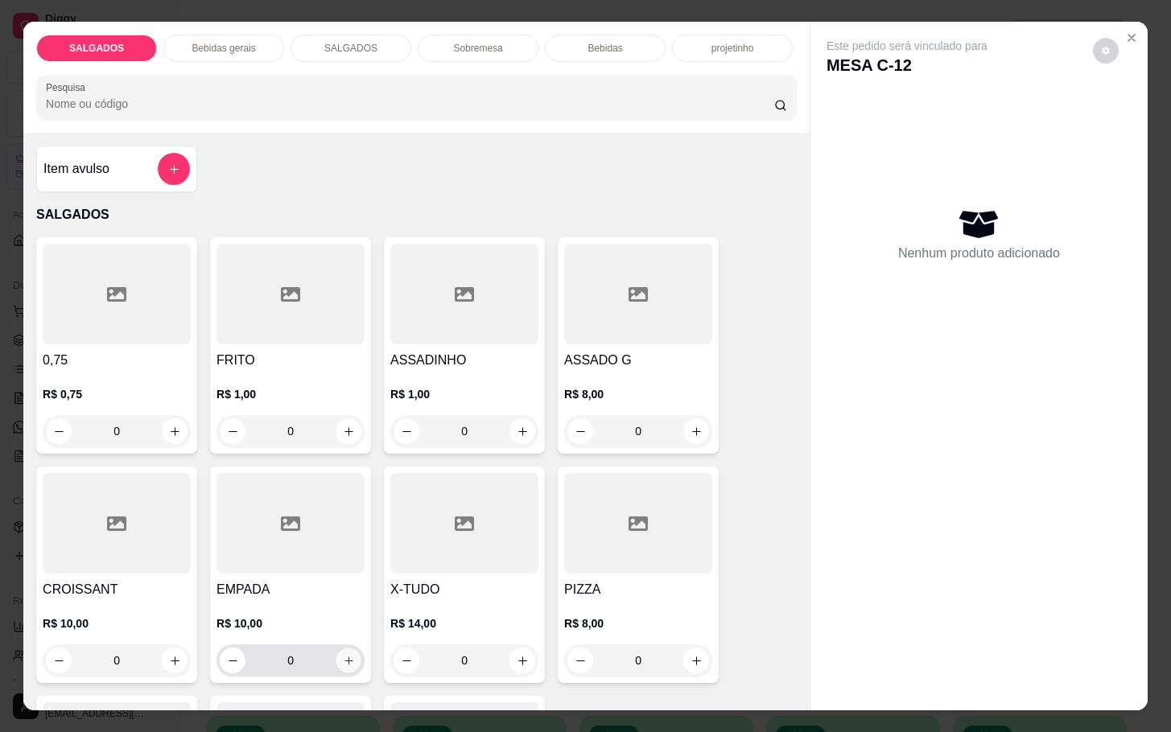
click at [344, 655] on icon "increase-product-quantity" at bounding box center [349, 661] width 12 height 12
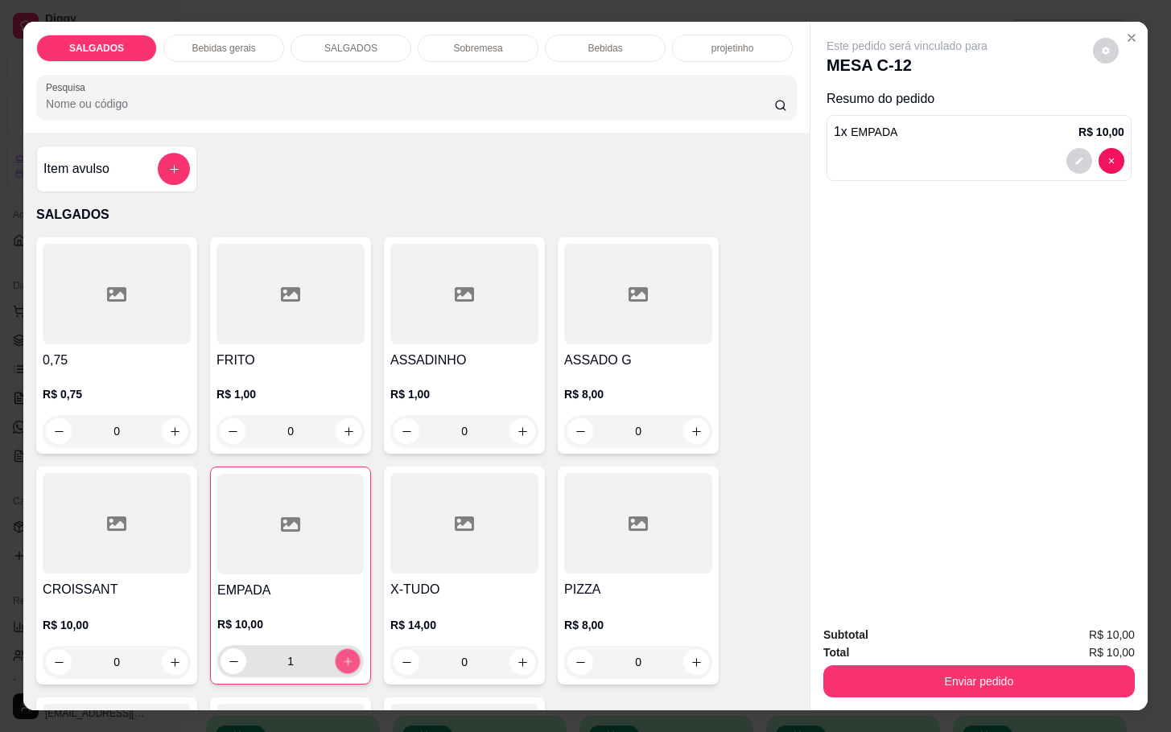
click at [343, 656] on icon "increase-product-quantity" at bounding box center [348, 662] width 12 height 12
click at [235, 659] on button "decrease-product-quantity" at bounding box center [234, 662] width 26 height 26
type input "3"
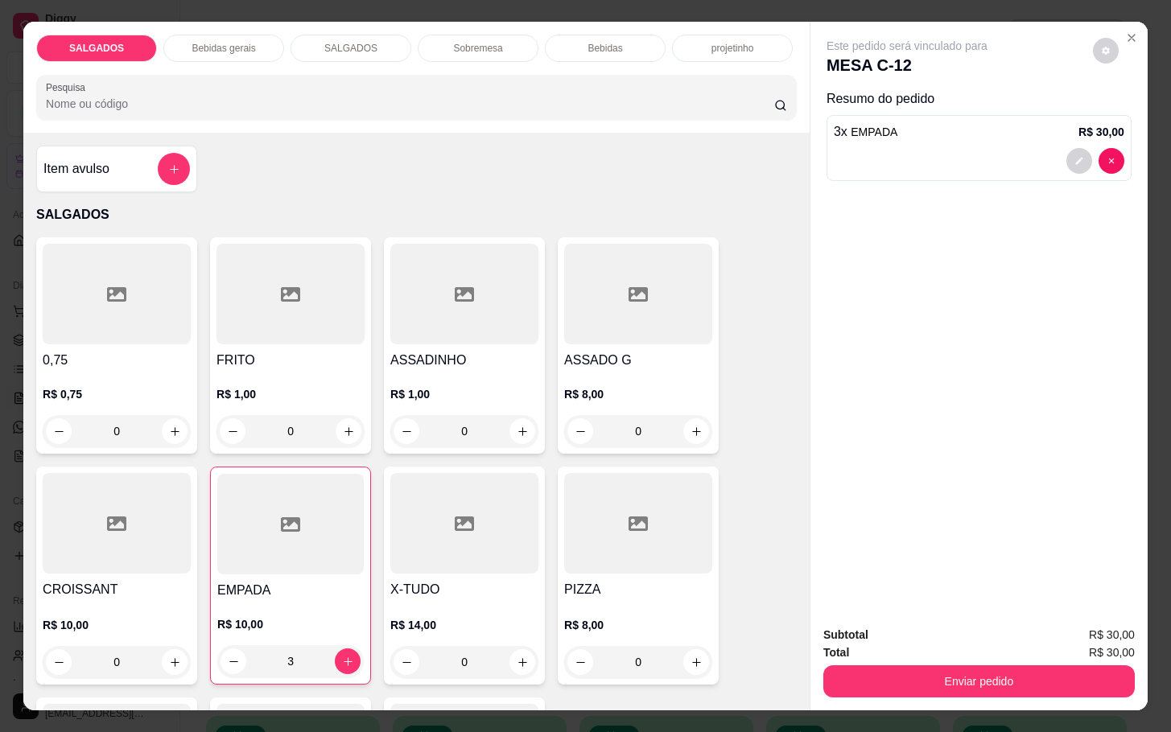
scroll to position [121, 0]
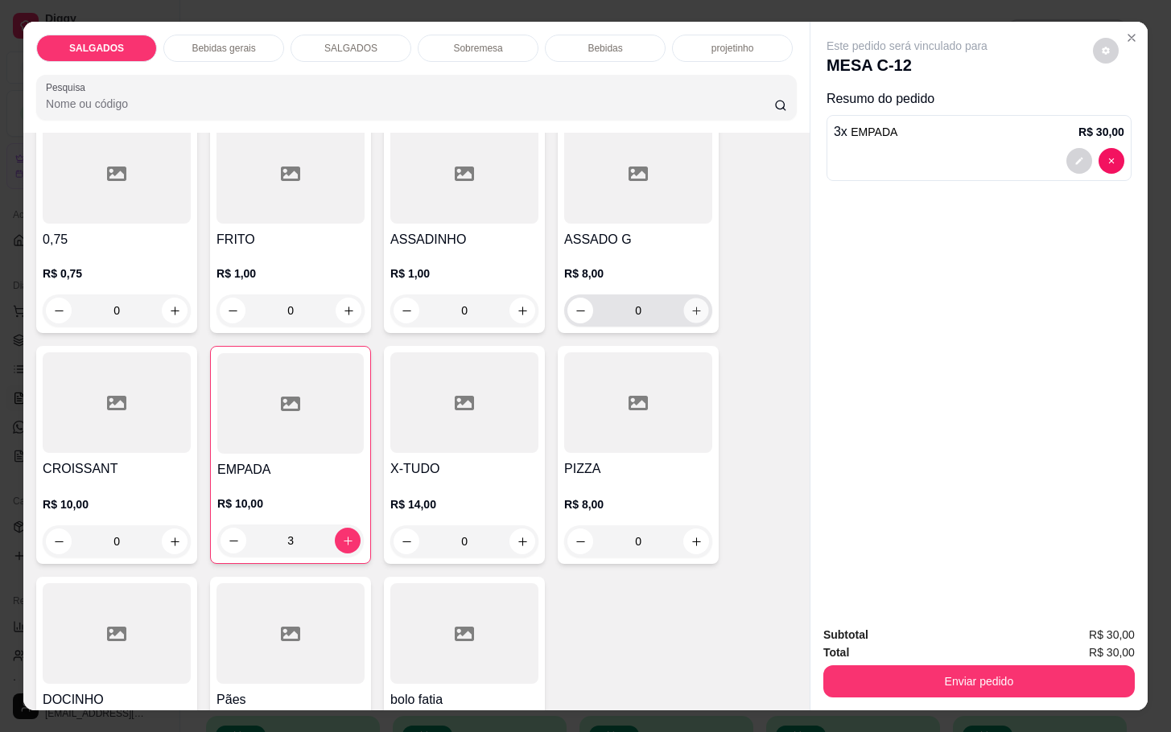
click at [691, 305] on icon "increase-product-quantity" at bounding box center [697, 311] width 12 height 12
type input "1"
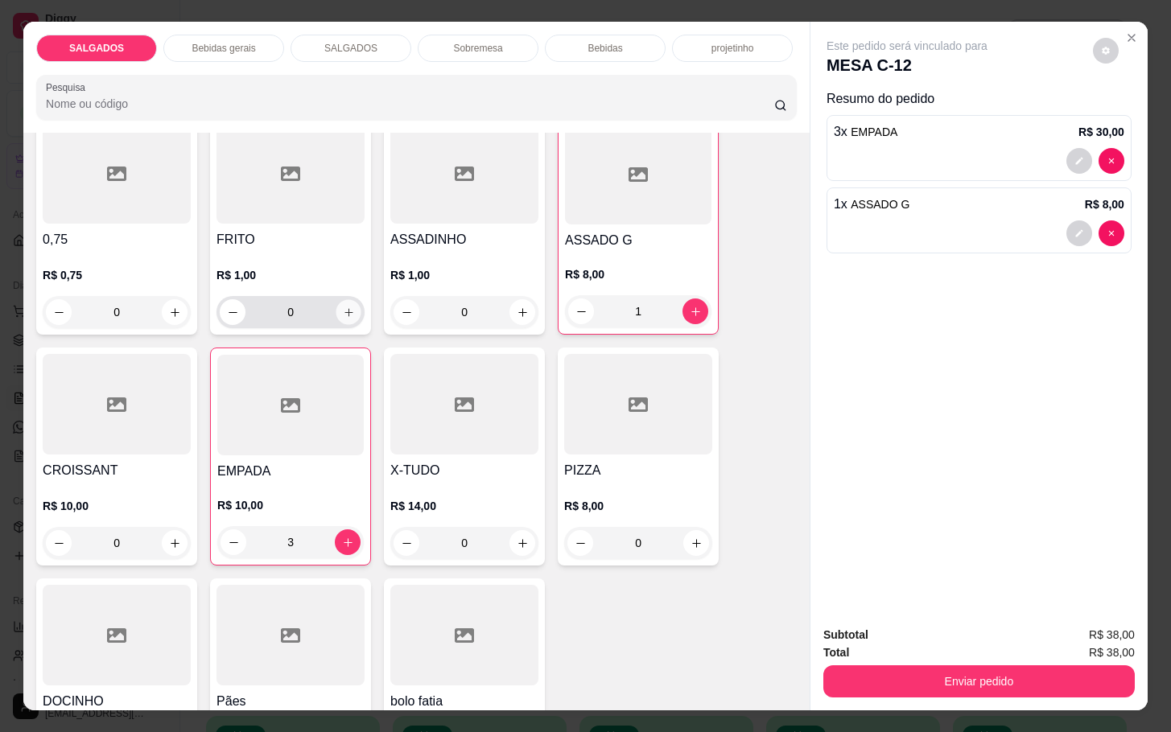
click at [343, 307] on icon "increase-product-quantity" at bounding box center [349, 313] width 12 height 12
click at [342, 306] on icon "increase-product-quantity" at bounding box center [348, 312] width 12 height 12
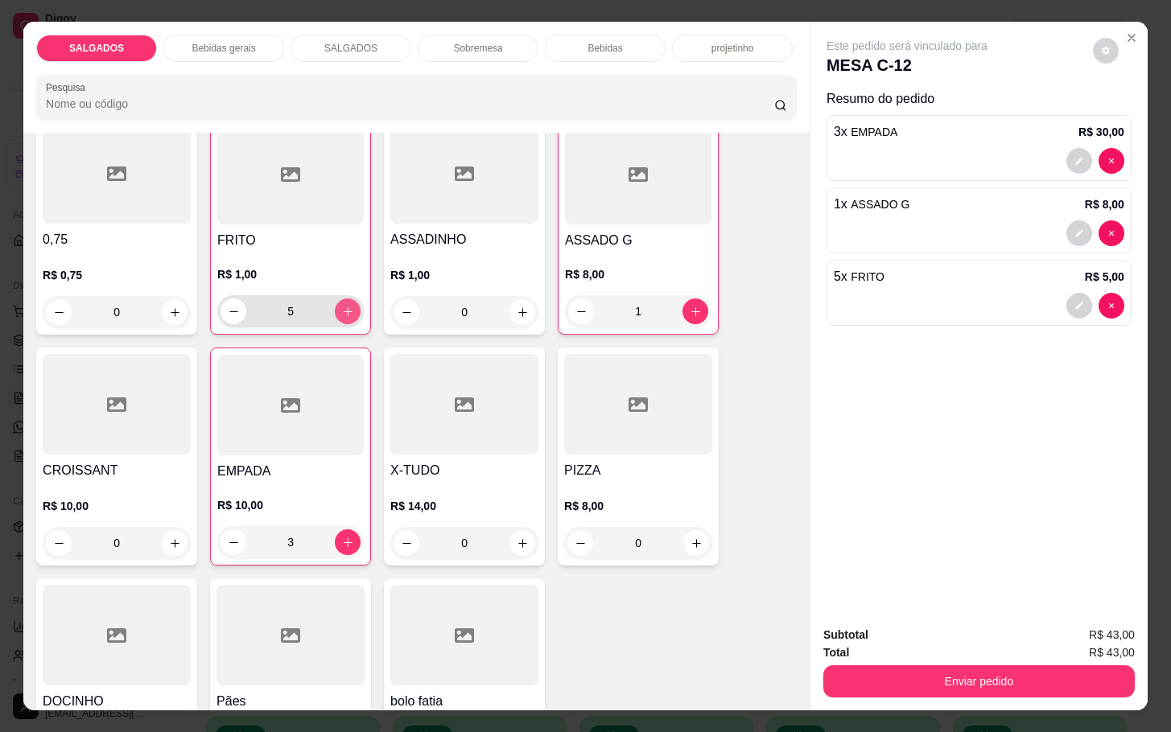
click at [342, 306] on icon "increase-product-quantity" at bounding box center [348, 312] width 12 height 12
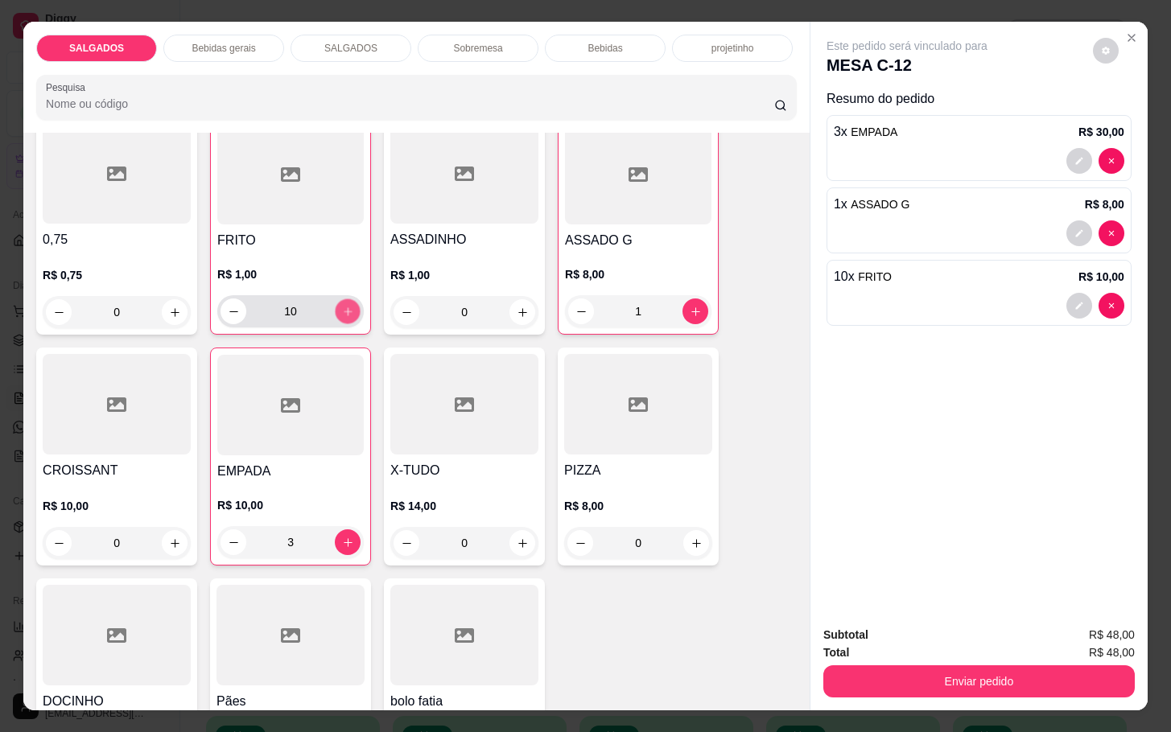
click at [342, 306] on icon "increase-product-quantity" at bounding box center [348, 312] width 12 height 12
type input "14"
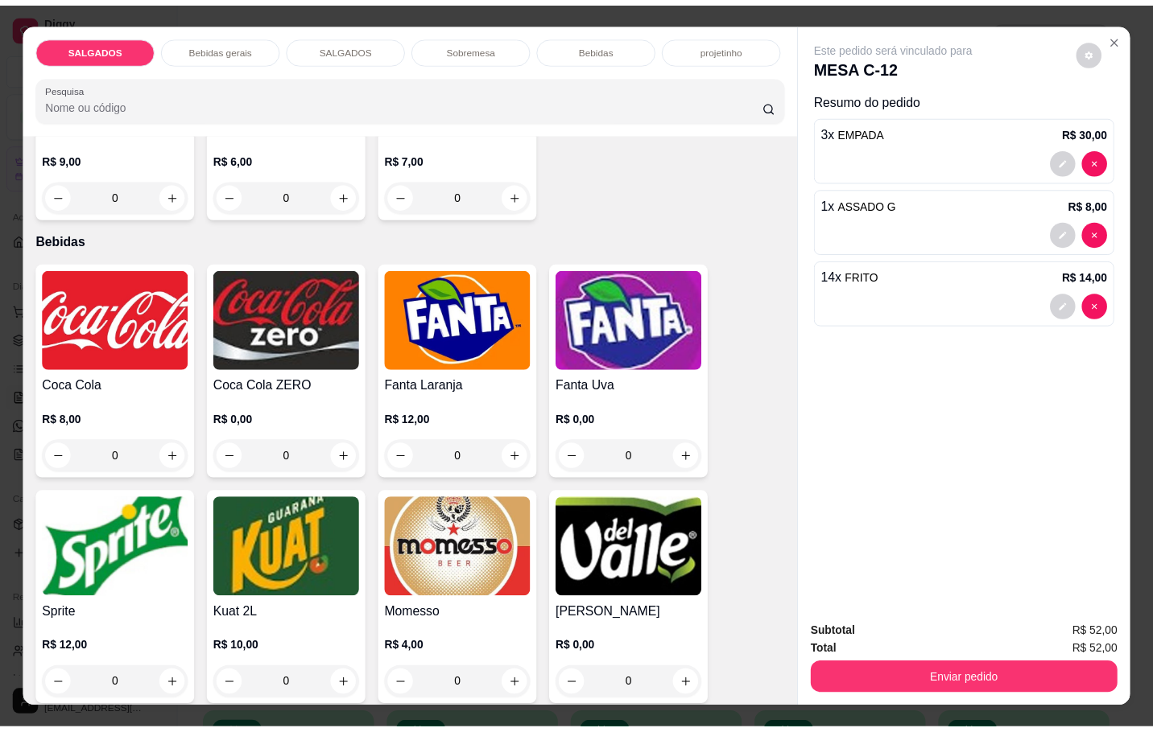
scroll to position [2777, 0]
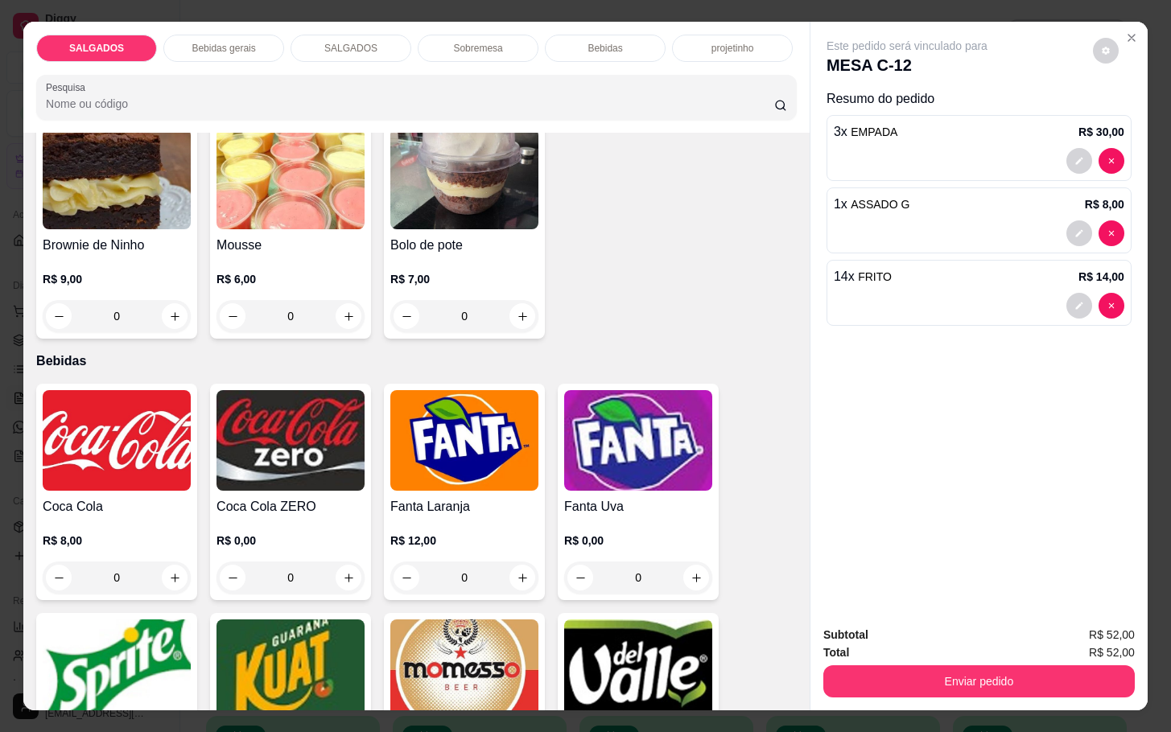
click at [145, 631] on img at bounding box center [117, 670] width 148 height 101
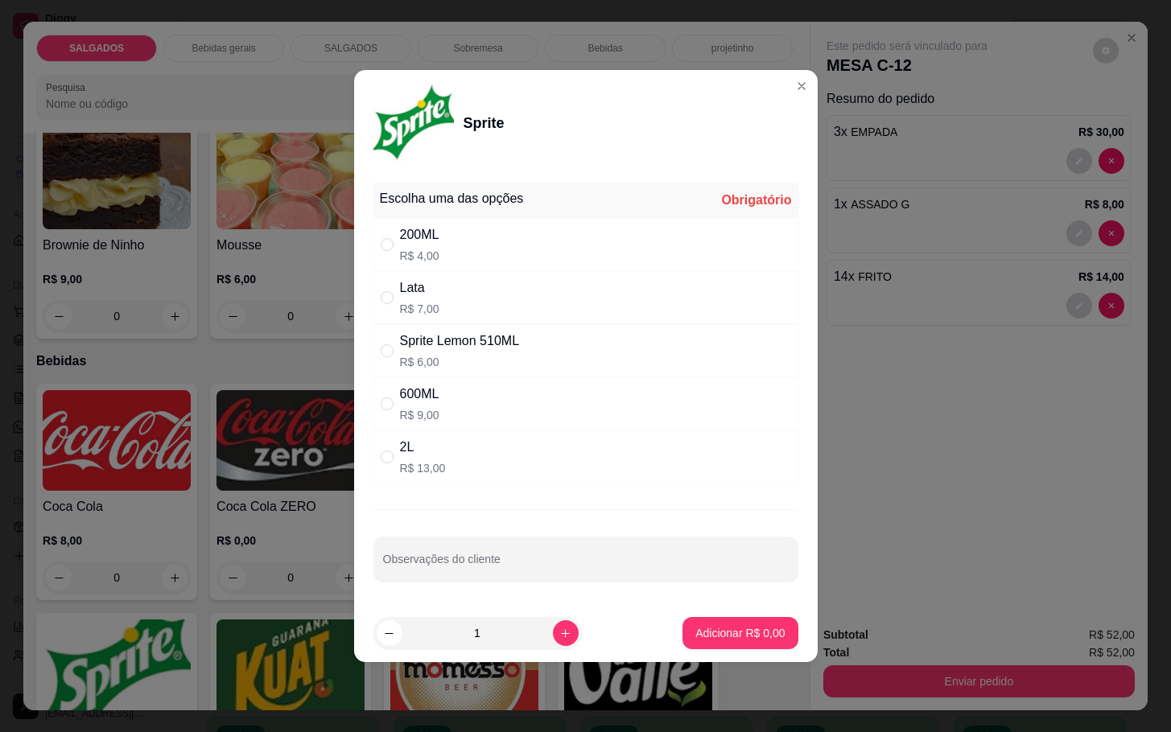
click at [439, 411] on p "R$ 9,00" at bounding box center [419, 415] width 39 height 16
click at [432, 449] on div "2L" at bounding box center [423, 447] width 46 height 19
radio input "false"
radio input "true"
click at [711, 633] on p "Adicionar R$ 13,00" at bounding box center [737, 632] width 93 height 15
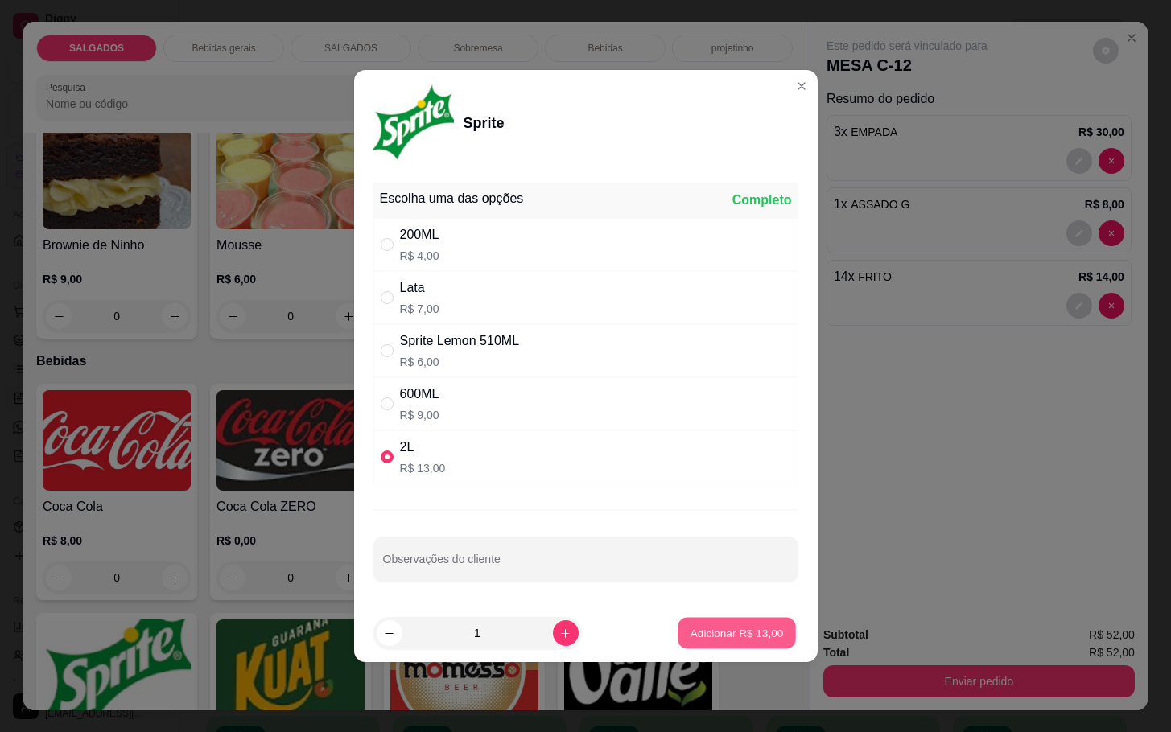
type input "1"
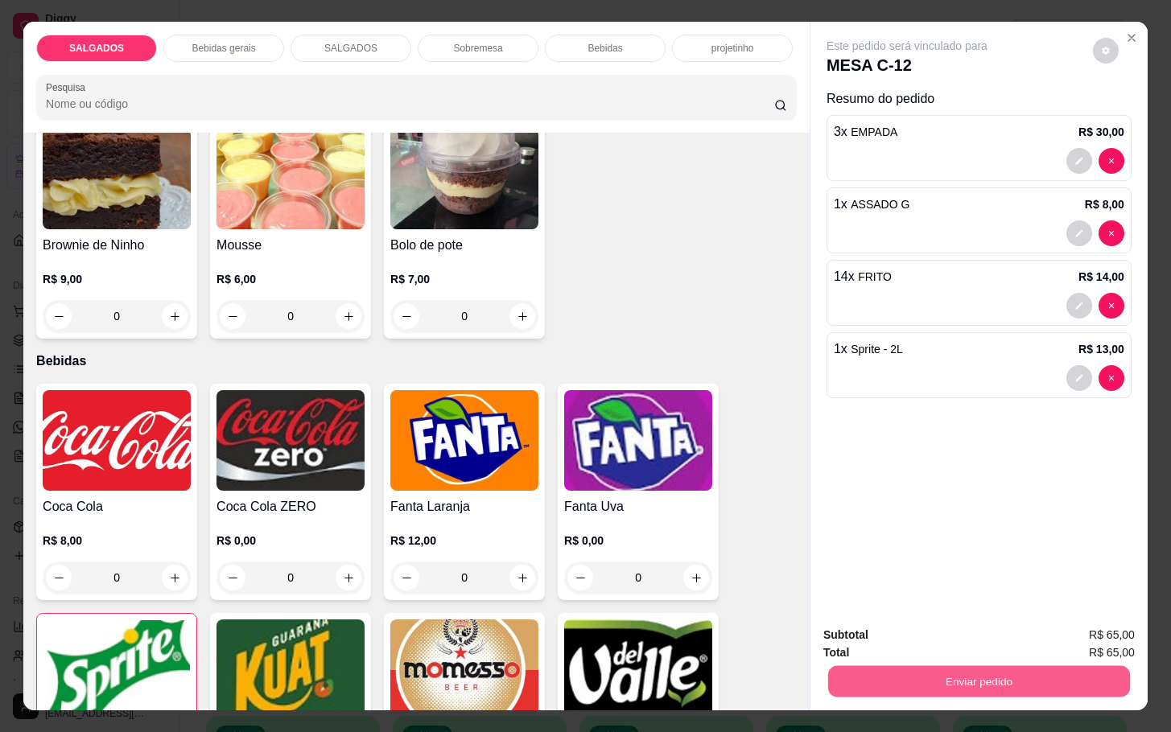
click at [930, 674] on button "Enviar pedido" at bounding box center [979, 681] width 302 height 31
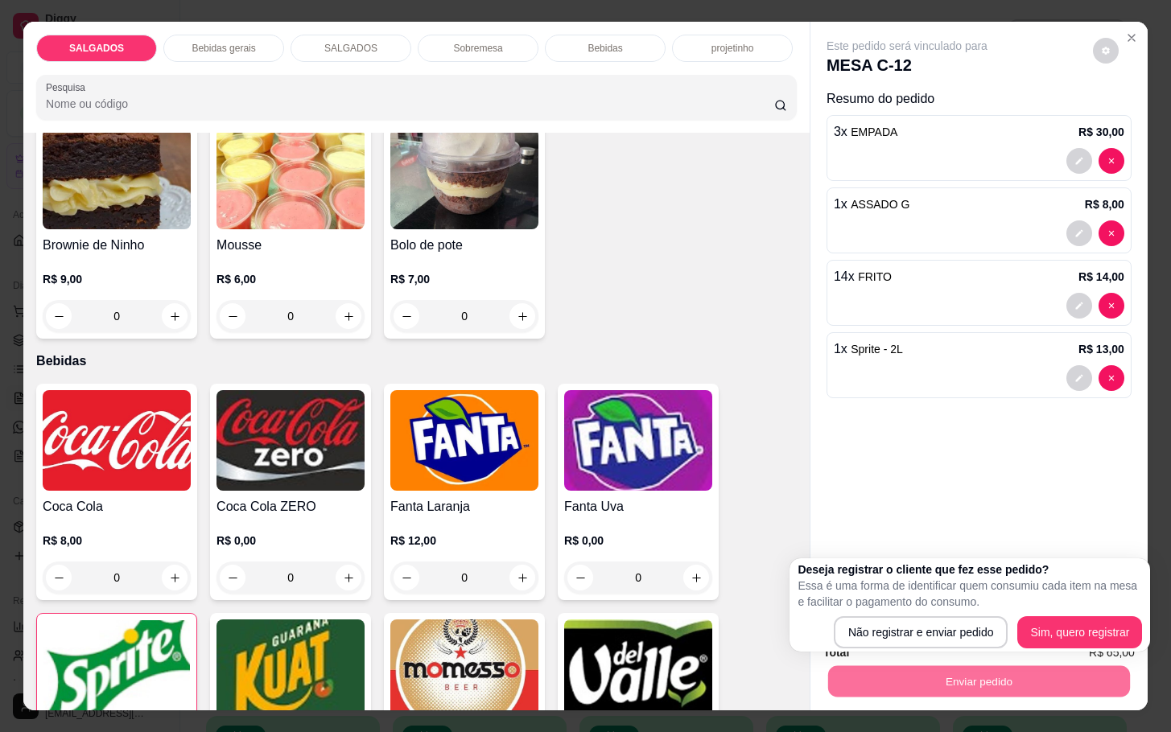
click at [913, 614] on div "Deseja registrar o cliente que fez esse pedido? Essa é uma forma de identificar…" at bounding box center [970, 605] width 344 height 87
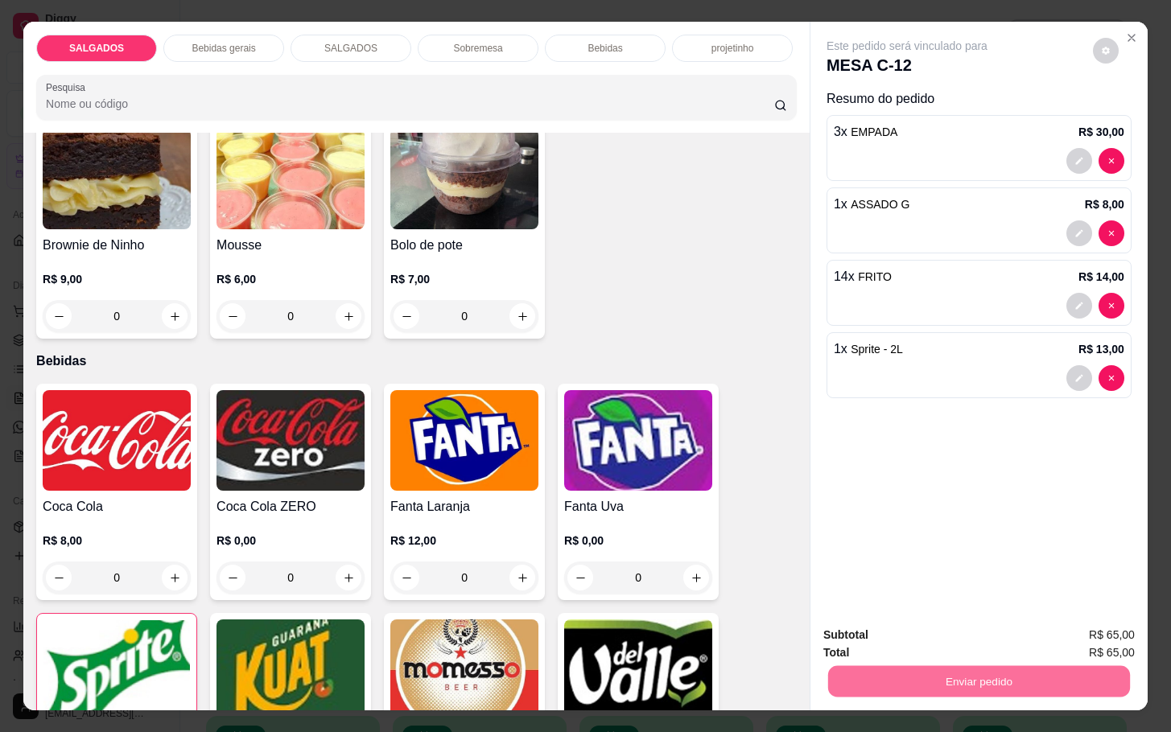
click at [913, 638] on button "Não registrar e enviar pedido" at bounding box center [923, 633] width 163 height 30
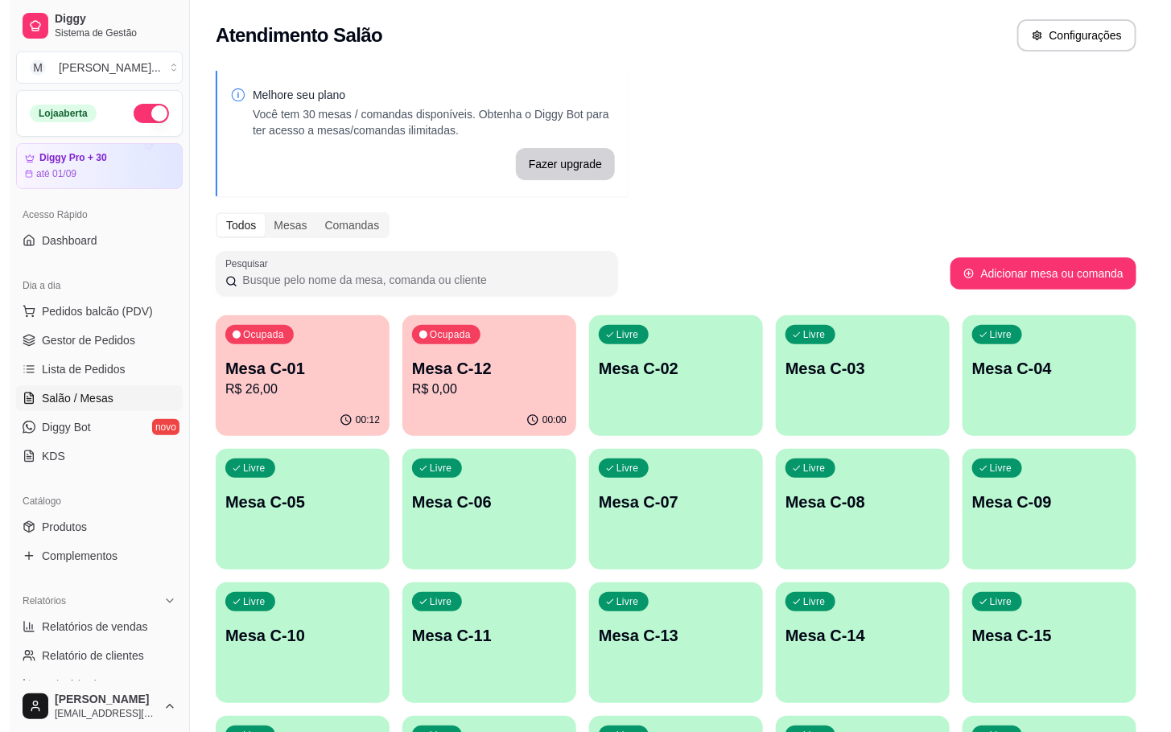
scroll to position [121, 0]
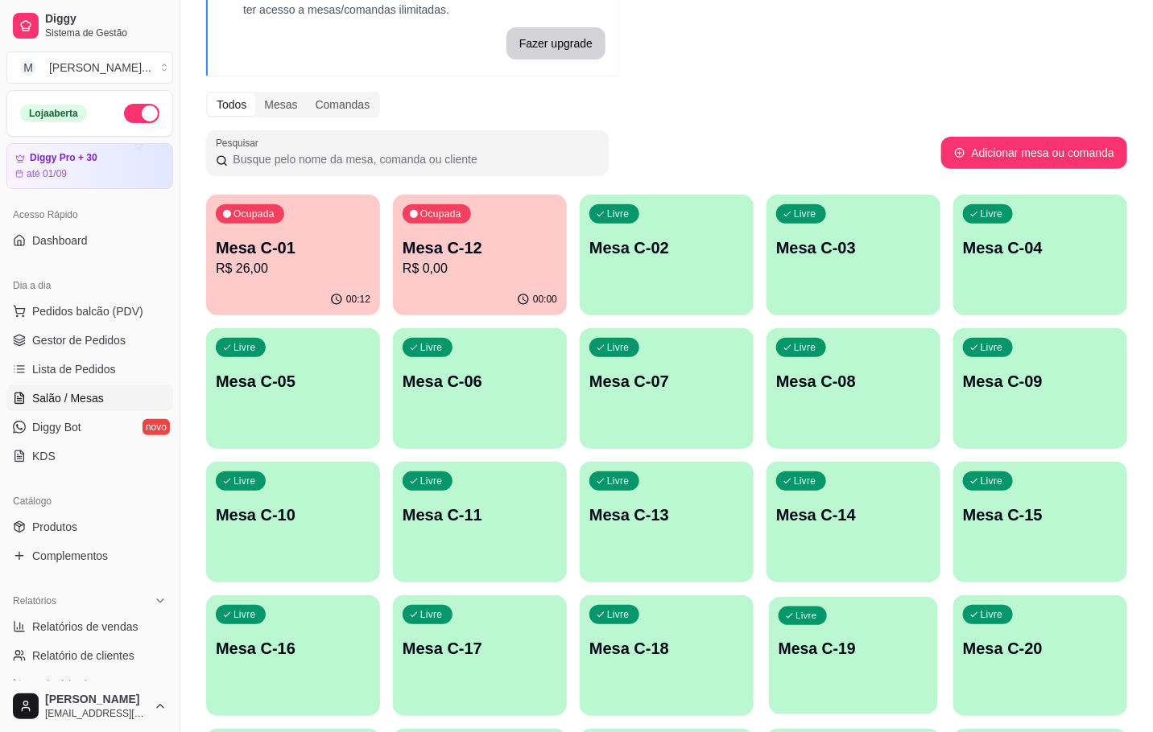
click at [887, 647] on p "Mesa C-19" at bounding box center [853, 649] width 150 height 22
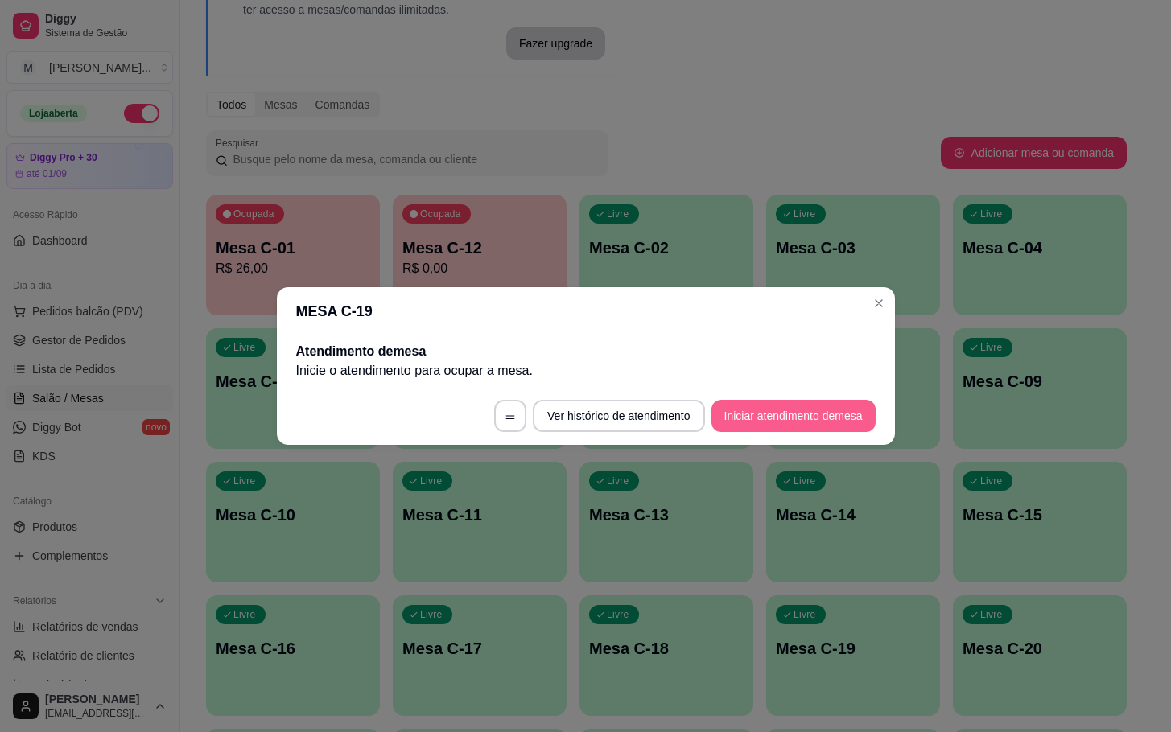
click at [862, 413] on button "Iniciar atendimento de mesa" at bounding box center [793, 416] width 164 height 32
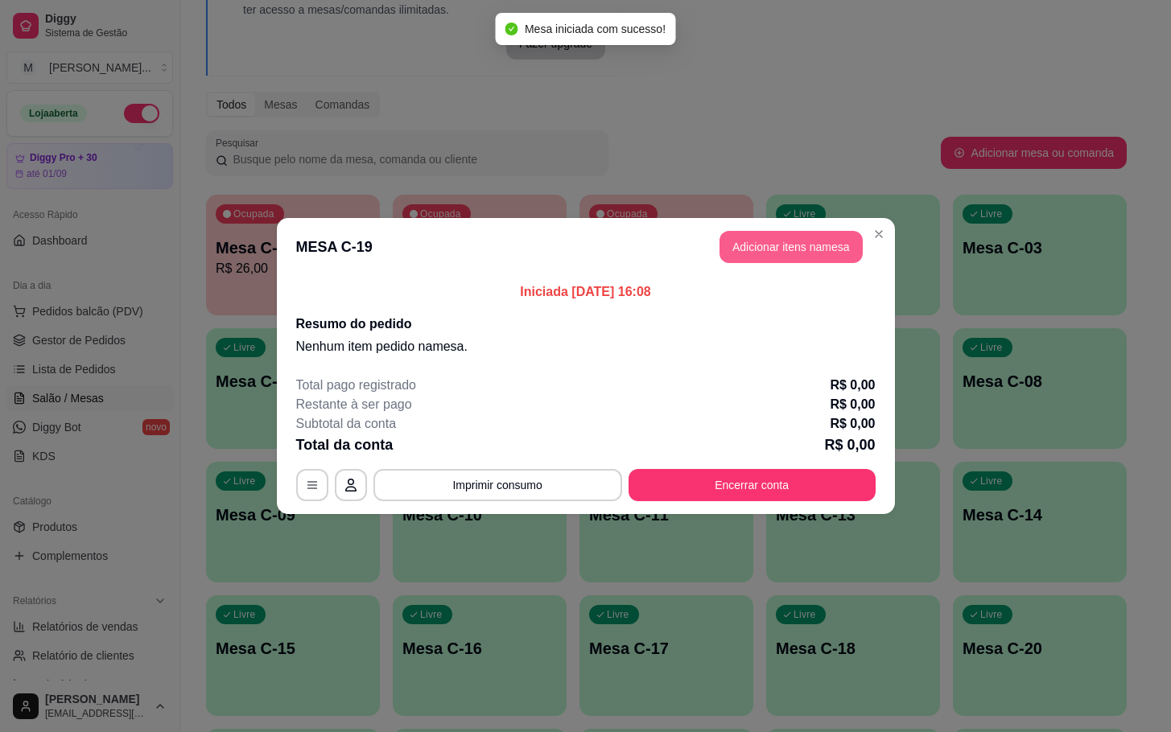
click at [763, 254] on button "Adicionar itens na mesa" at bounding box center [791, 247] width 143 height 32
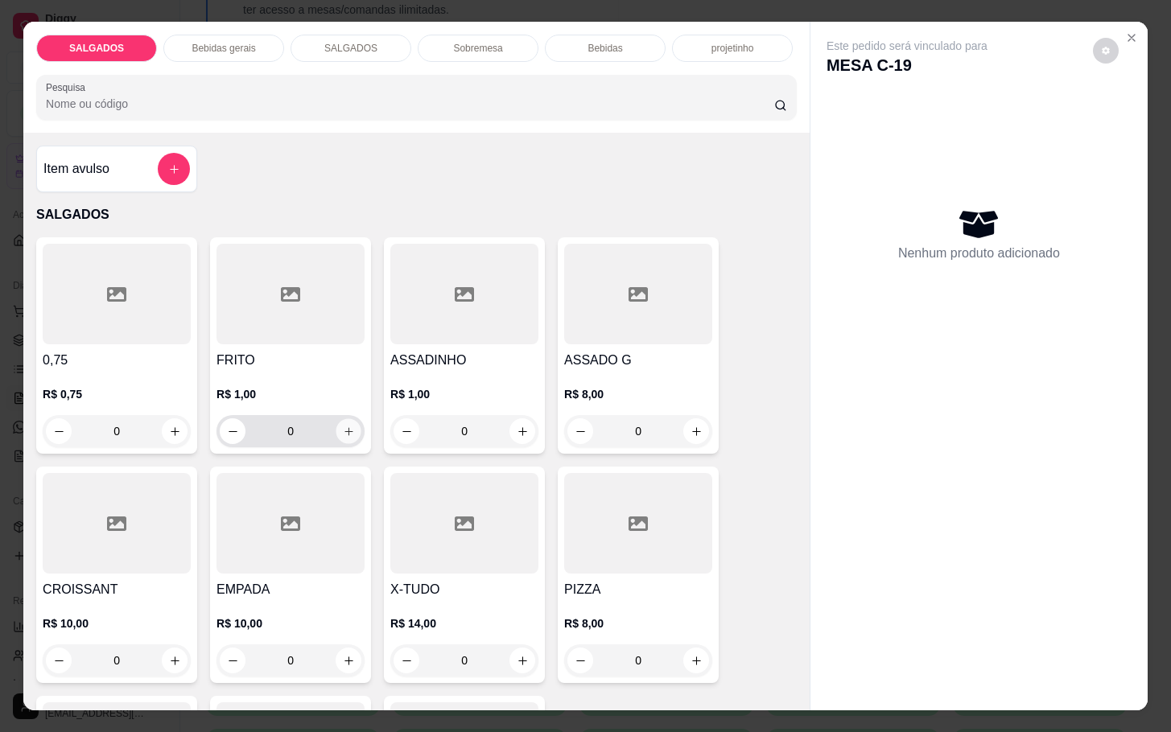
click at [339, 419] on button "increase-product-quantity" at bounding box center [348, 431] width 25 height 25
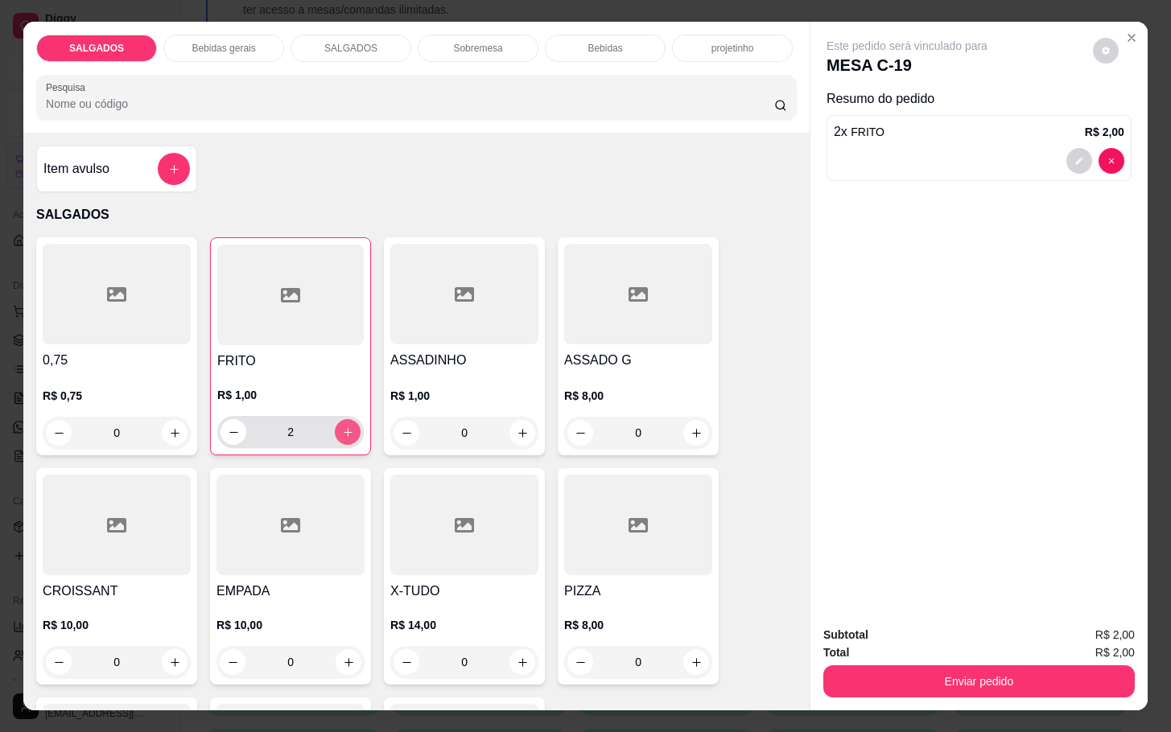
click at [339, 419] on button "increase-product-quantity" at bounding box center [348, 432] width 26 height 26
click at [339, 420] on button "increase-product-quantity" at bounding box center [348, 432] width 25 height 25
type input "6"
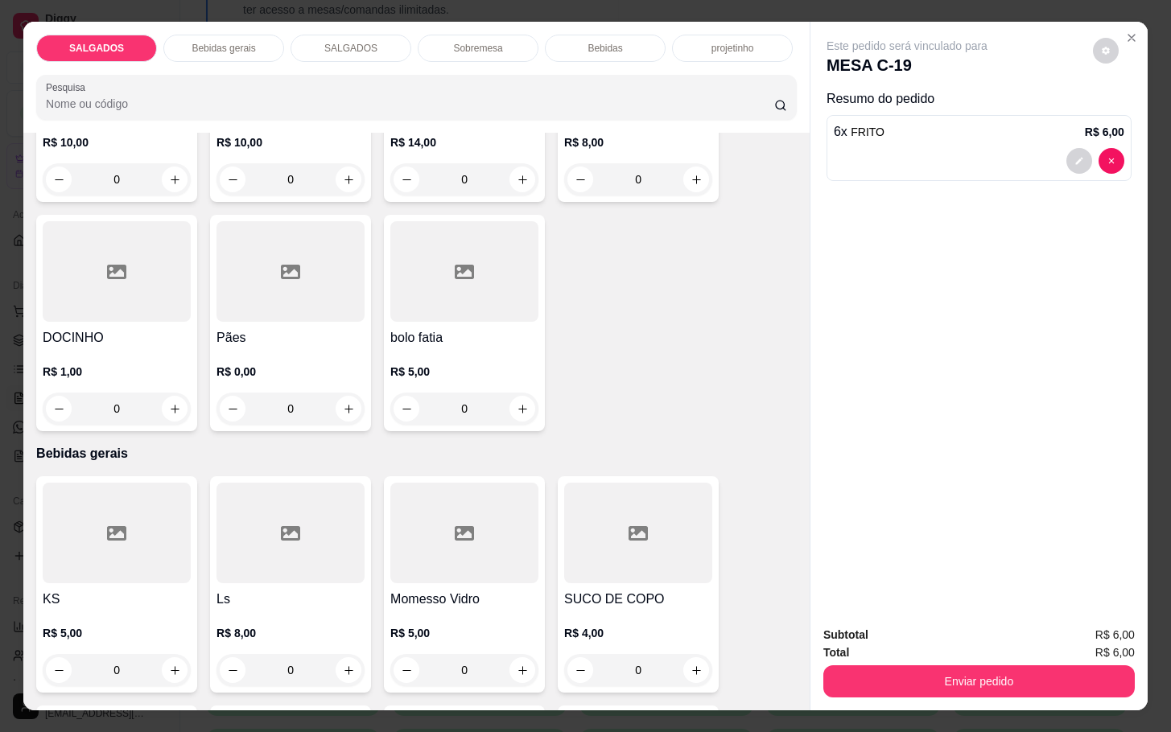
scroll to position [724, 0]
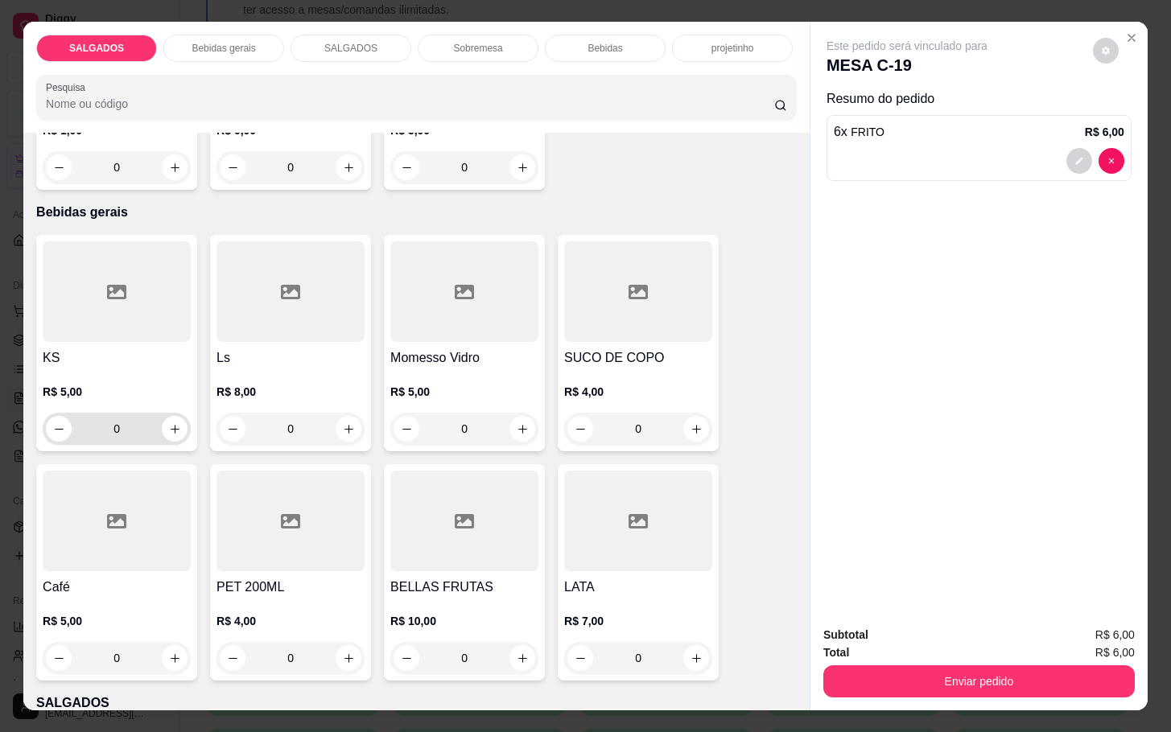
click at [158, 413] on div "0" at bounding box center [117, 429] width 142 height 32
click at [169, 423] on icon "increase-product-quantity" at bounding box center [175, 429] width 12 height 12
type input "1"
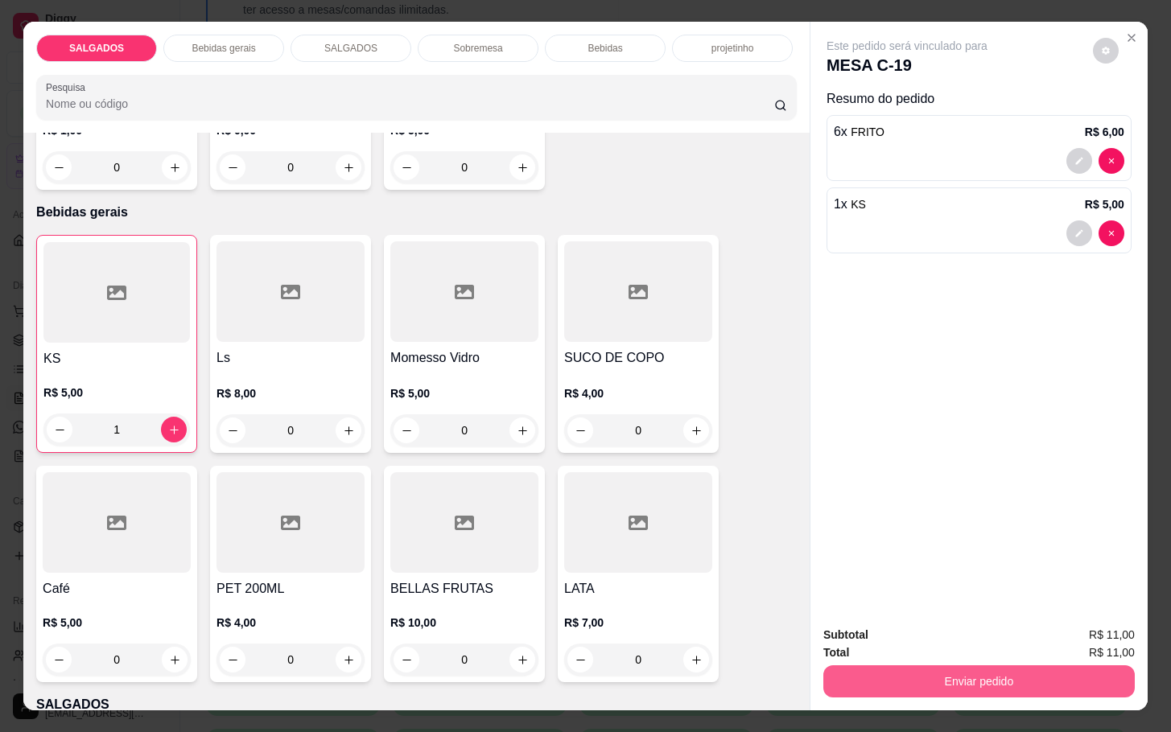
click at [841, 674] on button "Enviar pedido" at bounding box center [978, 682] width 311 height 32
click at [868, 638] on button "Não registrar e enviar pedido" at bounding box center [923, 633] width 163 height 30
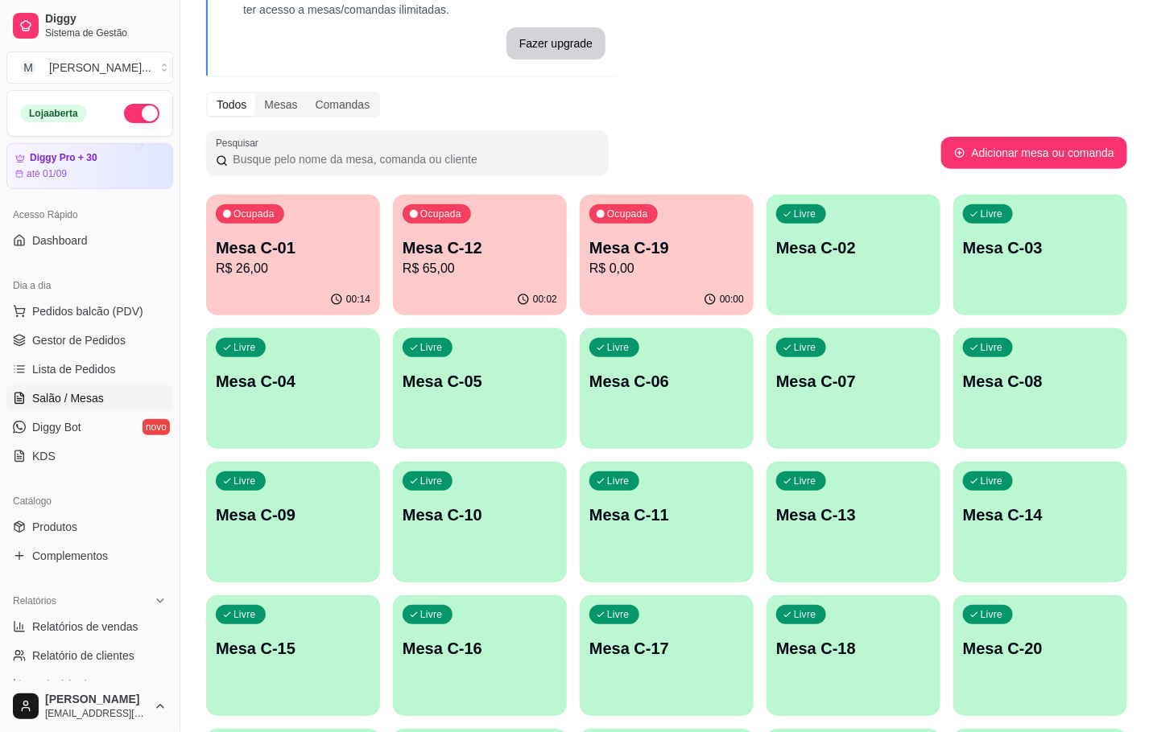
click at [305, 221] on div "Ocupada Mesa C-01 R$ 26,00" at bounding box center [293, 239] width 174 height 89
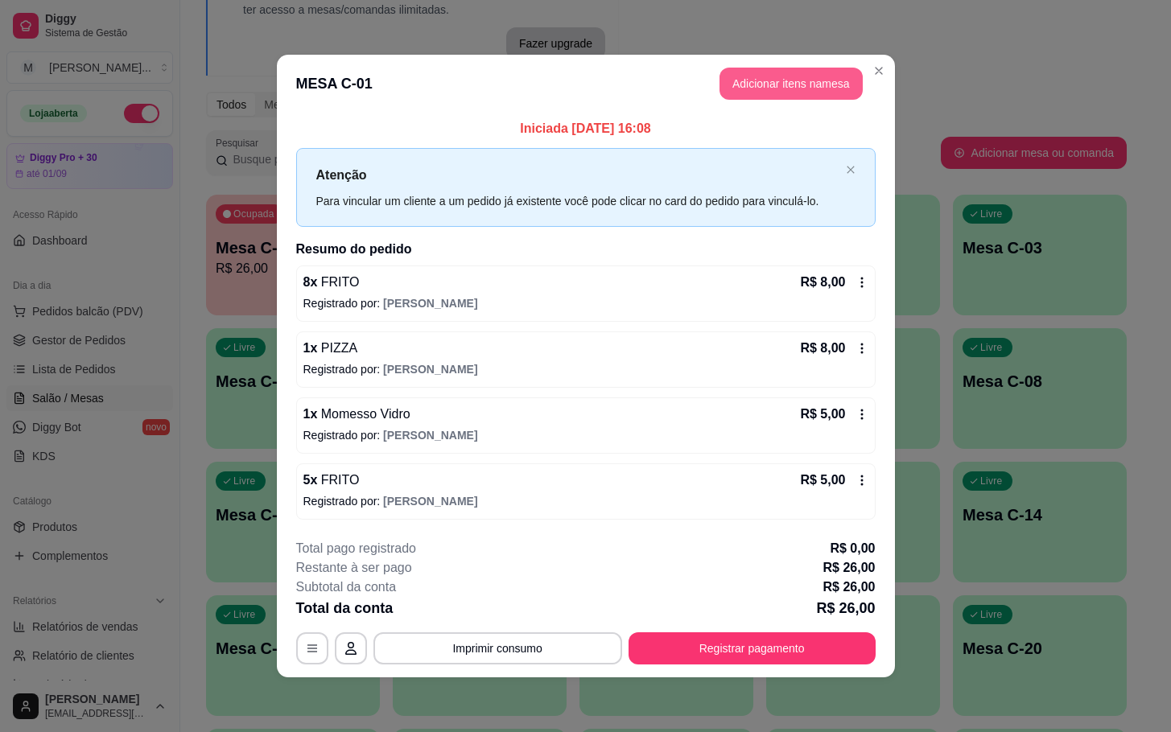
click at [771, 85] on button "Adicionar itens na mesa" at bounding box center [791, 84] width 143 height 32
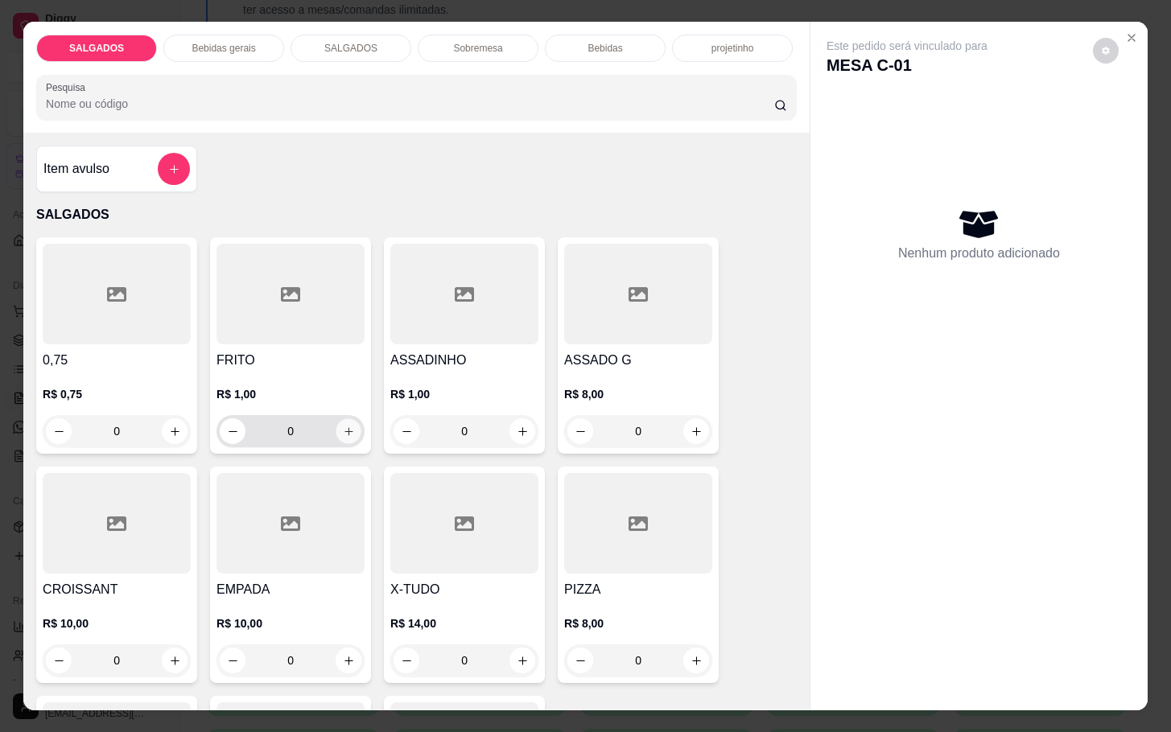
click at [346, 419] on button "increase-product-quantity" at bounding box center [348, 431] width 25 height 25
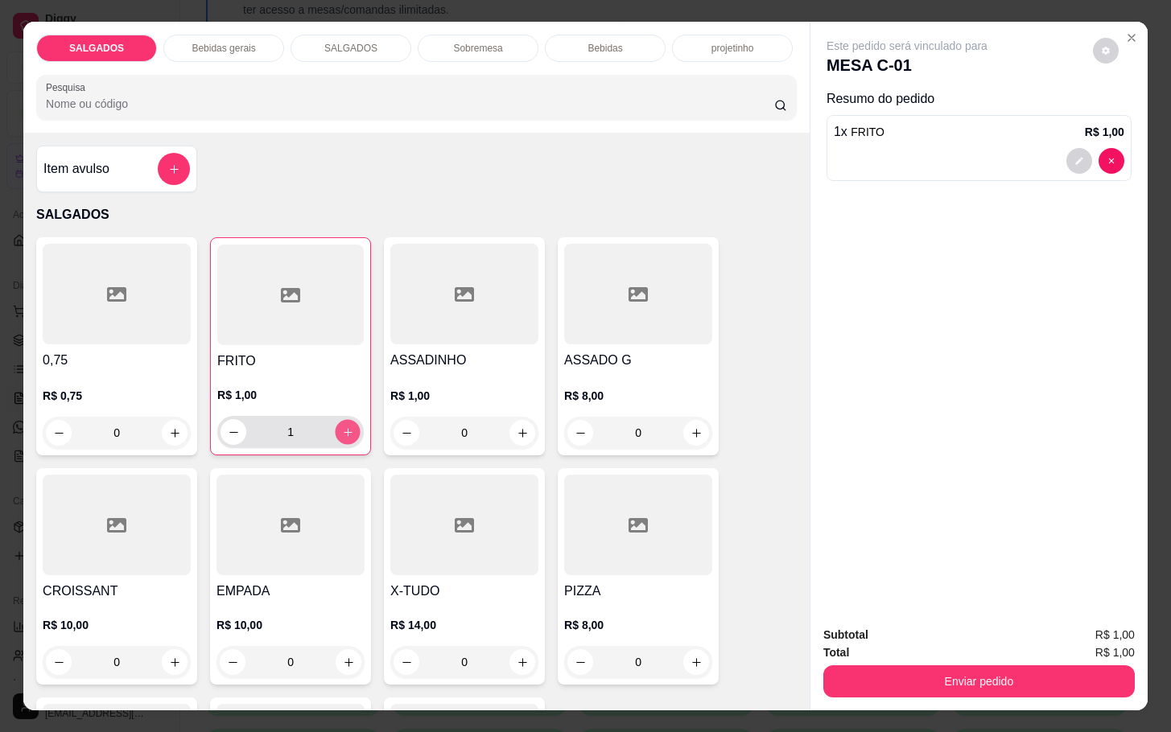
click at [346, 420] on button "increase-product-quantity" at bounding box center [348, 432] width 25 height 25
click at [346, 419] on button "increase-product-quantity" at bounding box center [348, 432] width 26 height 26
click at [346, 420] on button "increase-product-quantity" at bounding box center [348, 432] width 25 height 25
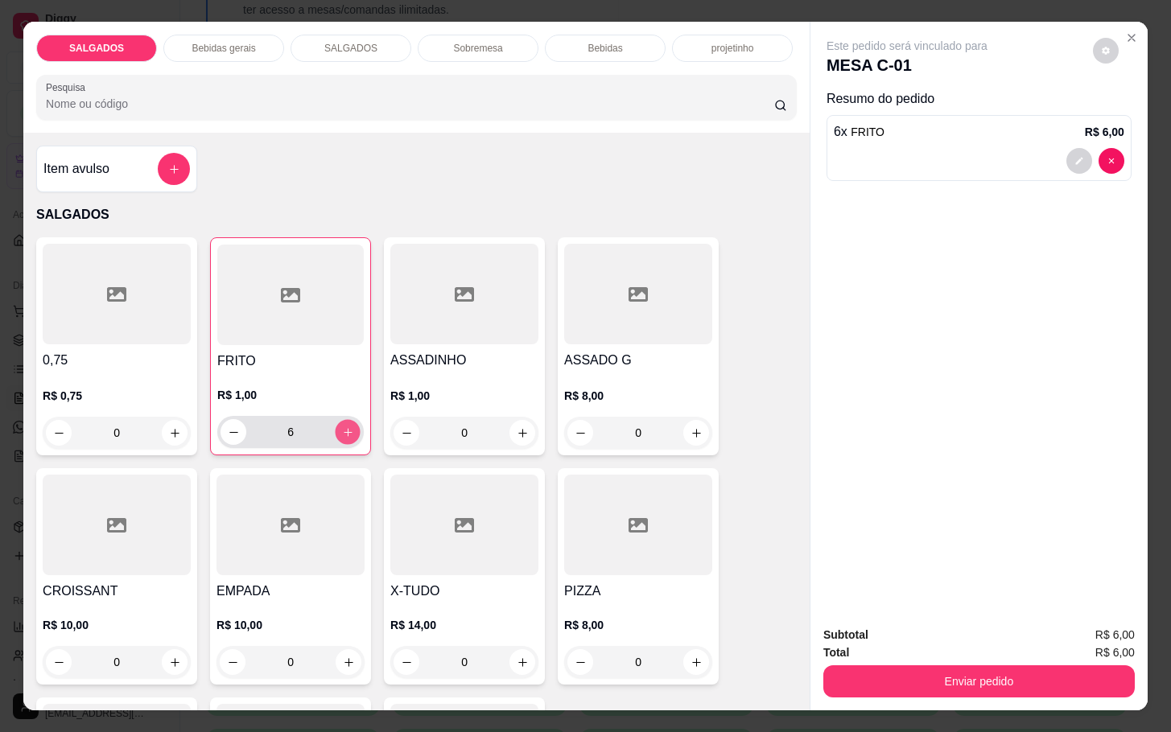
click at [346, 420] on button "increase-product-quantity" at bounding box center [348, 432] width 25 height 25
click at [346, 419] on button "increase-product-quantity" at bounding box center [348, 432] width 26 height 26
type input "9"
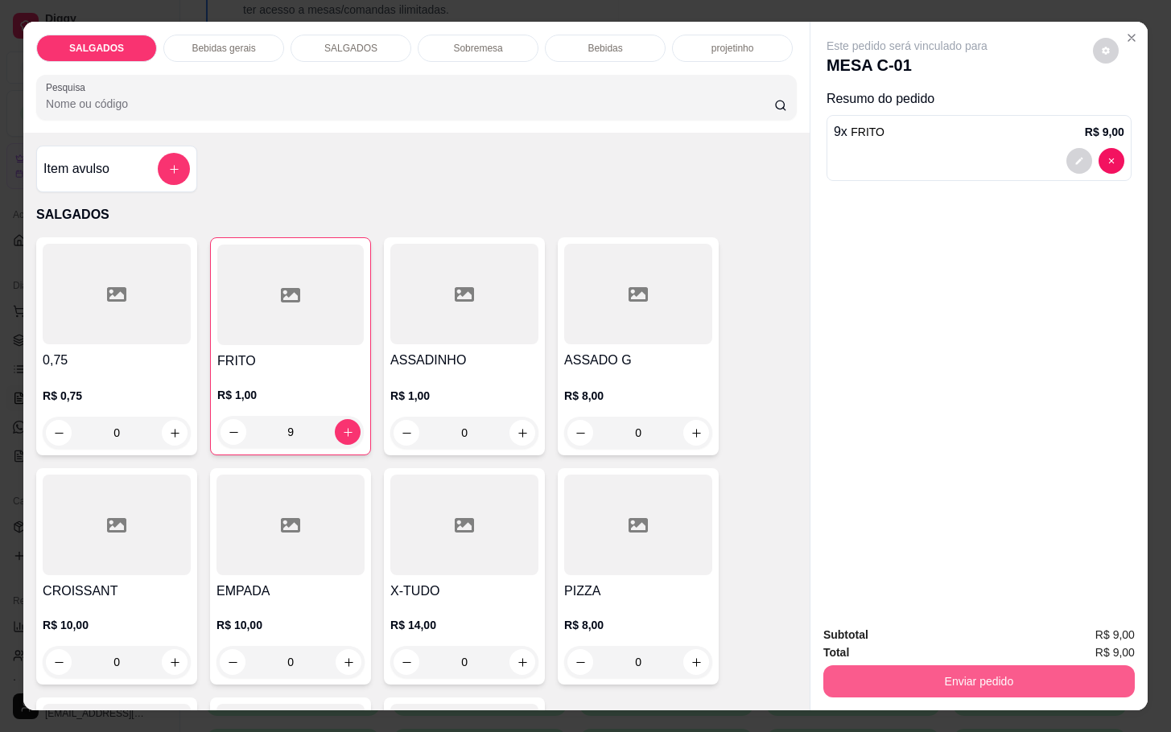
click at [894, 684] on button "Enviar pedido" at bounding box center [978, 682] width 311 height 32
click at [860, 626] on button "Não registrar e enviar pedido" at bounding box center [923, 633] width 163 height 30
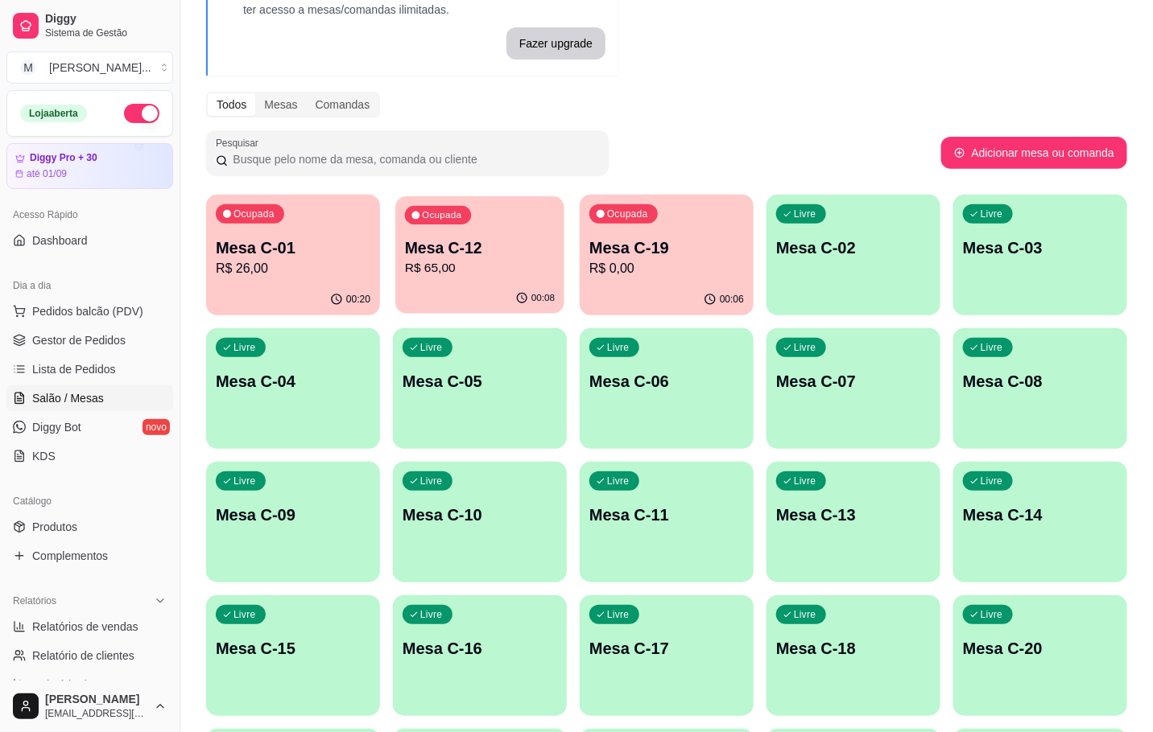
click at [455, 264] on p "R$ 65,00" at bounding box center [480, 268] width 150 height 19
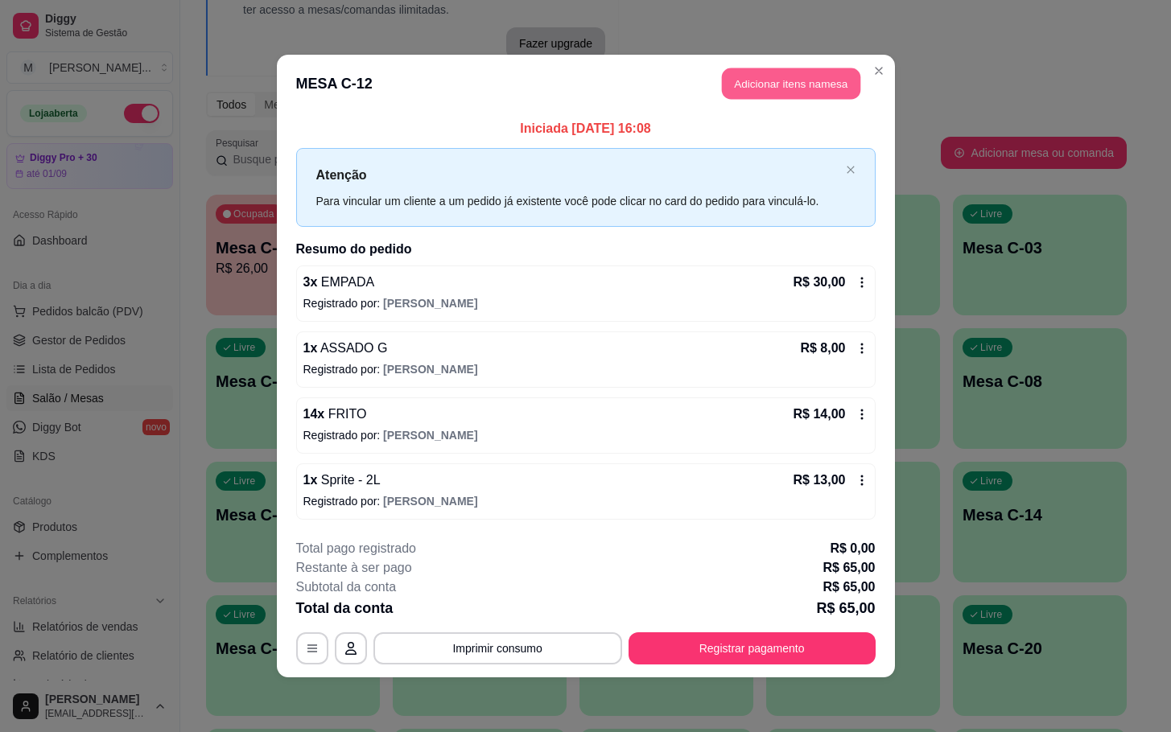
click at [756, 88] on button "Adicionar itens na mesa" at bounding box center [791, 83] width 138 height 31
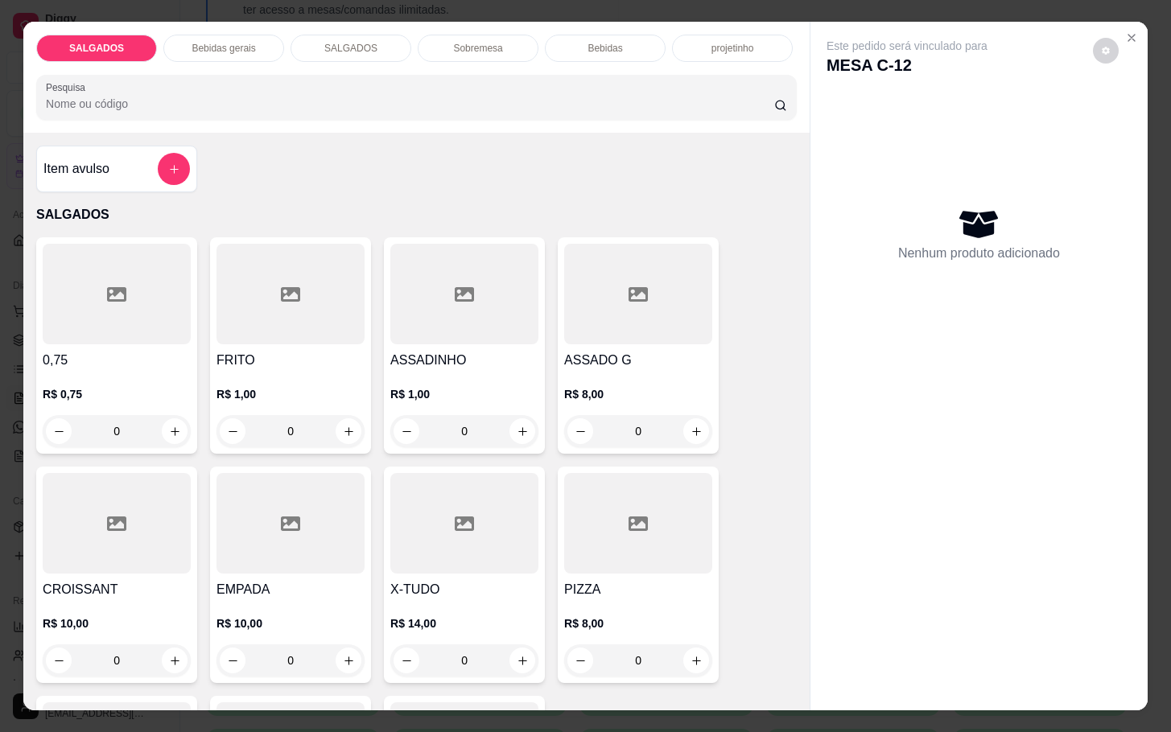
scroll to position [121, 0]
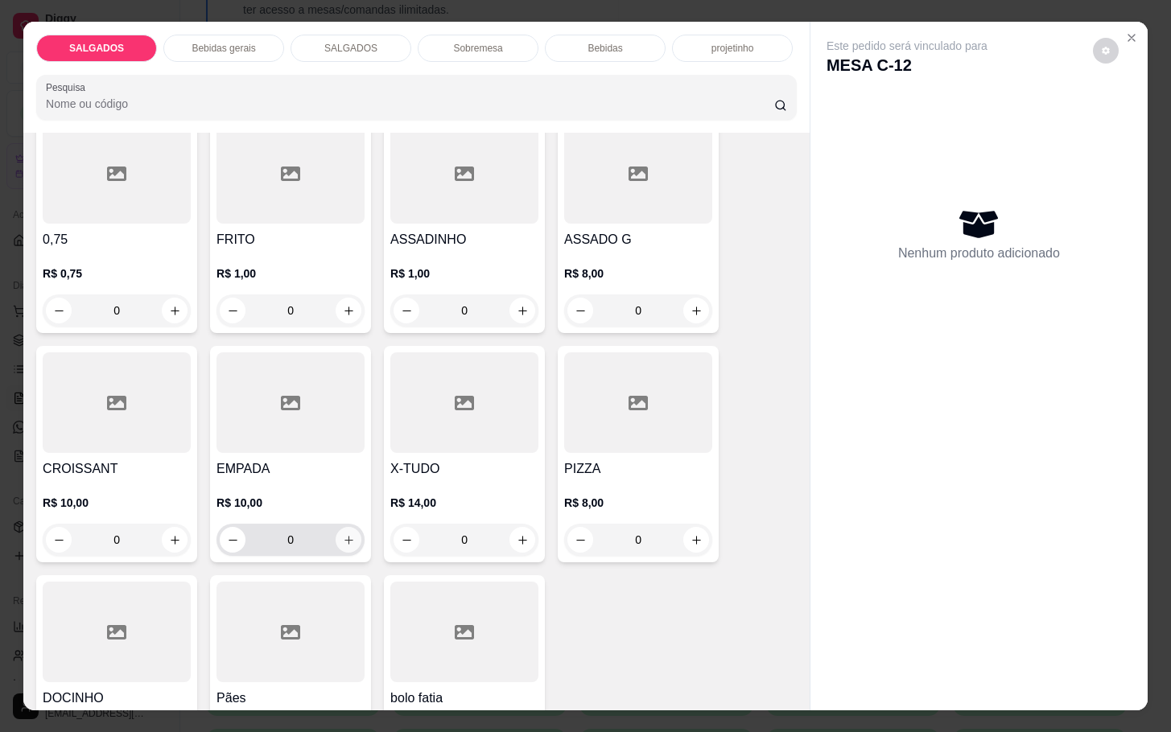
click at [343, 538] on icon "increase-product-quantity" at bounding box center [349, 540] width 12 height 12
type input "1"
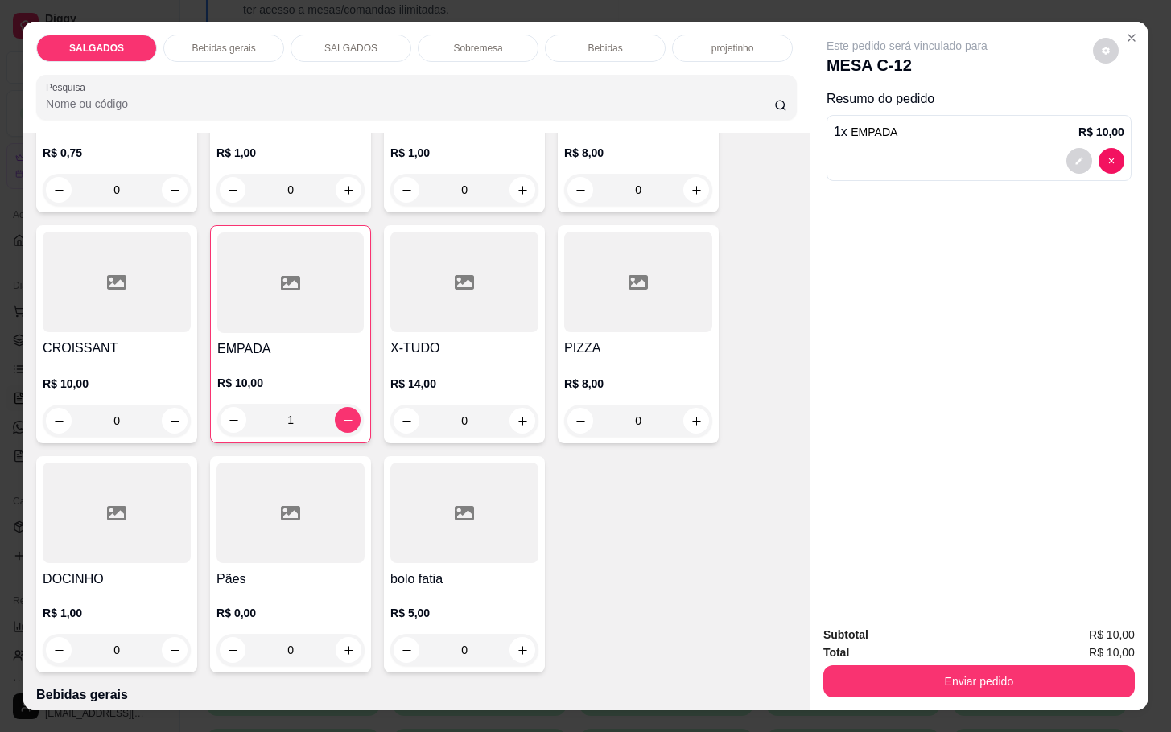
scroll to position [362, 0]
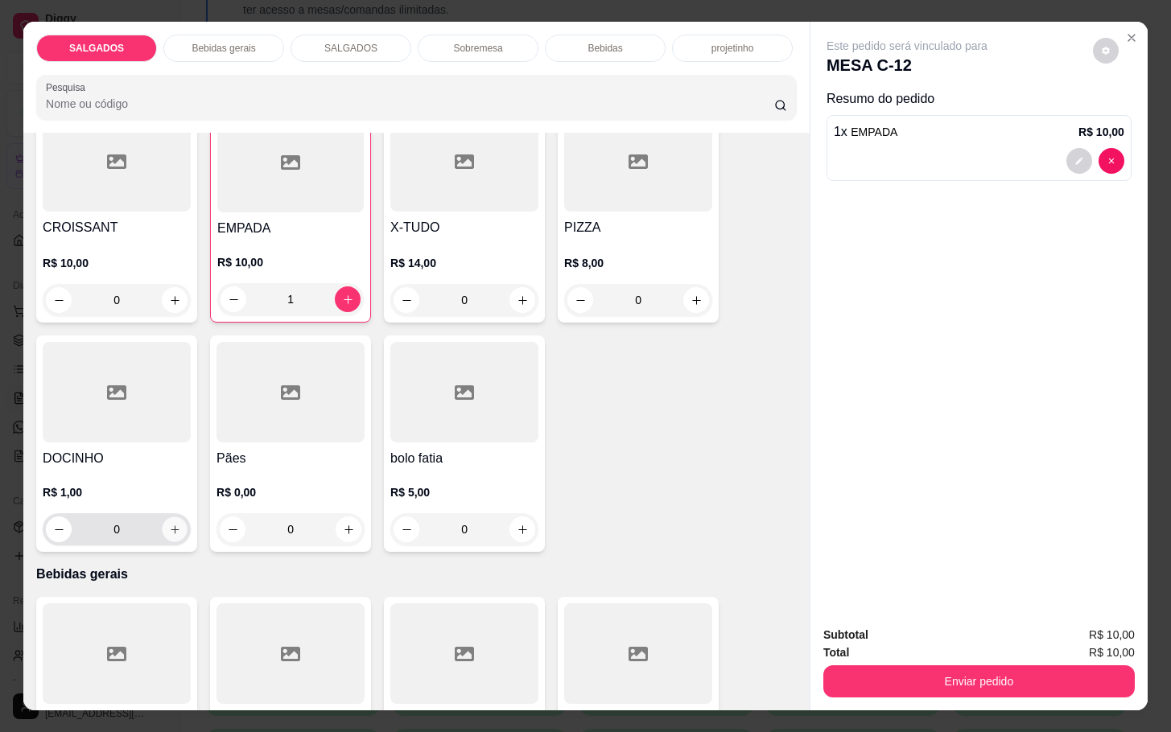
click at [170, 529] on button "increase-product-quantity" at bounding box center [175, 529] width 25 height 25
click at [168, 527] on icon "increase-product-quantity" at bounding box center [174, 531] width 12 height 12
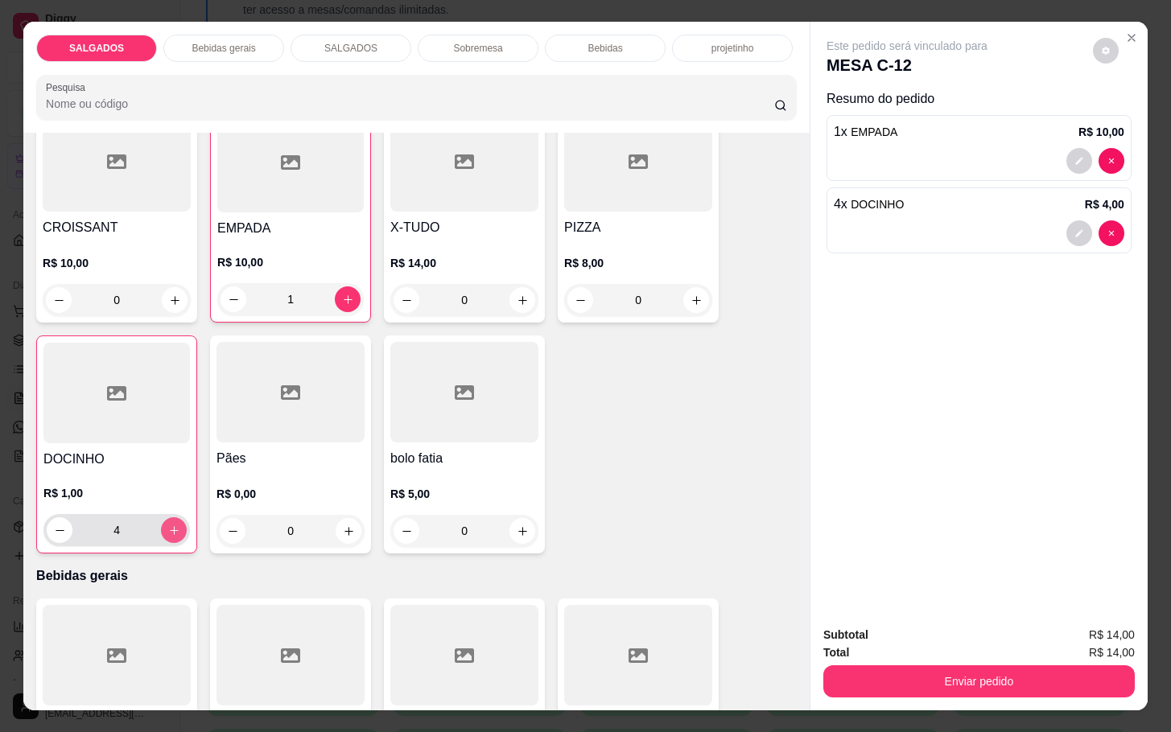
type input "5"
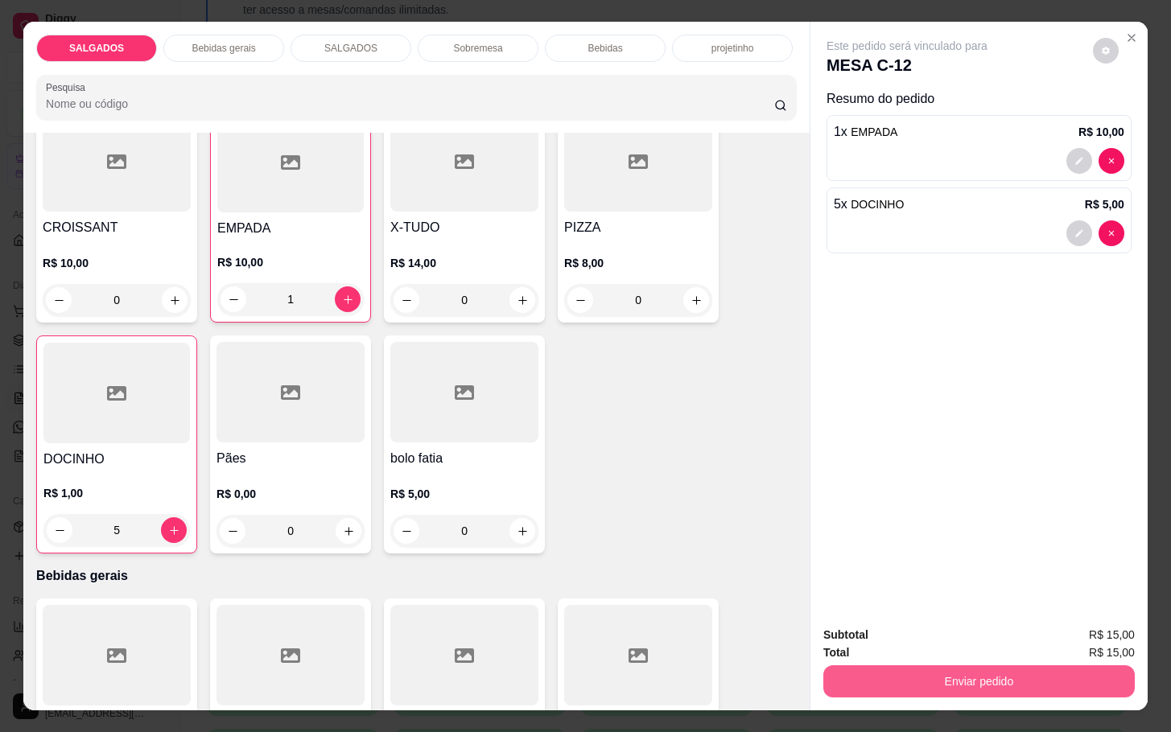
click at [868, 671] on button "Enviar pedido" at bounding box center [978, 682] width 311 height 32
click at [865, 633] on button "Não registrar e enviar pedido" at bounding box center [922, 633] width 167 height 31
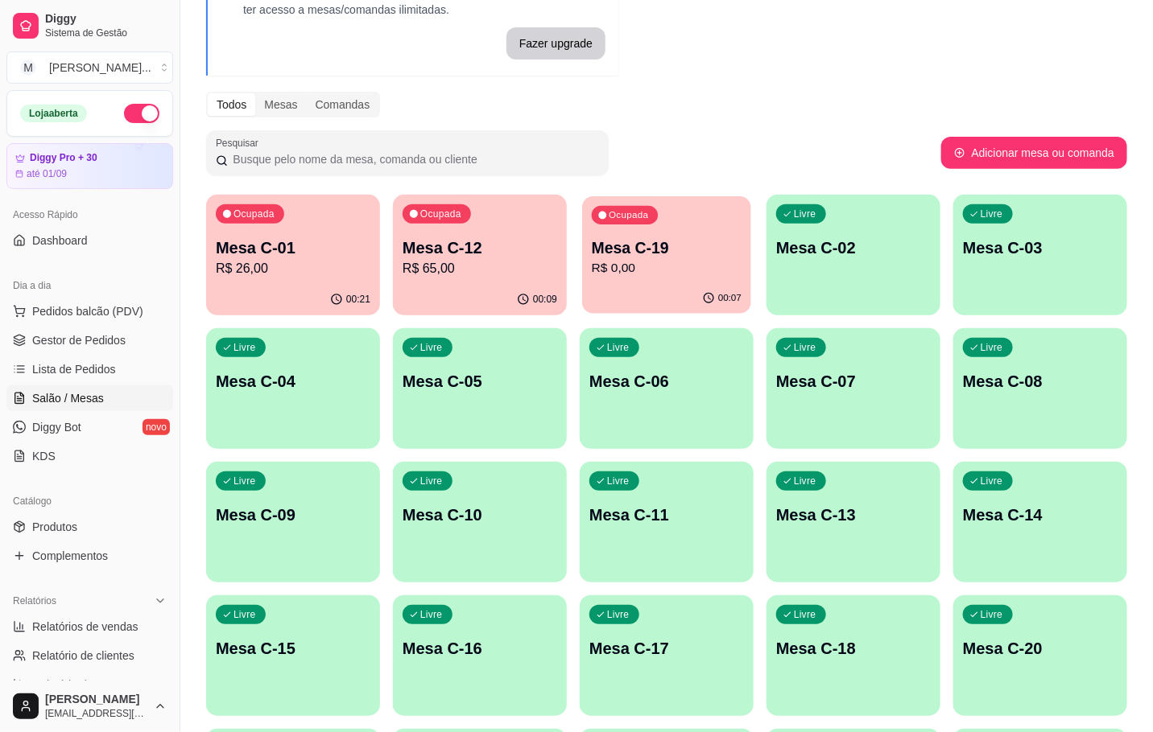
click at [662, 249] on p "Mesa C-19" at bounding box center [667, 248] width 150 height 22
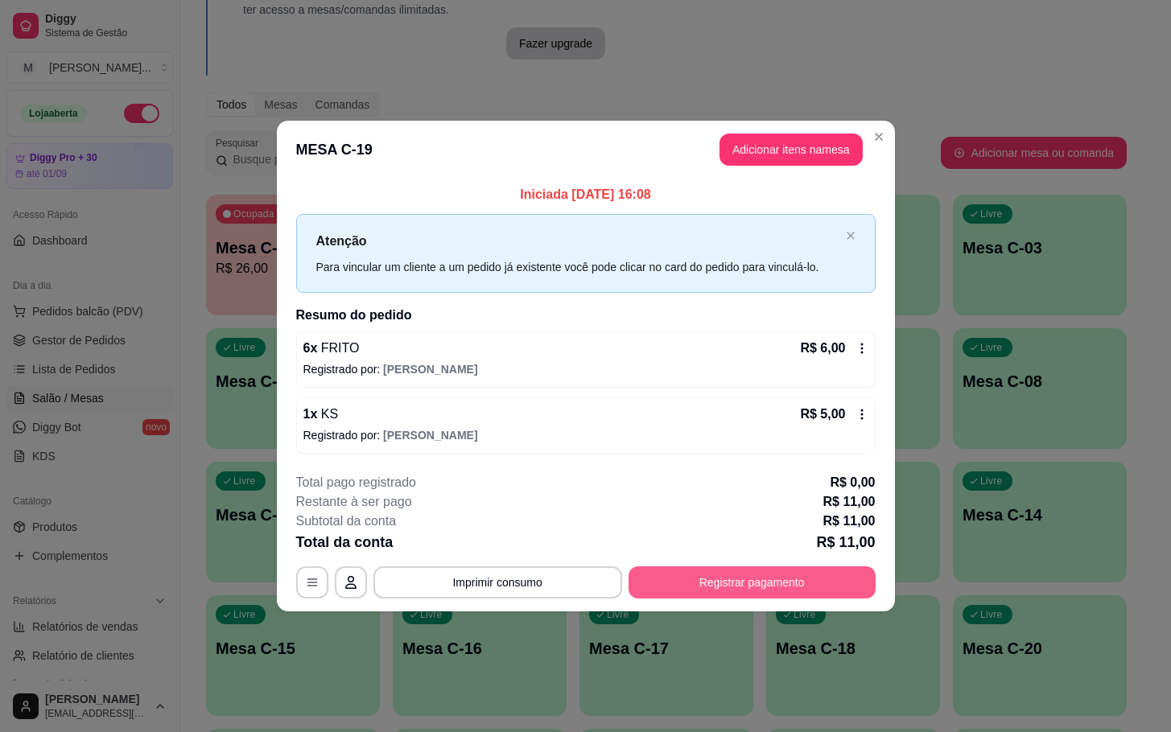
click at [707, 575] on button "Registrar pagamento" at bounding box center [752, 583] width 247 height 32
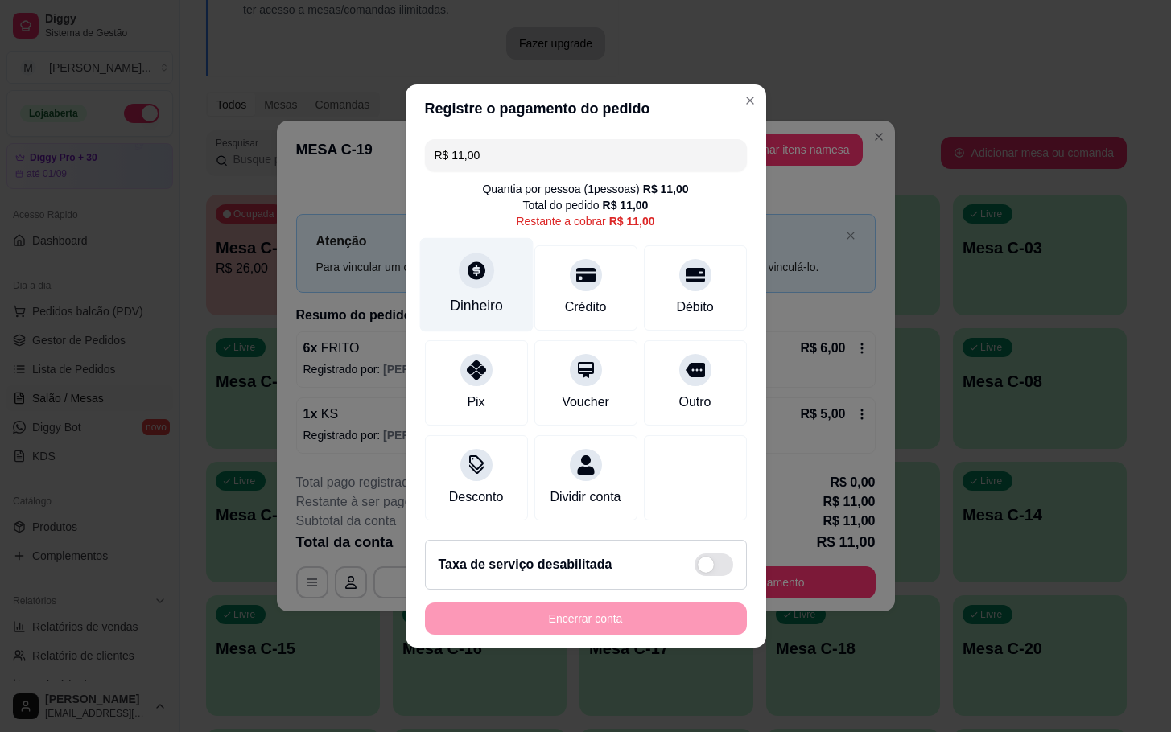
click at [480, 295] on div "Dinheiro" at bounding box center [476, 305] width 53 height 21
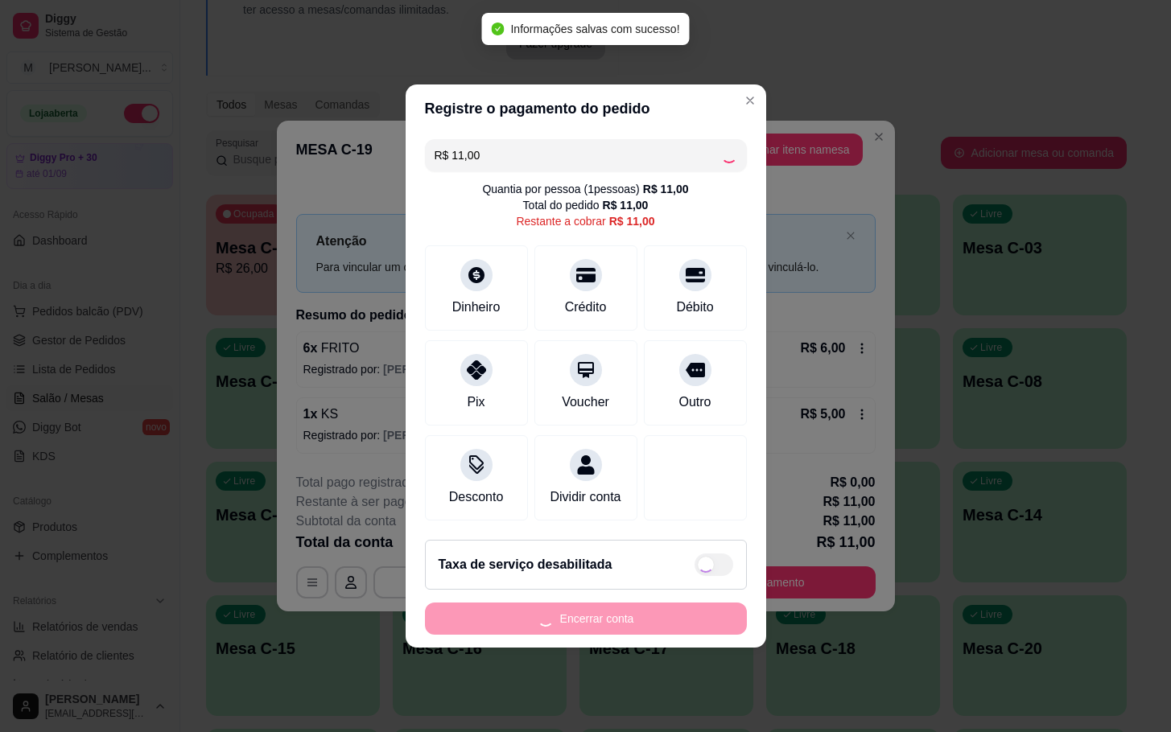
type input "R$ 0,00"
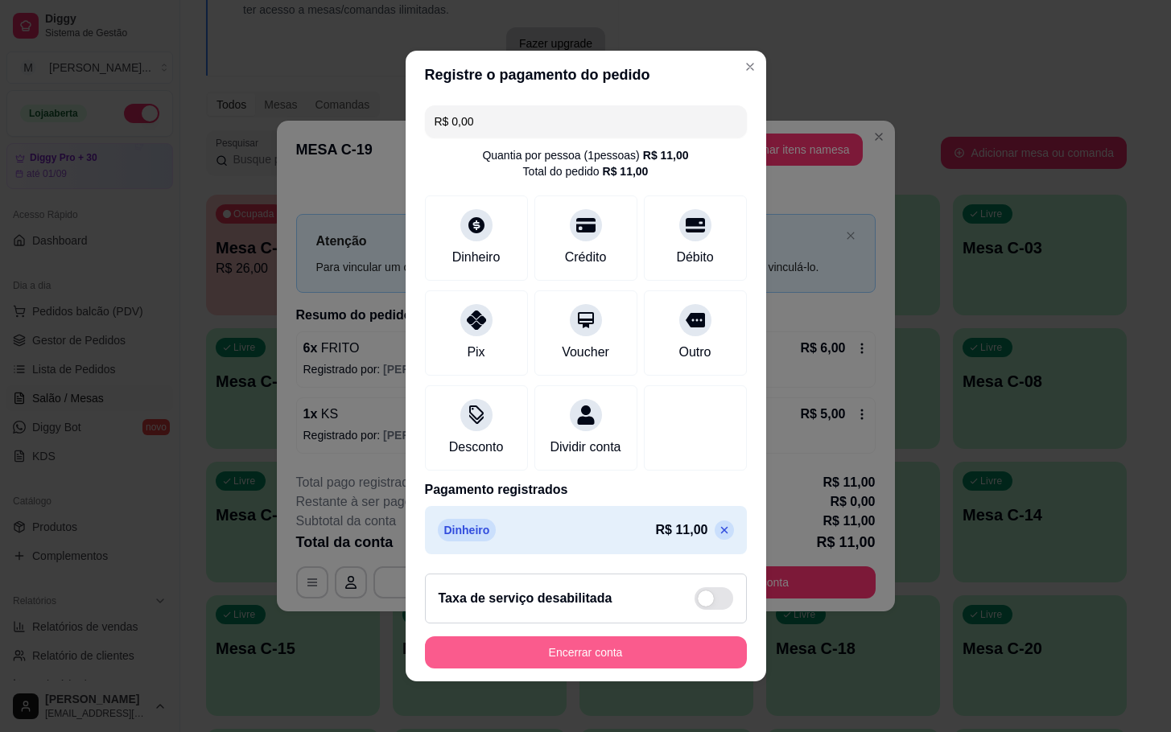
click at [589, 669] on button "Encerrar conta" at bounding box center [586, 653] width 322 height 32
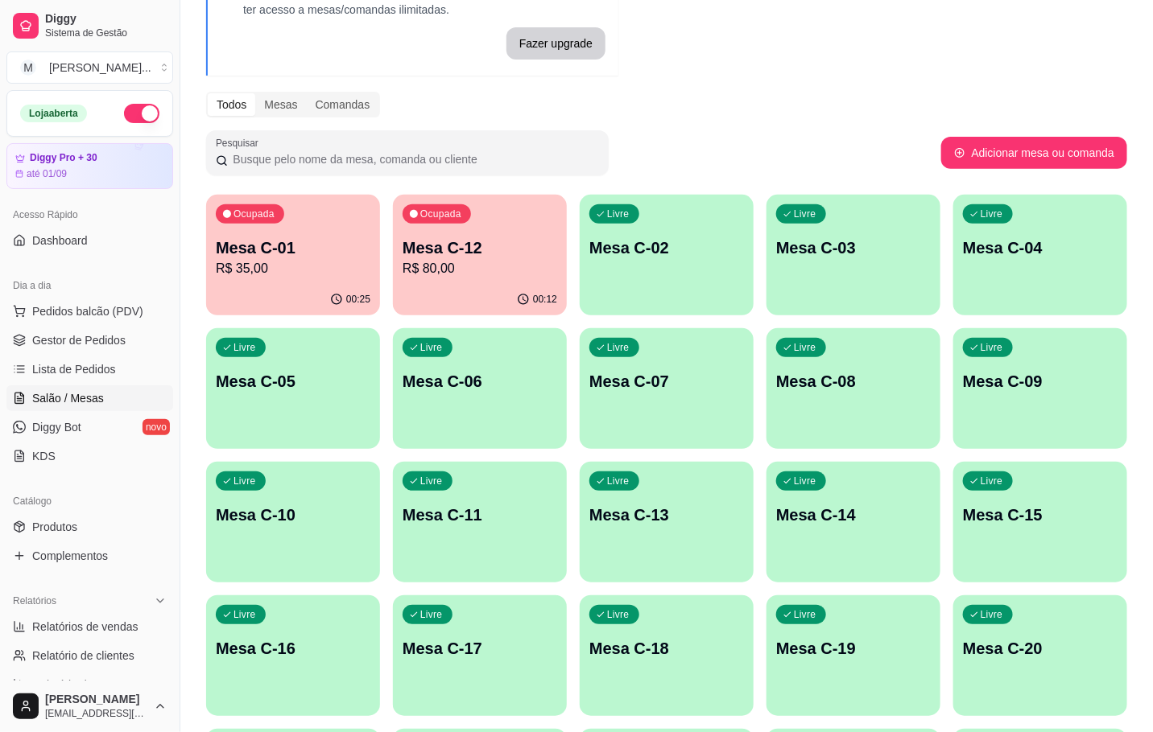
click at [258, 216] on p "Ocupada" at bounding box center [253, 214] width 41 height 13
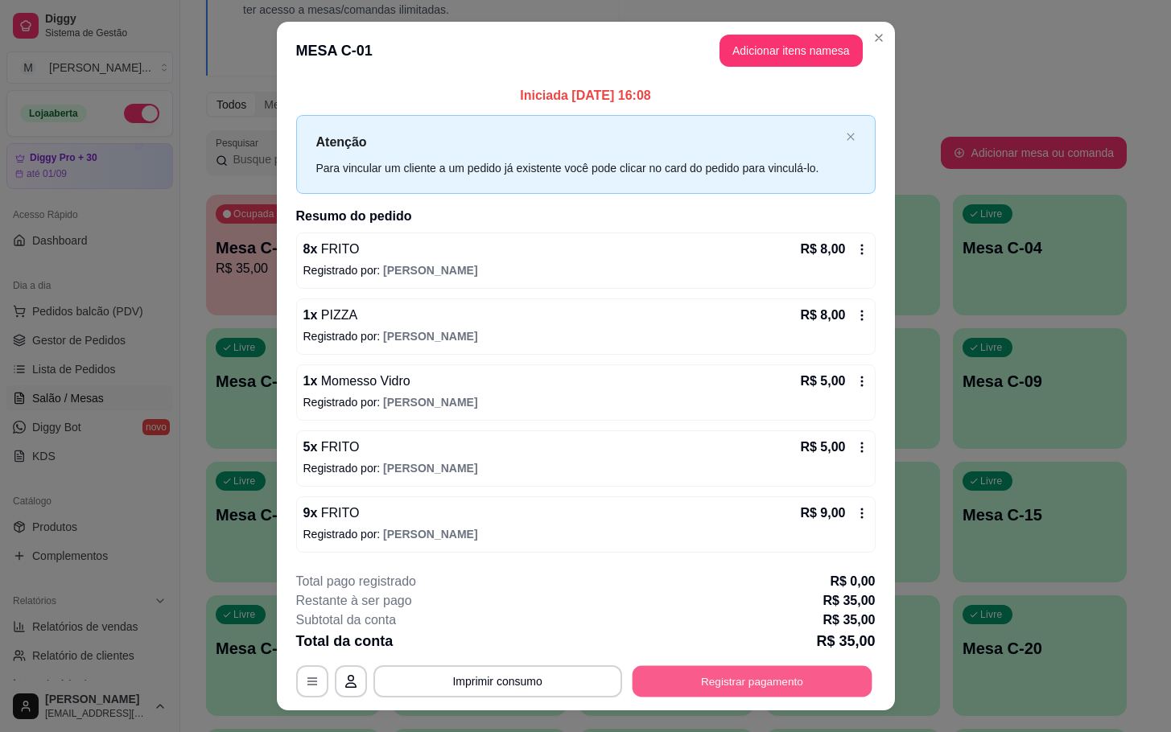
click at [694, 679] on button "Registrar pagamento" at bounding box center [752, 681] width 240 height 31
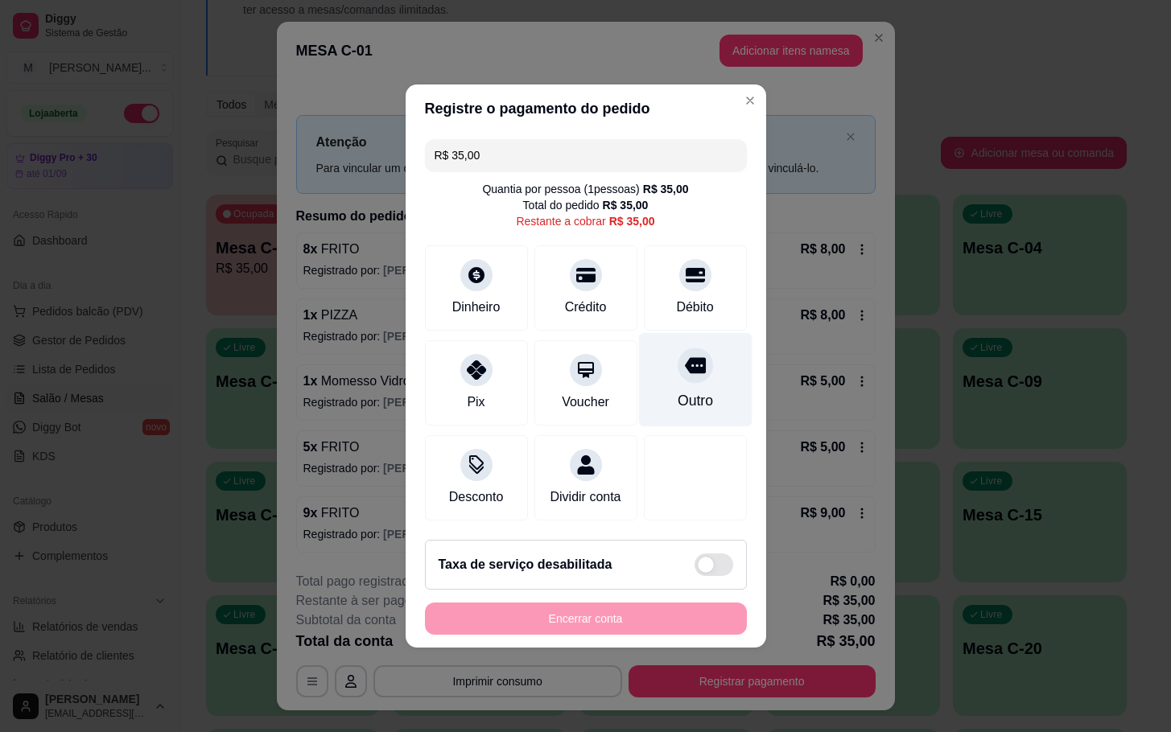
click at [696, 377] on div "Outro" at bounding box center [694, 380] width 113 height 94
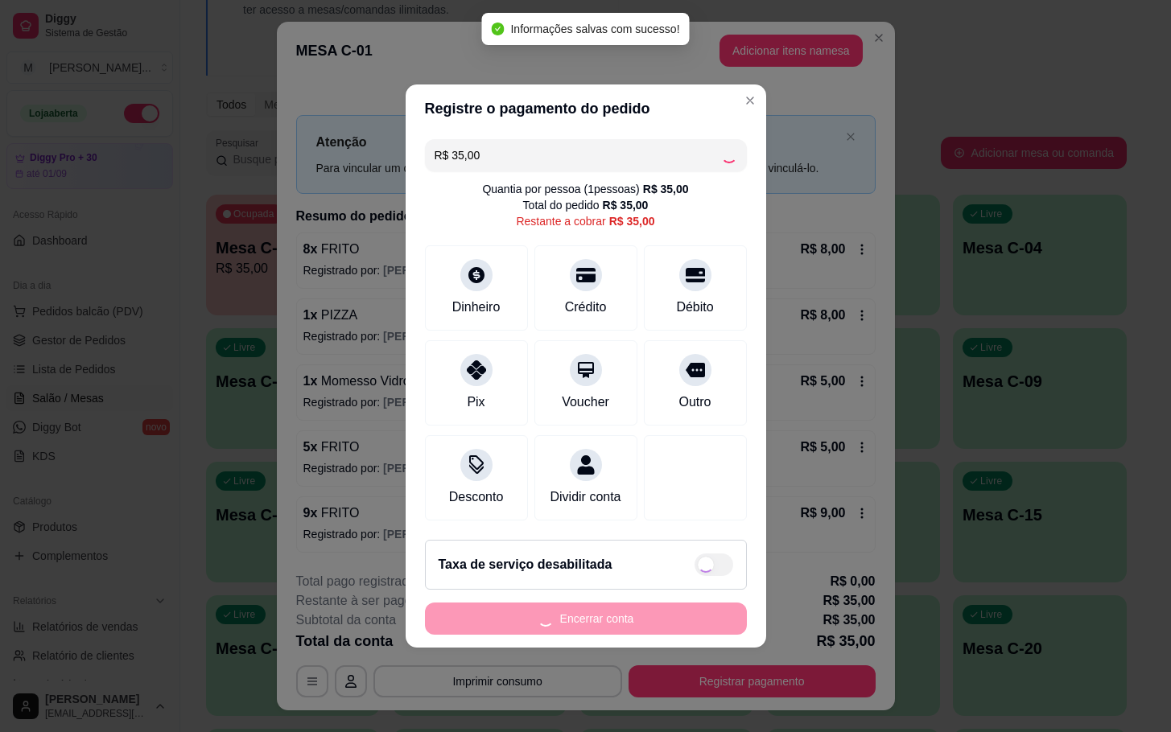
type input "R$ 0,00"
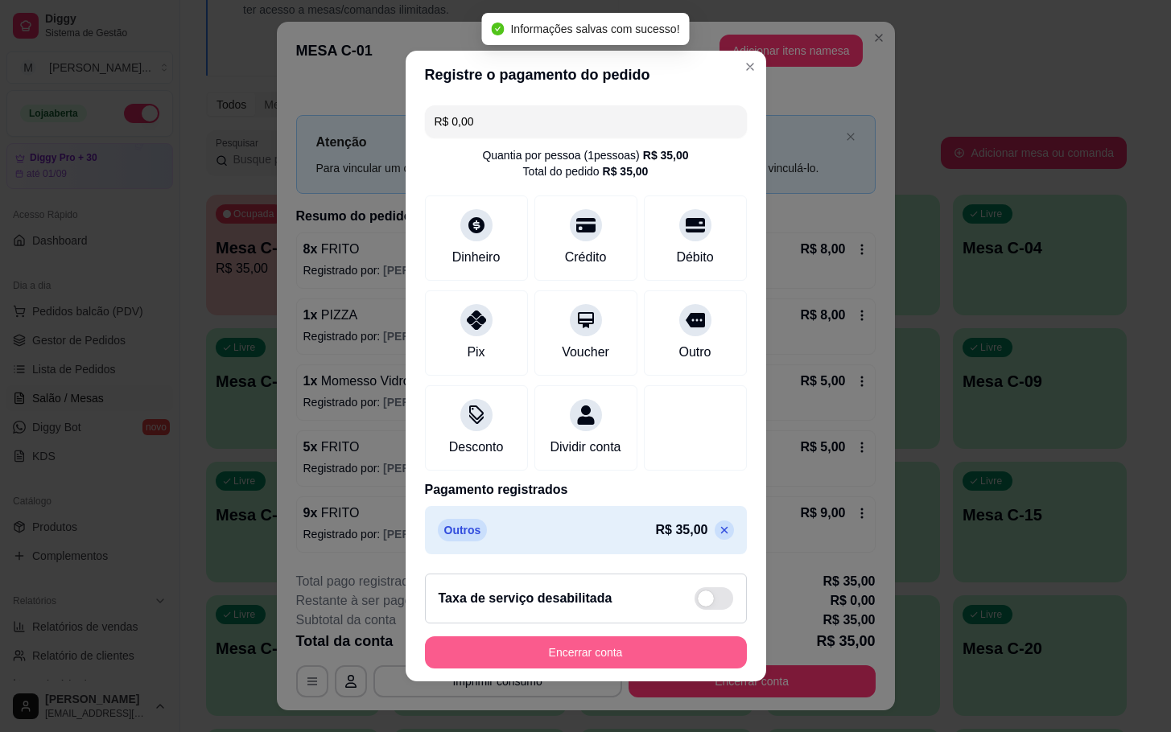
click at [616, 658] on button "Encerrar conta" at bounding box center [586, 653] width 322 height 32
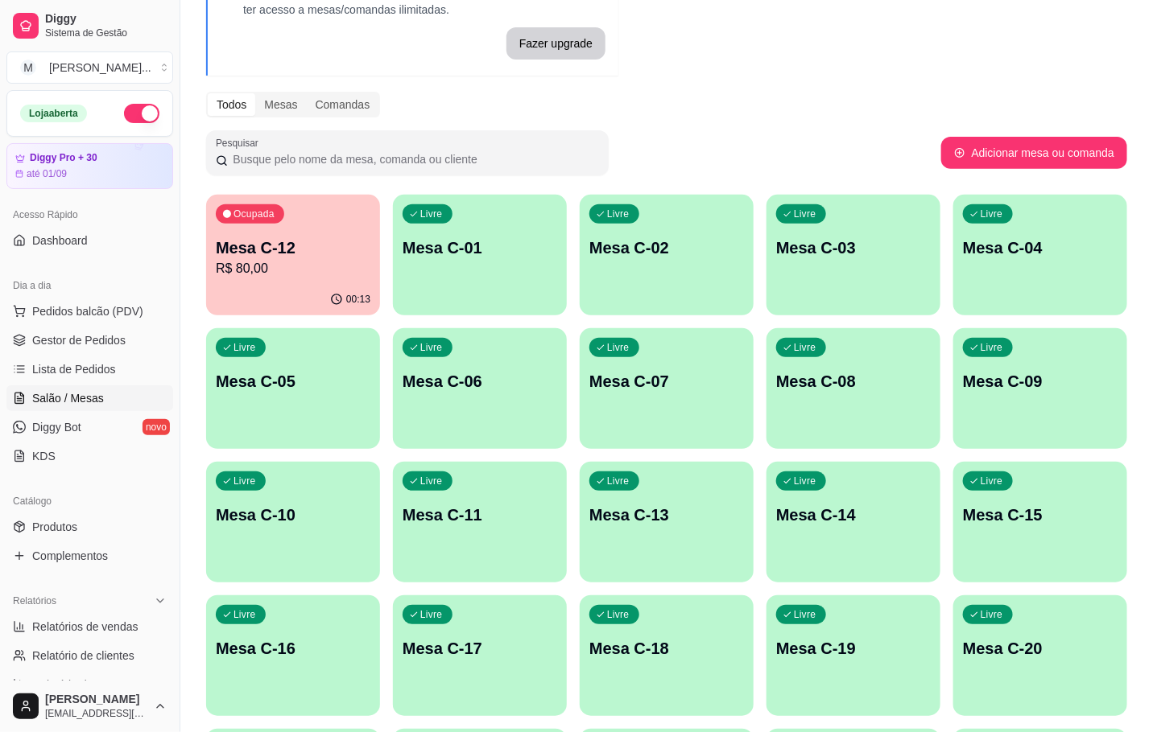
click at [835, 653] on p "Mesa C-19" at bounding box center [853, 648] width 155 height 23
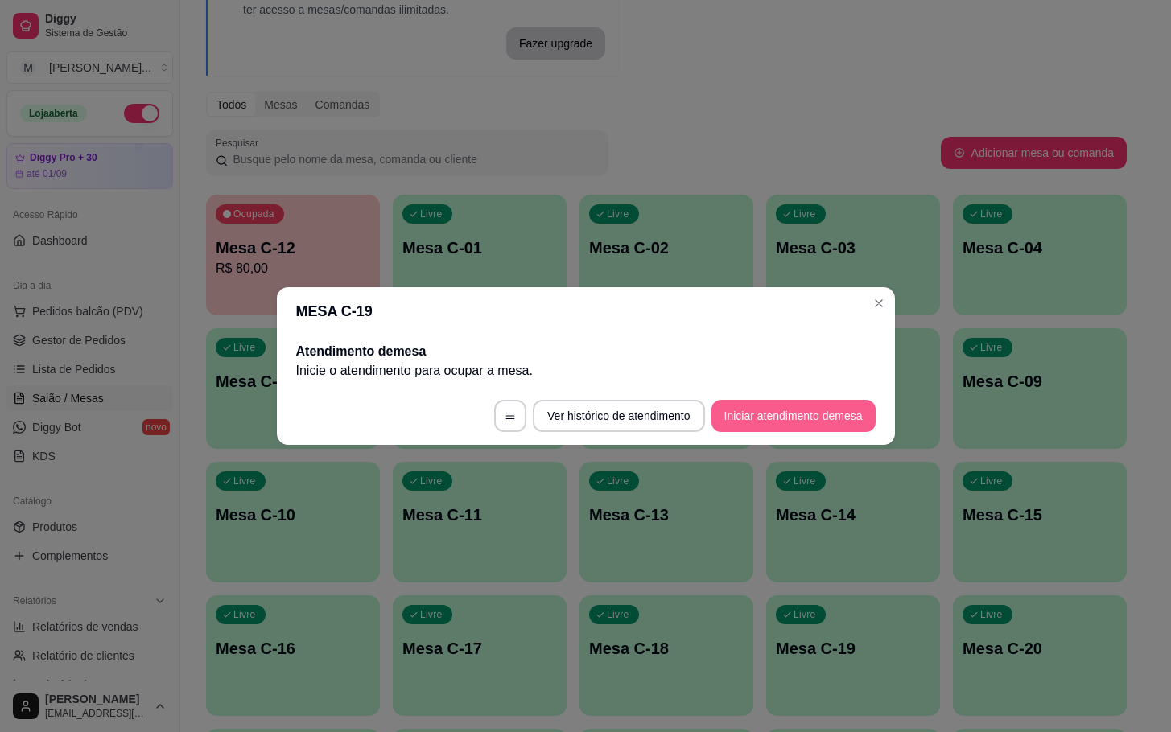
click at [776, 425] on button "Iniciar atendimento de mesa" at bounding box center [793, 416] width 164 height 32
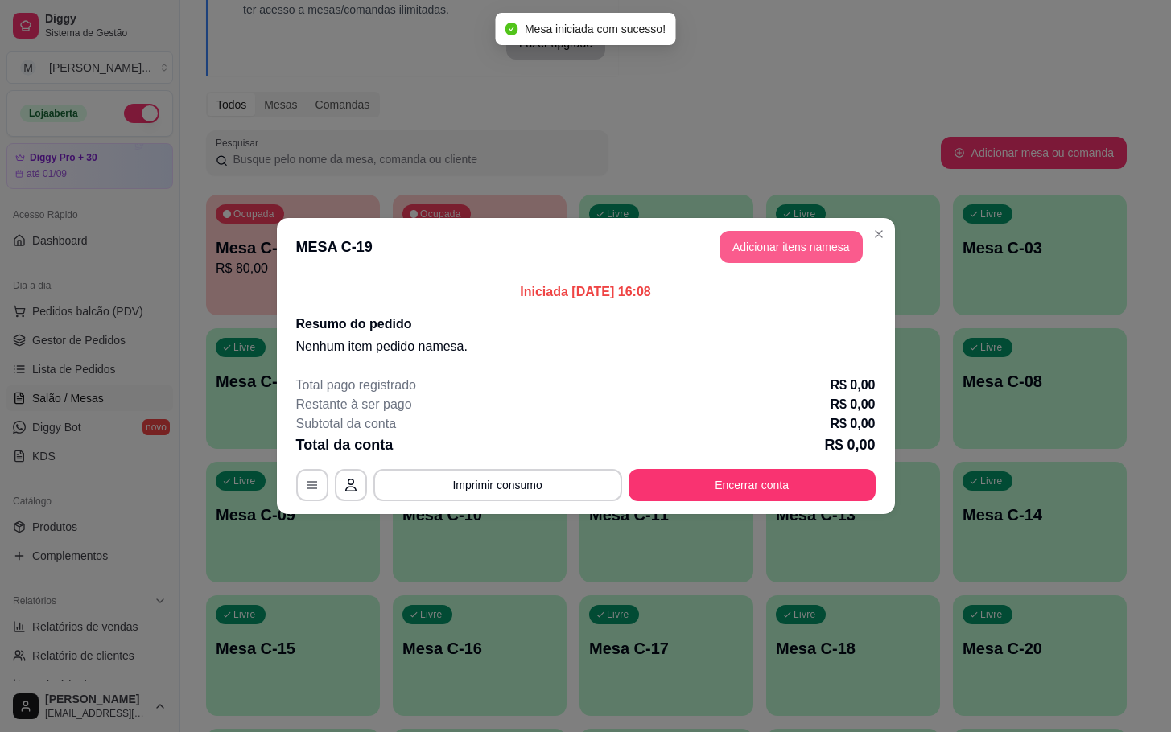
click at [758, 241] on button "Adicionar itens na mesa" at bounding box center [791, 247] width 143 height 32
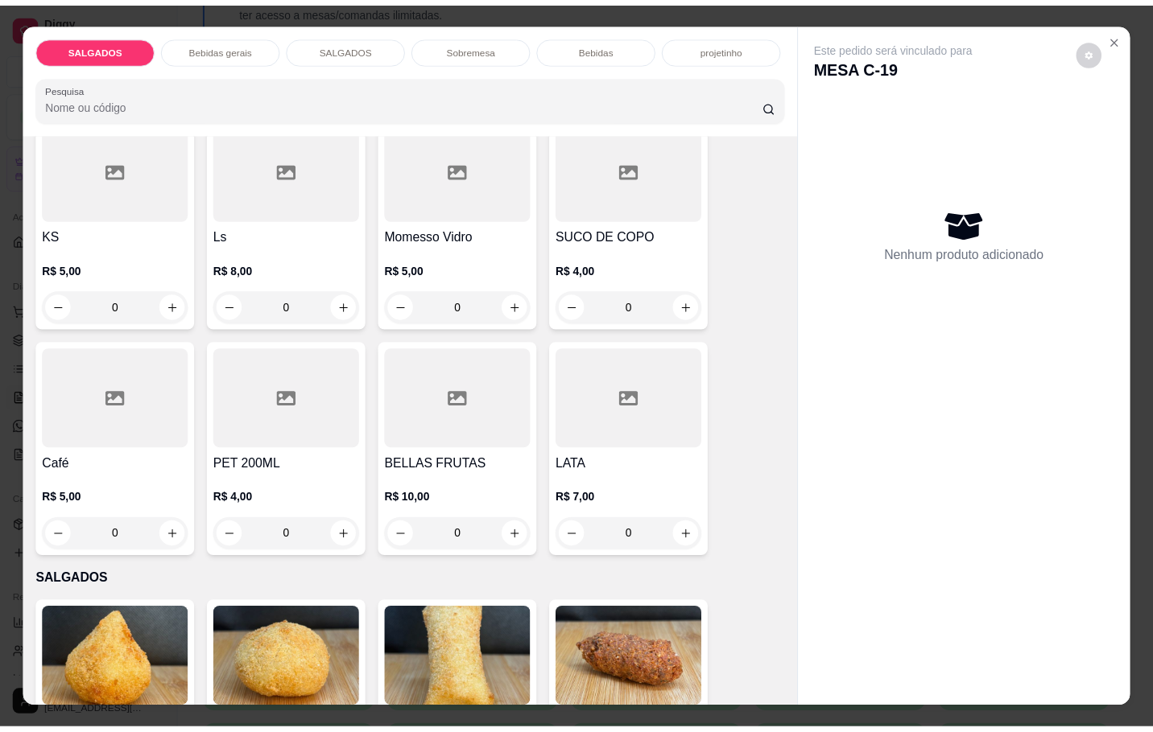
scroll to position [966, 0]
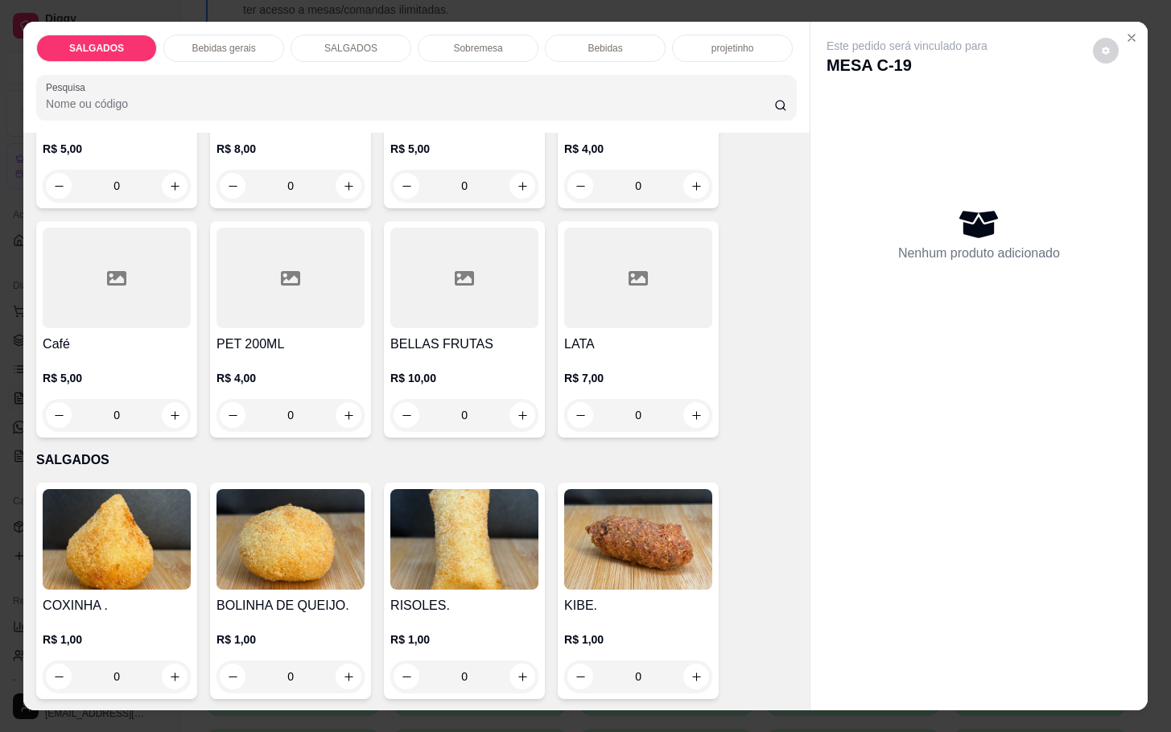
click at [150, 311] on div at bounding box center [117, 278] width 148 height 101
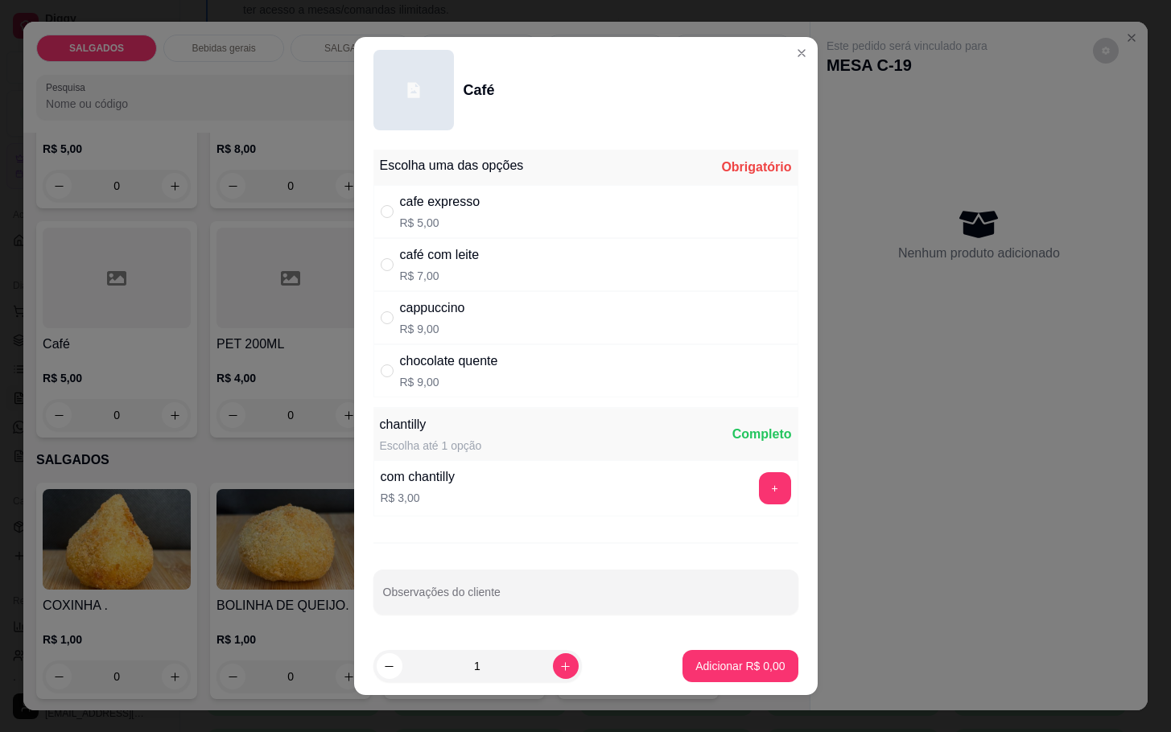
click at [414, 311] on div "cappuccino" at bounding box center [432, 308] width 65 height 19
radio input "true"
click at [722, 666] on p "Adicionar R$ 9,00" at bounding box center [739, 666] width 89 height 16
type input "1"
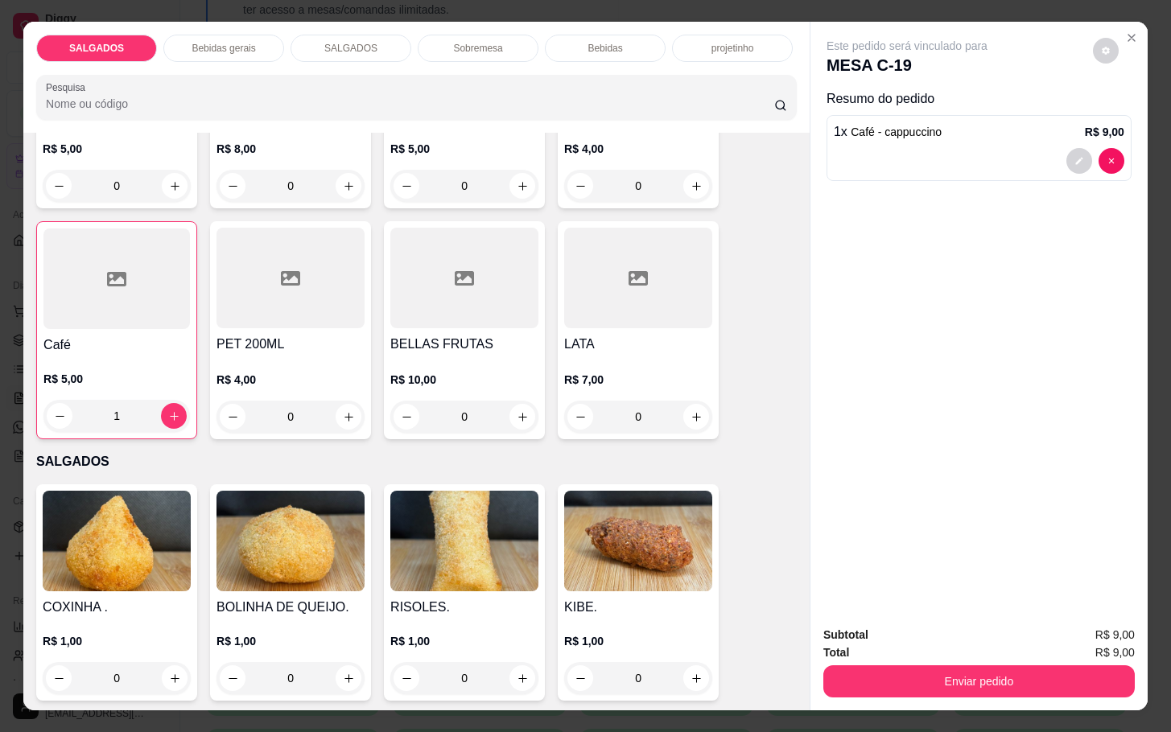
click at [122, 346] on h4 "Café" at bounding box center [116, 345] width 146 height 19
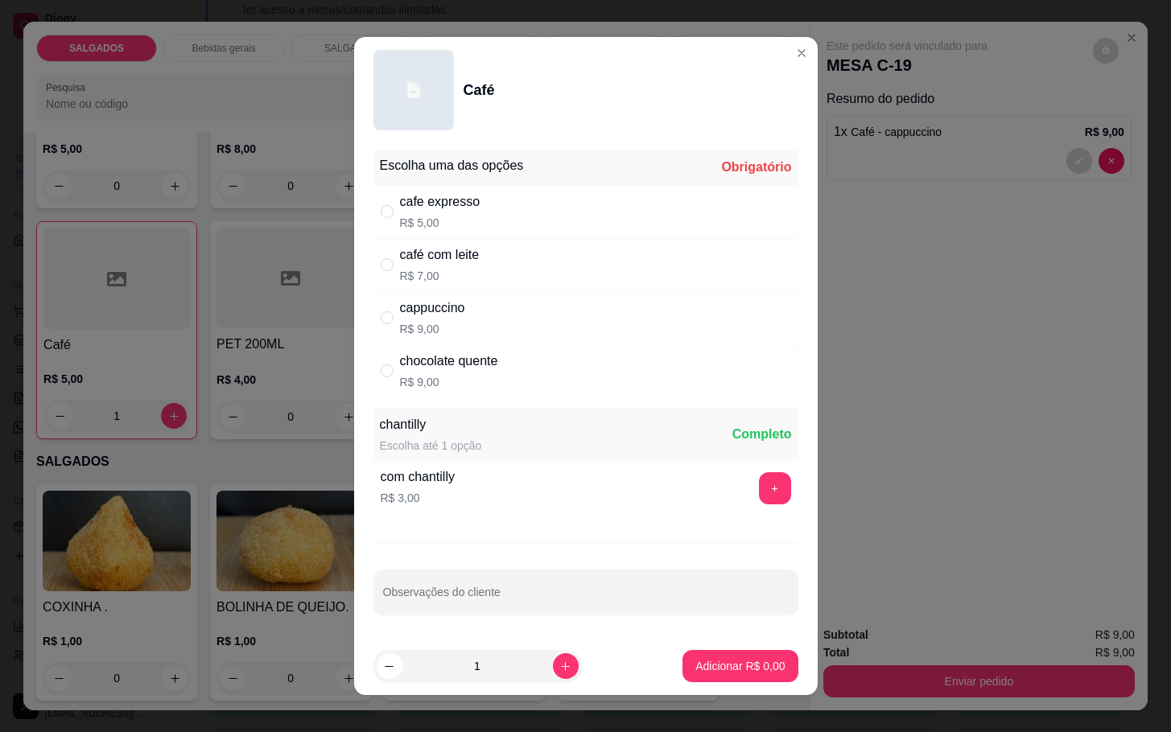
click at [456, 269] on p "R$ 7,00" at bounding box center [440, 276] width 80 height 16
radio input "true"
click at [735, 665] on p "Adicionar R$ 7,00" at bounding box center [740, 665] width 87 height 15
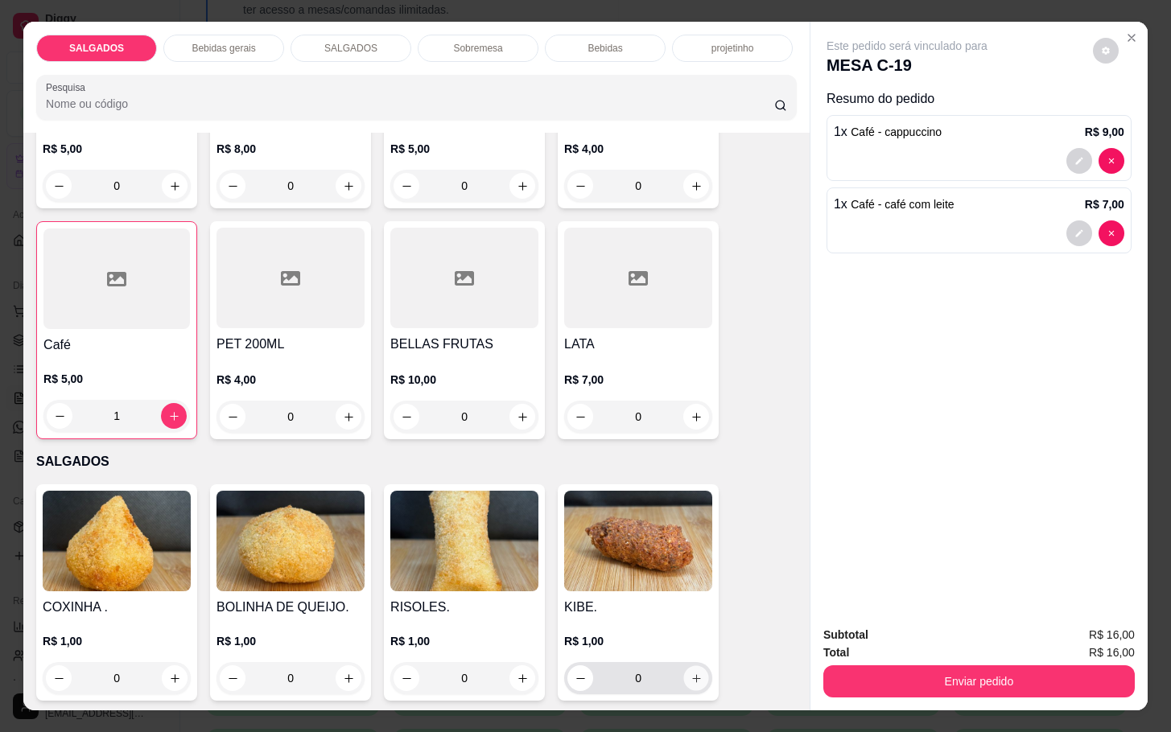
click at [691, 673] on icon "increase-product-quantity" at bounding box center [697, 679] width 12 height 12
click at [690, 674] on icon "increase-product-quantity" at bounding box center [696, 680] width 12 height 12
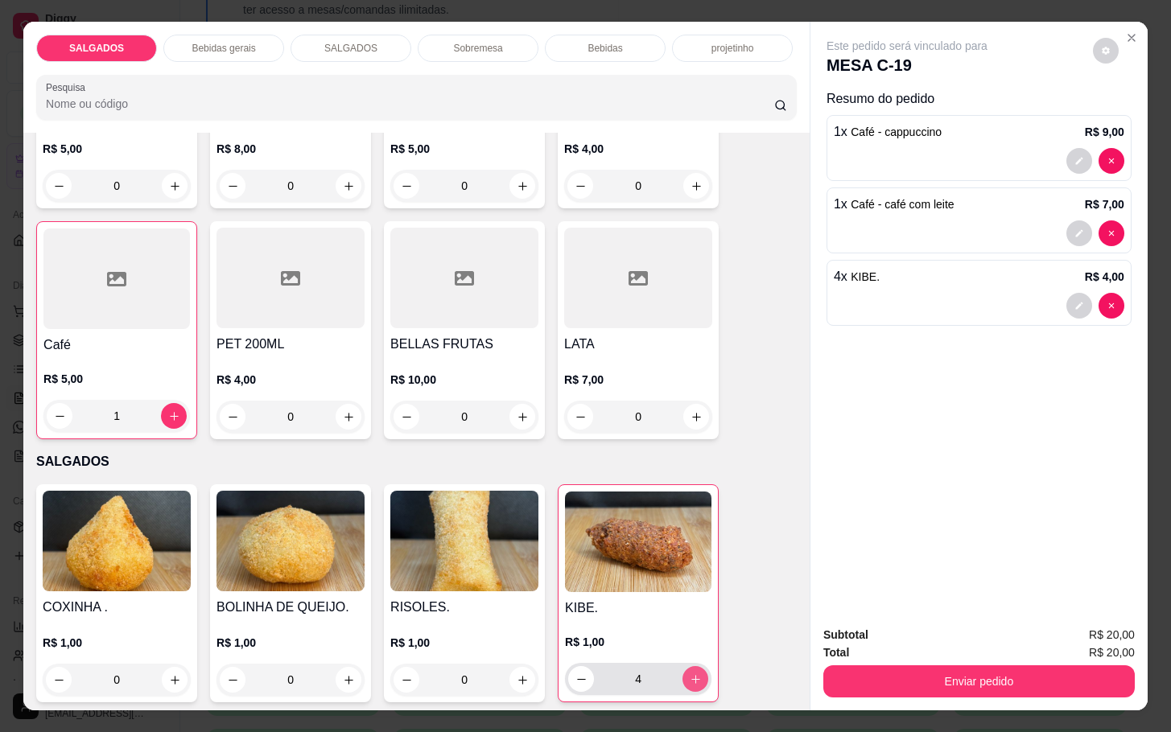
type input "5"
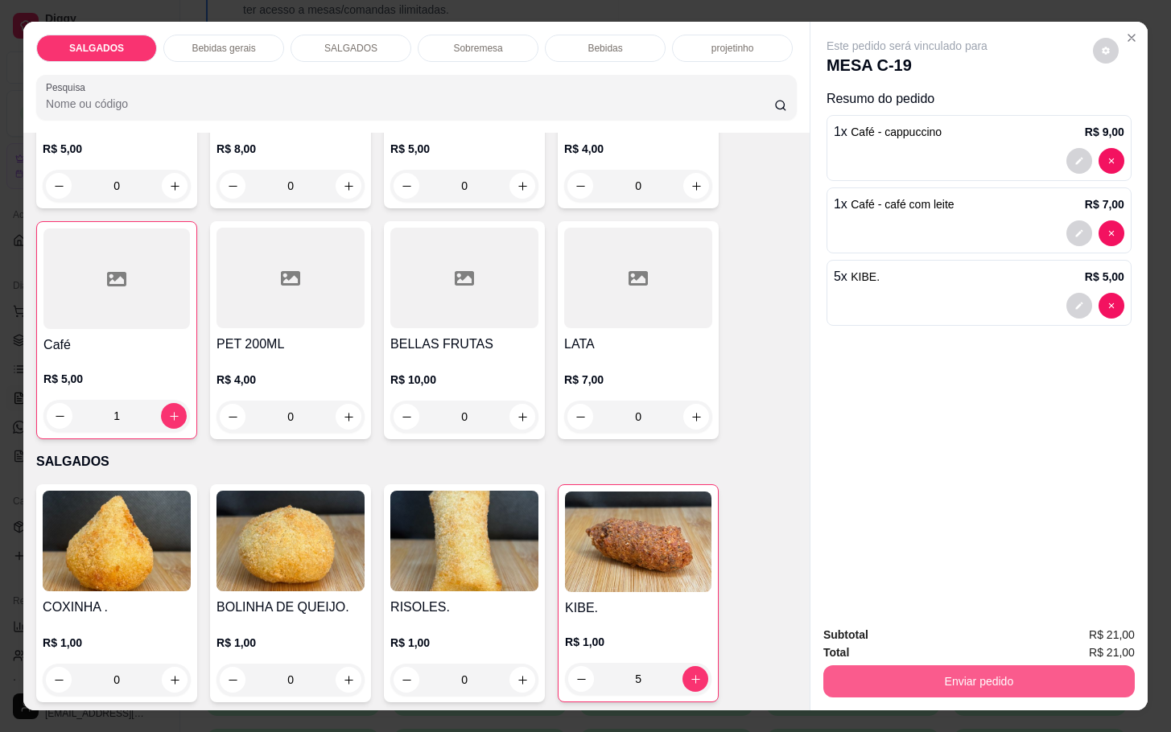
click at [841, 687] on button "Enviar pedido" at bounding box center [978, 682] width 311 height 32
click at [845, 629] on button "Não registrar e enviar pedido" at bounding box center [923, 633] width 163 height 30
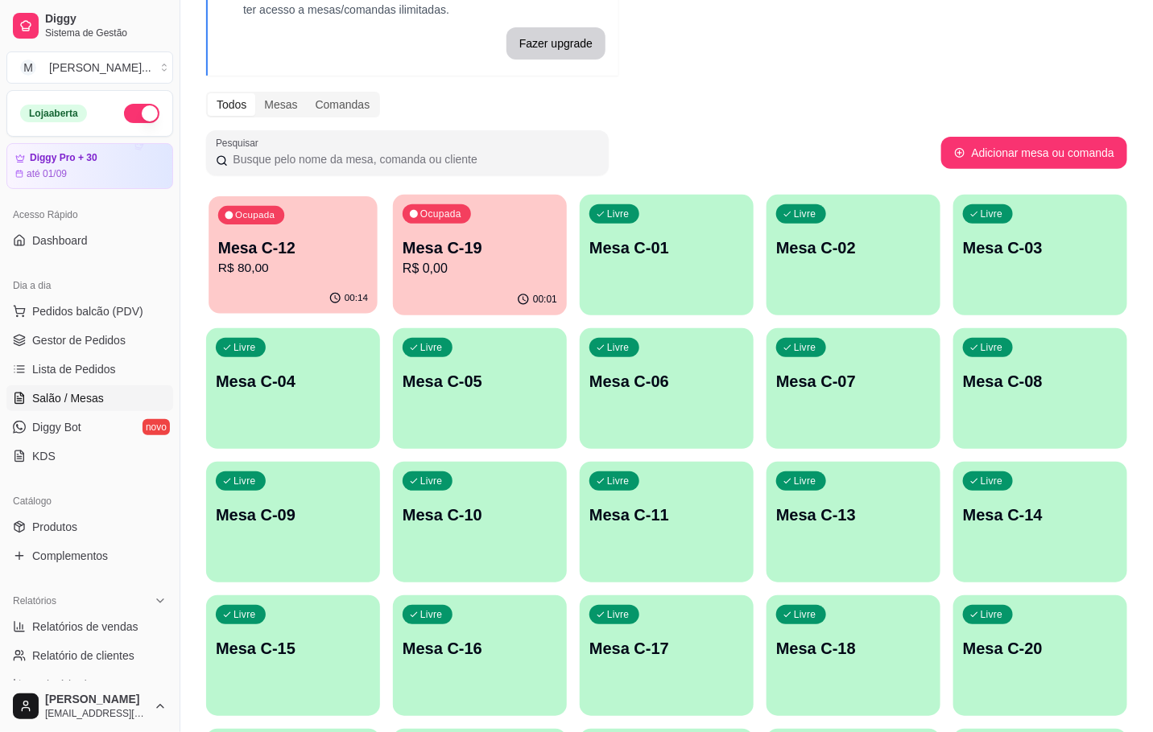
click at [278, 252] on p "Mesa C-12" at bounding box center [293, 248] width 150 height 22
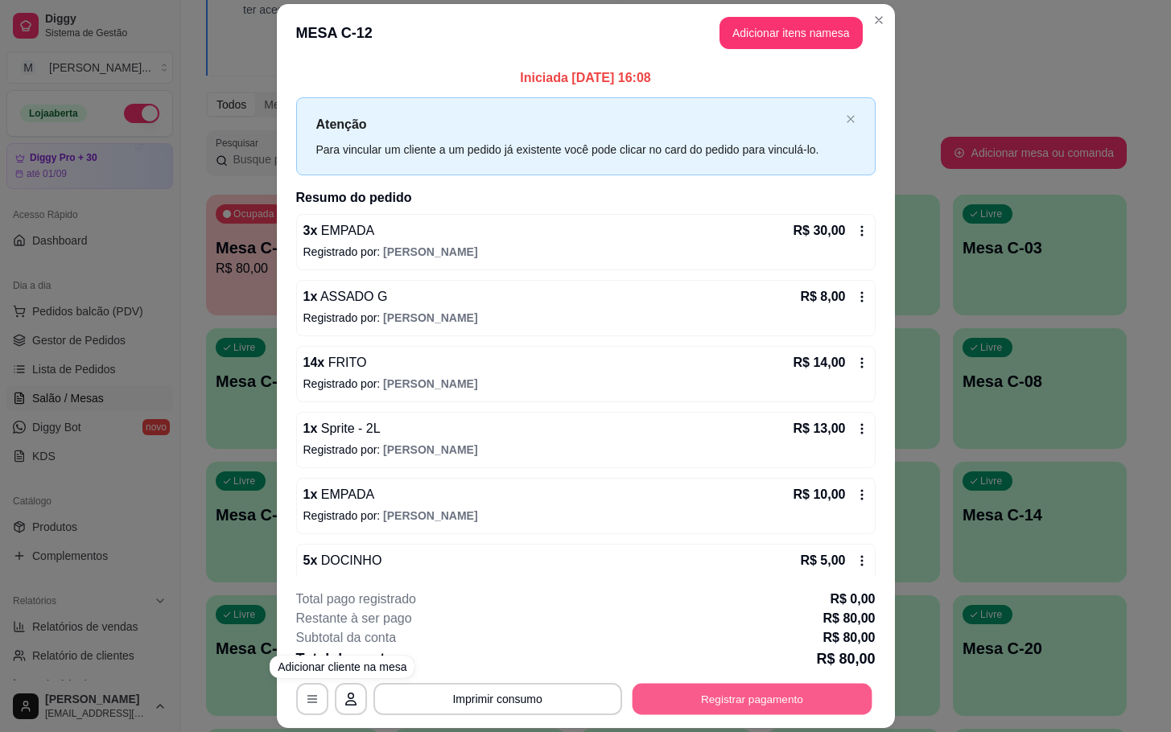
click at [751, 703] on button "Registrar pagamento" at bounding box center [752, 699] width 240 height 31
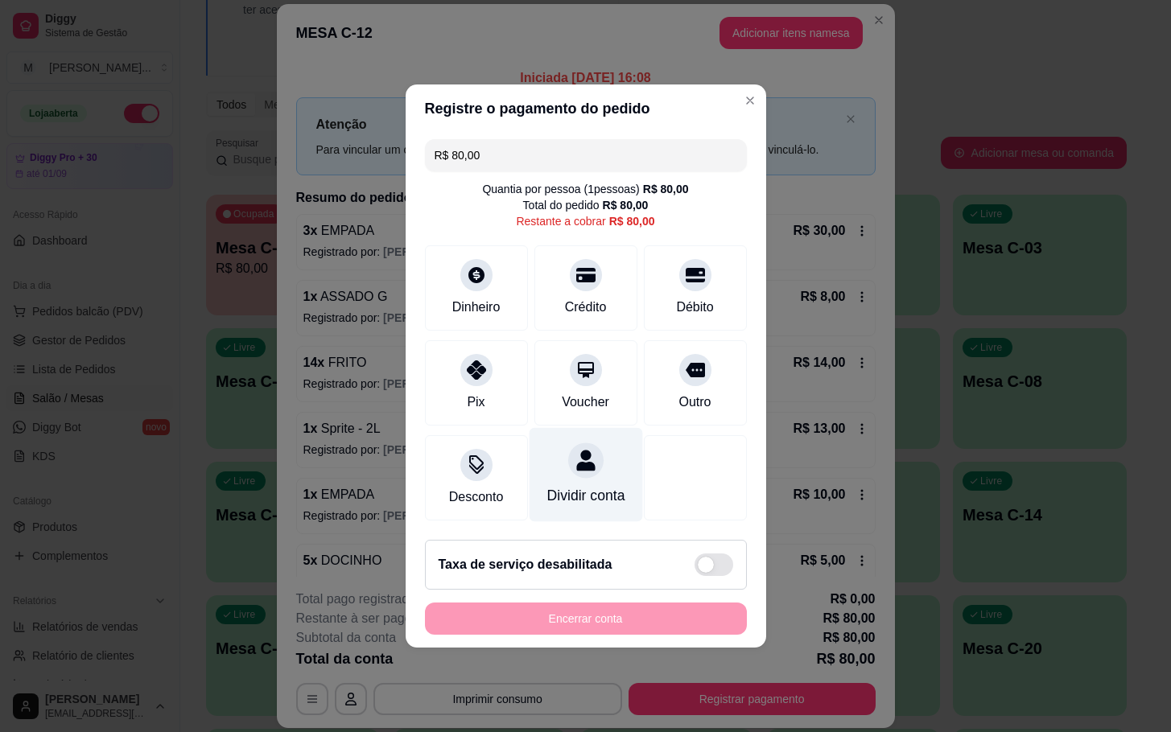
click at [578, 485] on div "Dividir conta" at bounding box center [585, 495] width 78 height 21
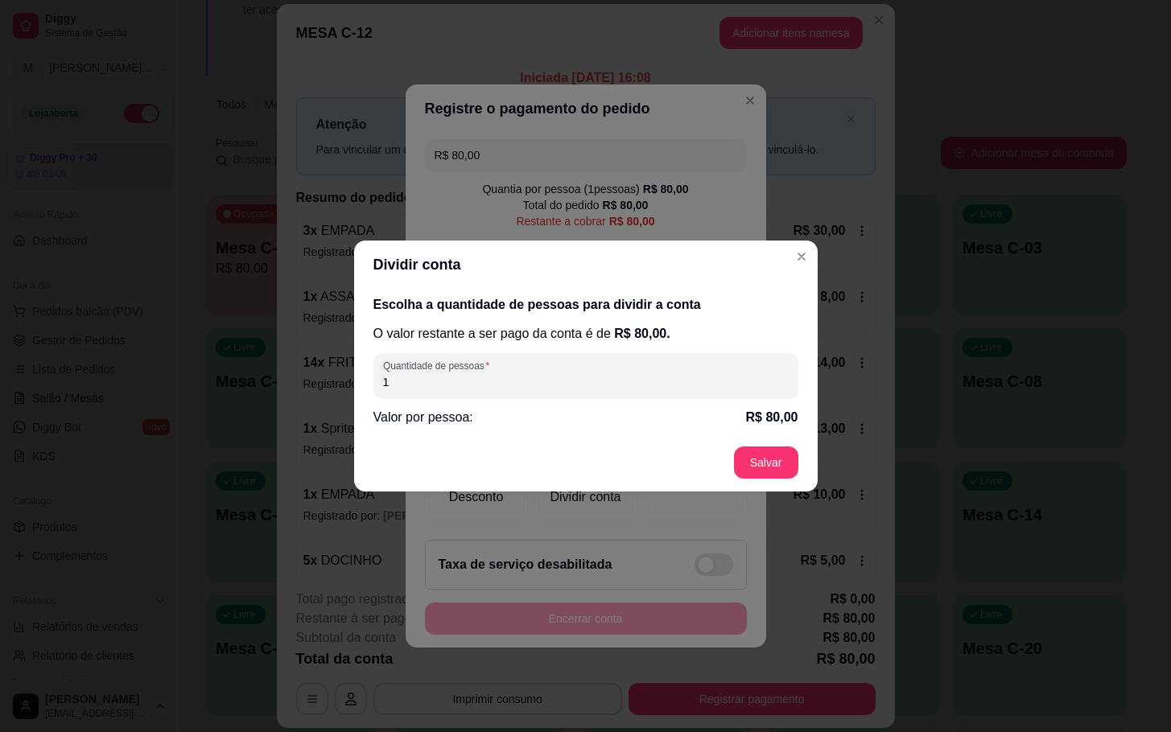
drag, startPoint x: 575, startPoint y: 381, endPoint x: -64, endPoint y: 394, distance: 639.1
click at [0, 394] on html "Diggy Sistema de Gestão M Mila Salgados ... Loja aberta Diggy Pro + 30 até 01/0…" at bounding box center [585, 245] width 1171 height 732
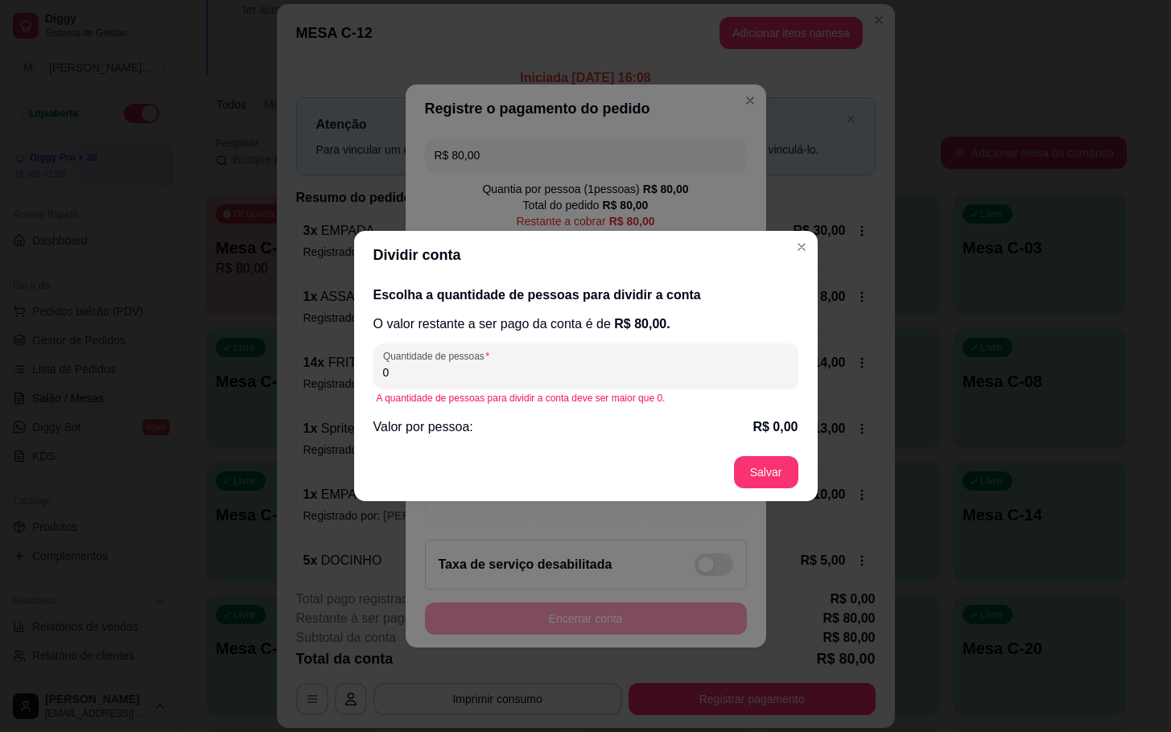
click at [652, 362] on div "0" at bounding box center [586, 366] width 406 height 32
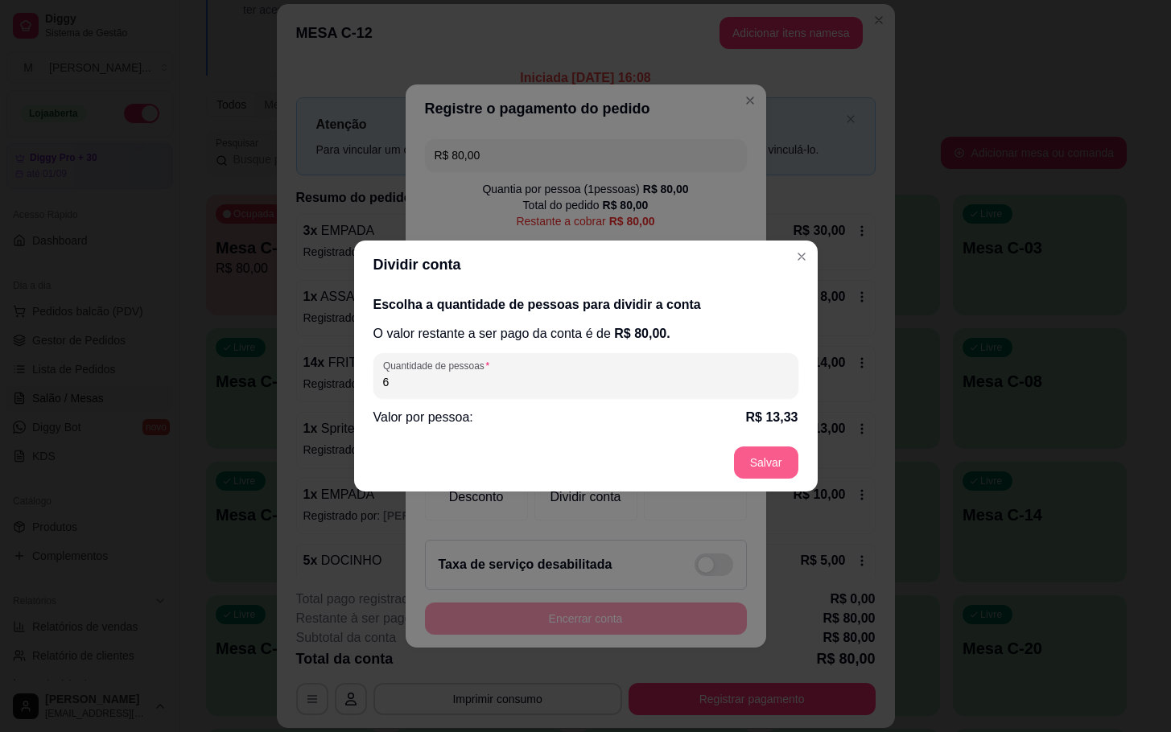
type input "6"
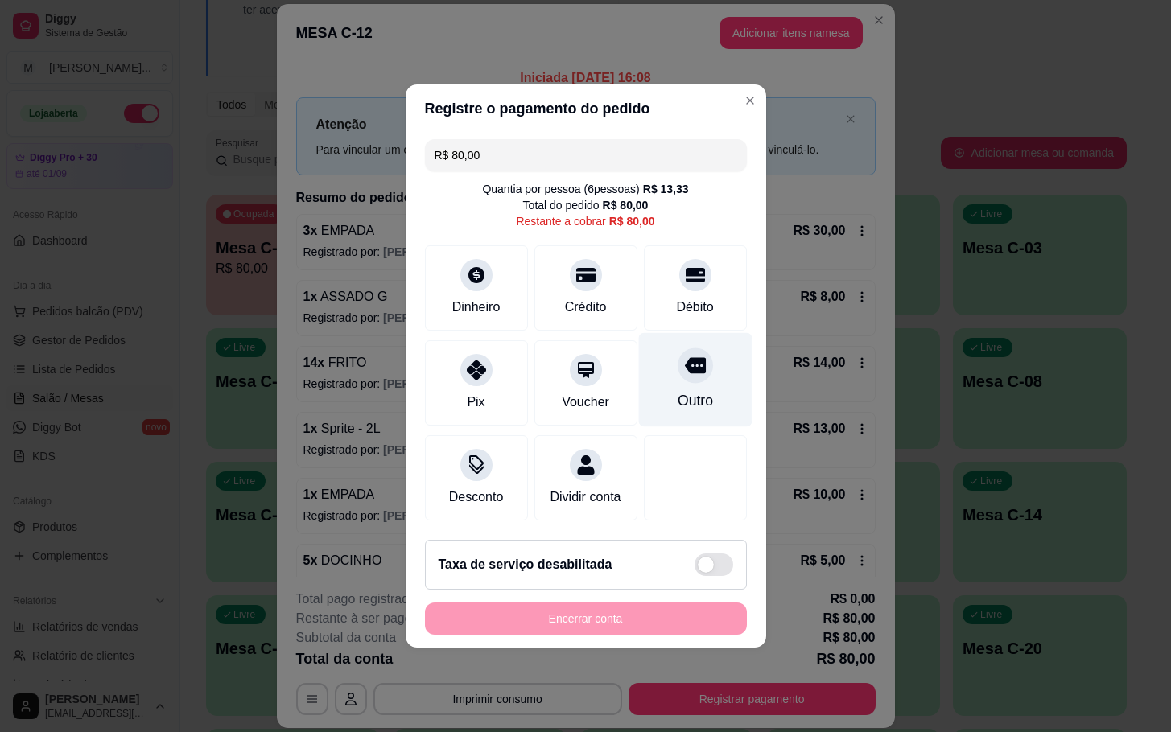
click at [688, 372] on div "Outro" at bounding box center [694, 380] width 113 height 94
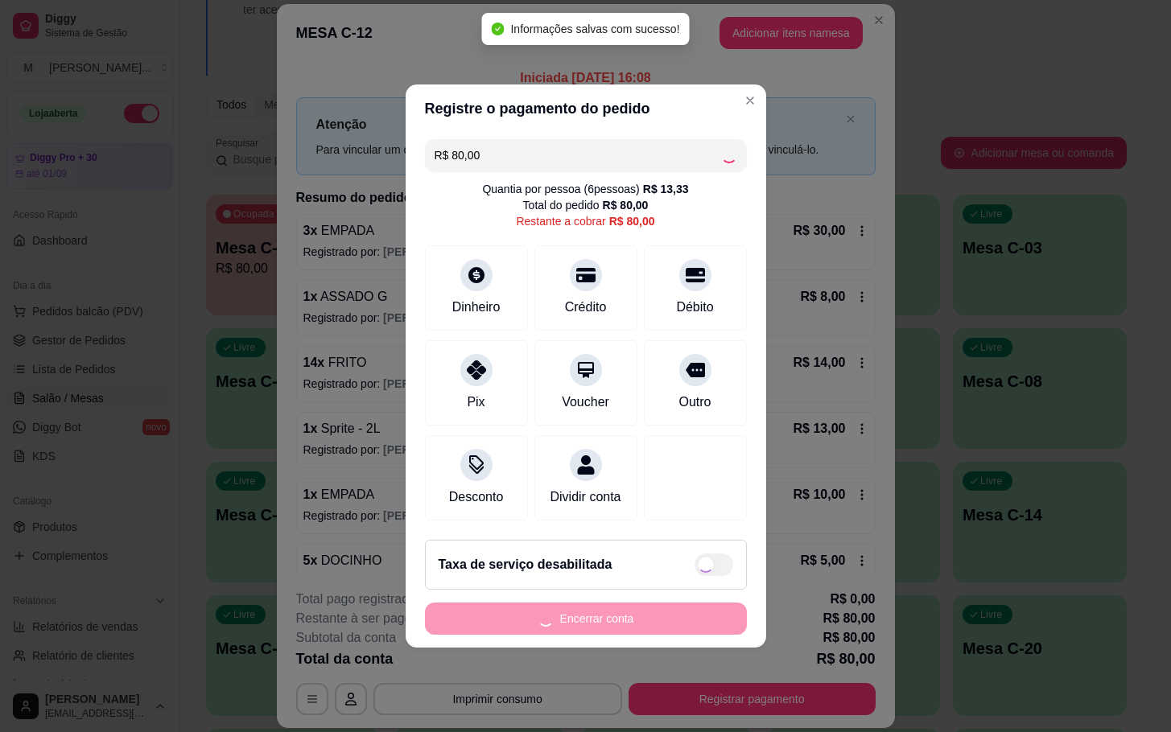
type input "R$ 0,00"
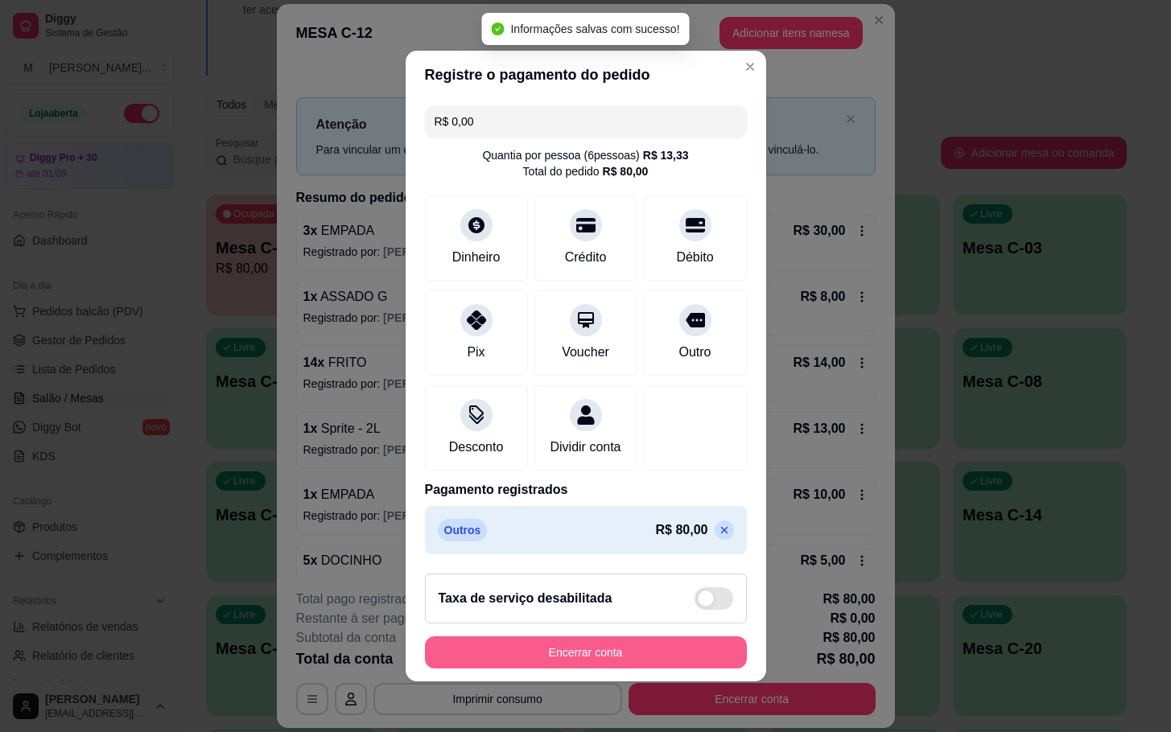
click at [602, 652] on button "Encerrar conta" at bounding box center [586, 653] width 322 height 32
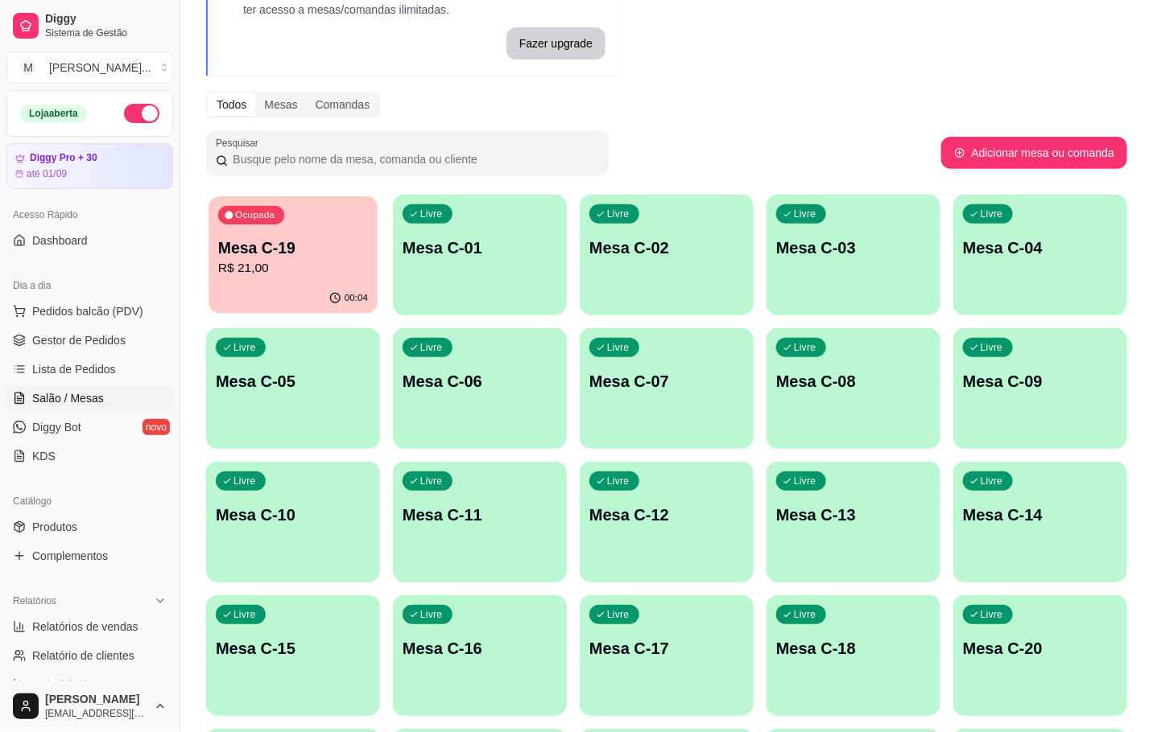
click at [343, 245] on p "Mesa C-19" at bounding box center [293, 248] width 150 height 22
click at [307, 259] on p "R$ 21,00" at bounding box center [293, 268] width 155 height 19
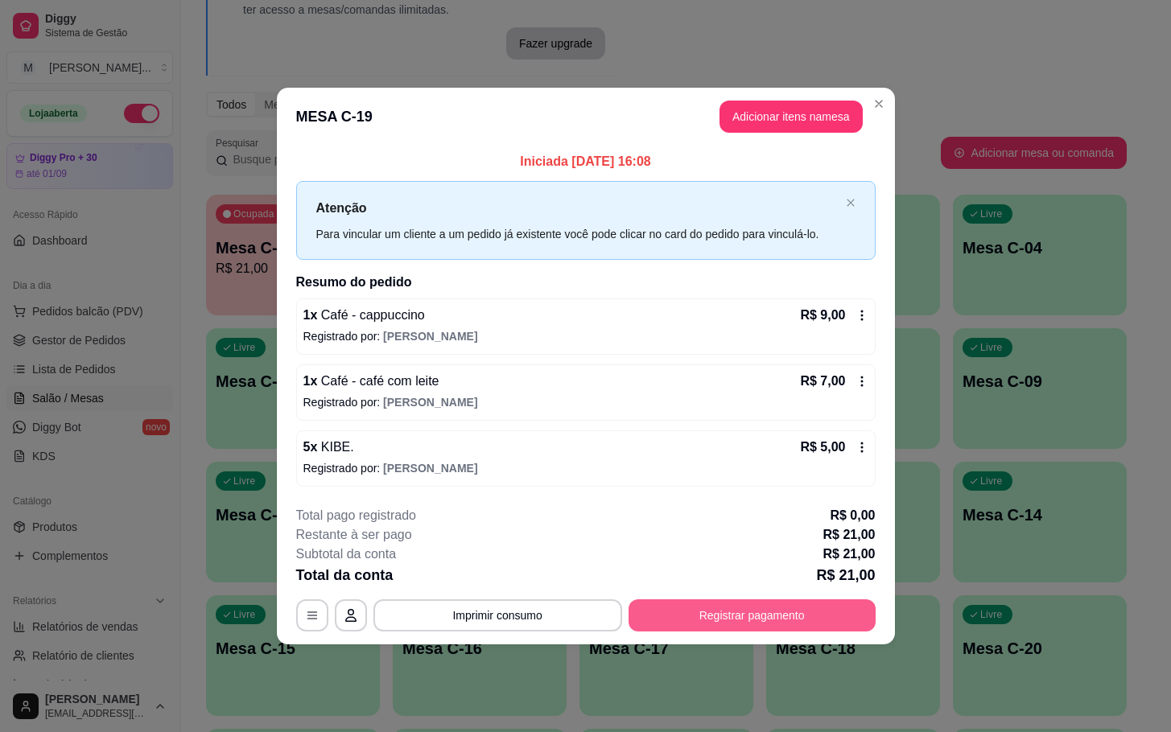
click at [763, 618] on button "Registrar pagamento" at bounding box center [752, 616] width 247 height 32
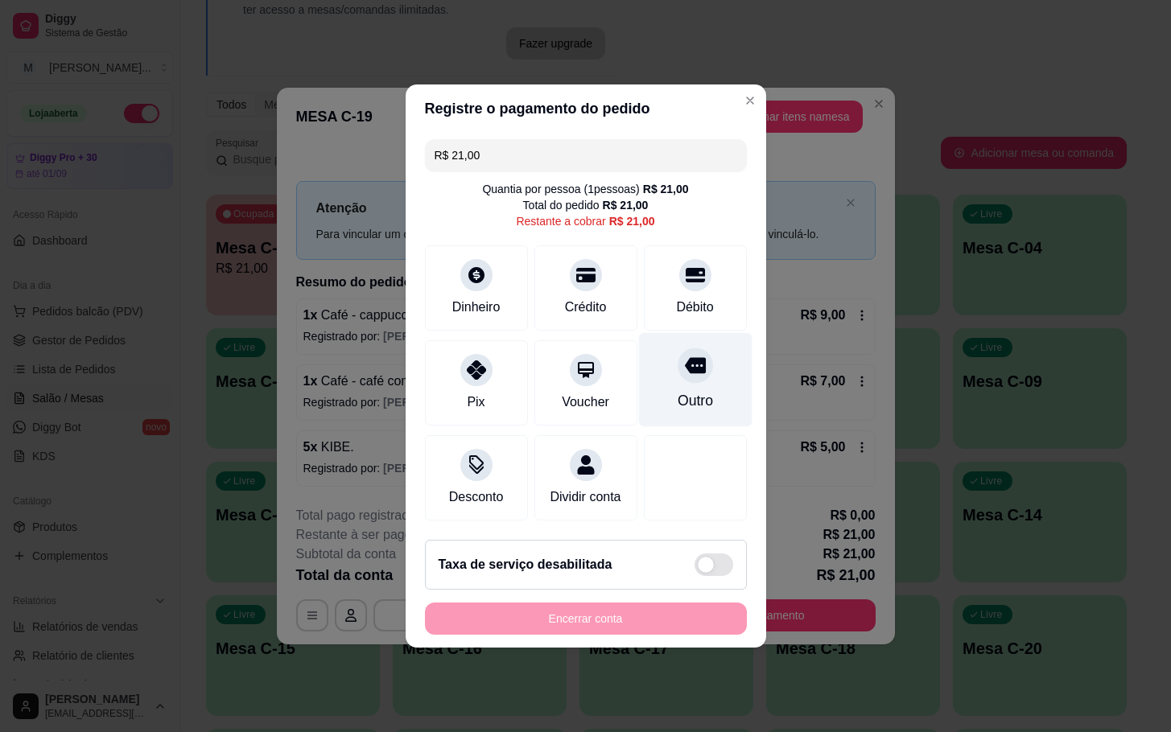
click at [670, 380] on div "Outro" at bounding box center [694, 380] width 113 height 94
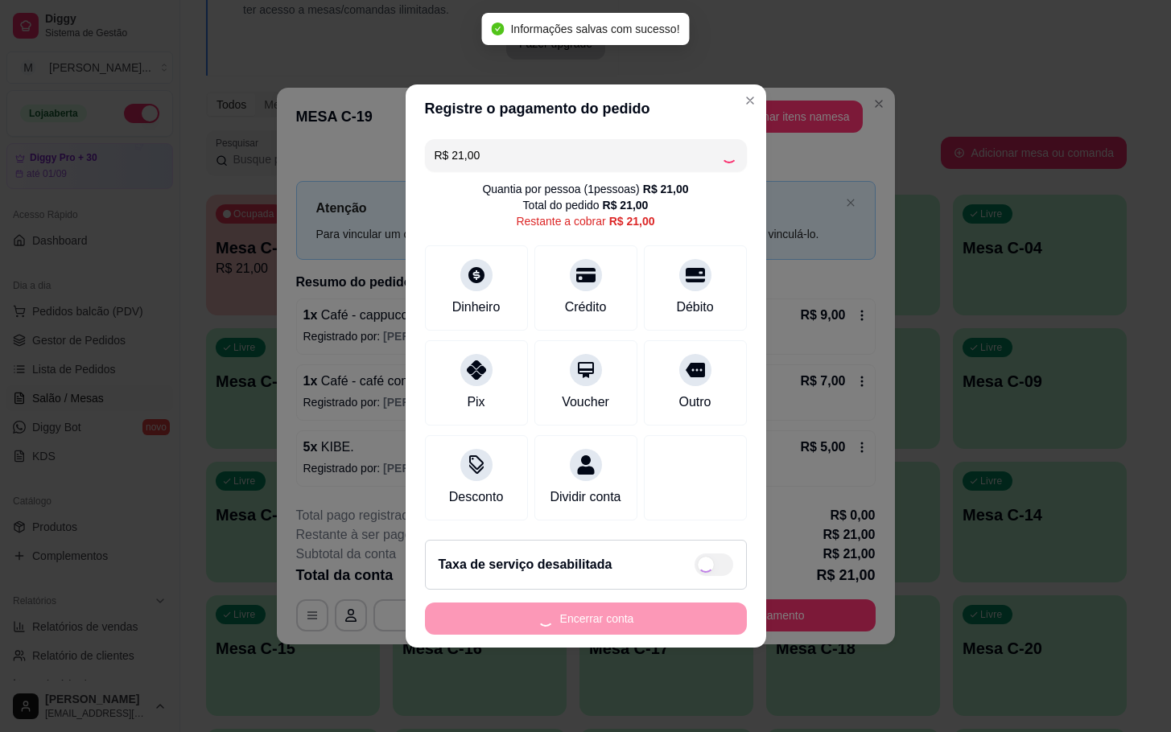
type input "R$ 0,00"
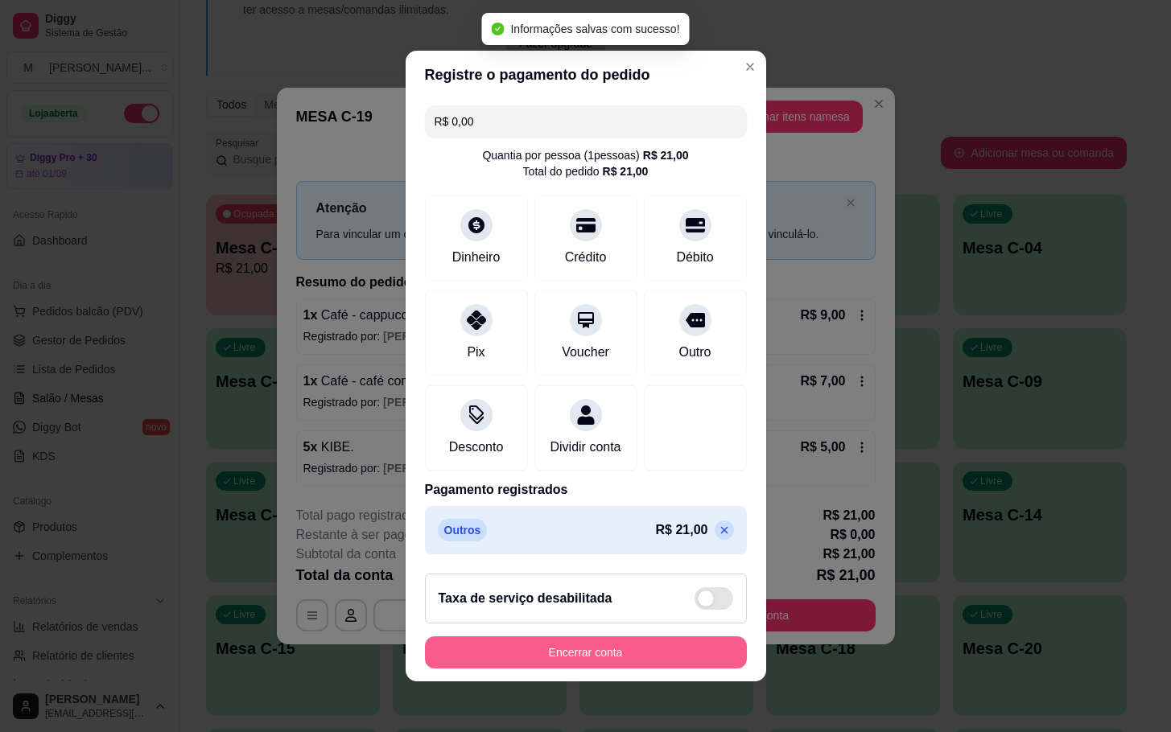
click at [623, 652] on button "Encerrar conta" at bounding box center [586, 653] width 322 height 32
